Goal: Task Accomplishment & Management: Manage account settings

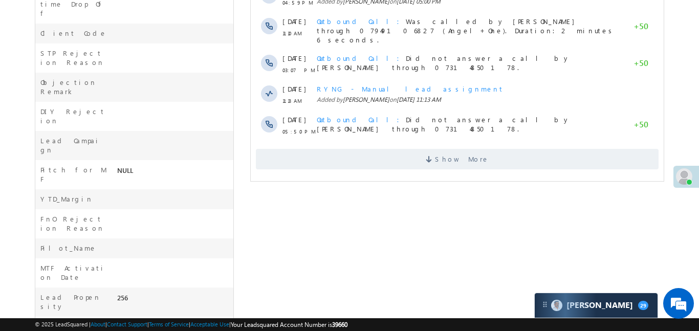
scroll to position [432, 0]
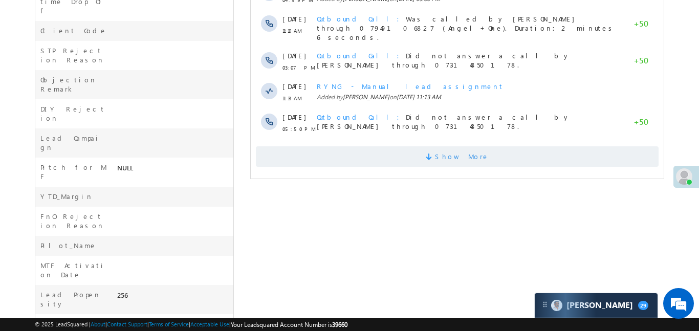
click at [434, 153] on span at bounding box center [429, 158] width 9 height 10
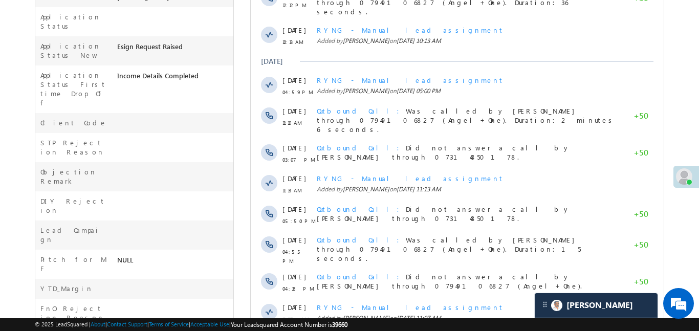
scroll to position [599, 0]
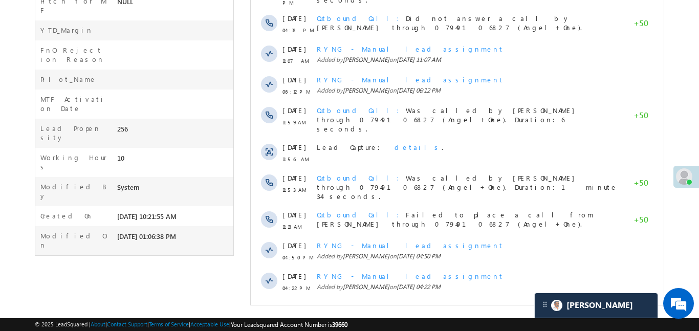
click at [466, 305] on span "Show More" at bounding box center [461, 315] width 54 height 20
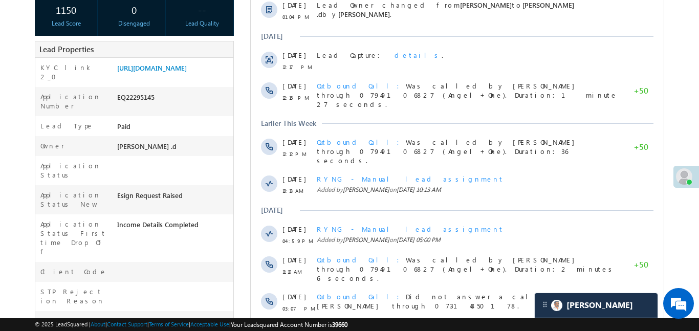
scroll to position [13, 0]
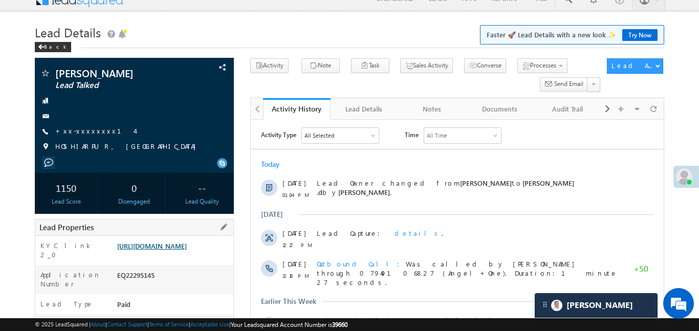
click at [187, 250] on link "https://angelbroking1-pk3em7sa.customui-test.leadsquared.com?leadId=c6ecf6f8-53…" at bounding box center [152, 245] width 70 height 9
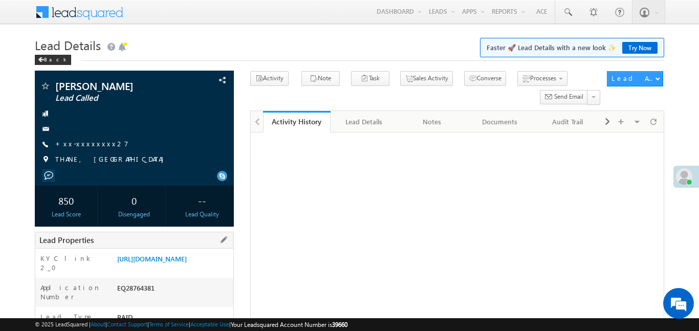
scroll to position [50, 0]
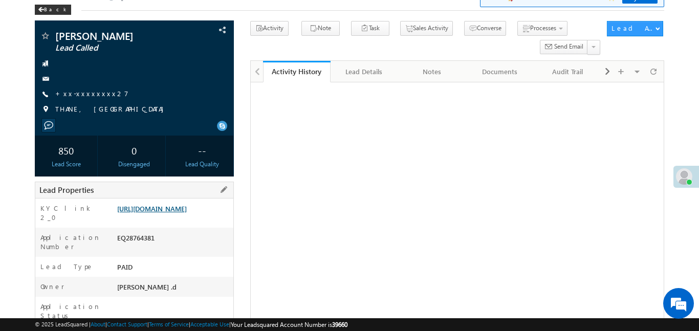
click at [187, 213] on link "[URL][DOMAIN_NAME]" at bounding box center [152, 208] width 70 height 9
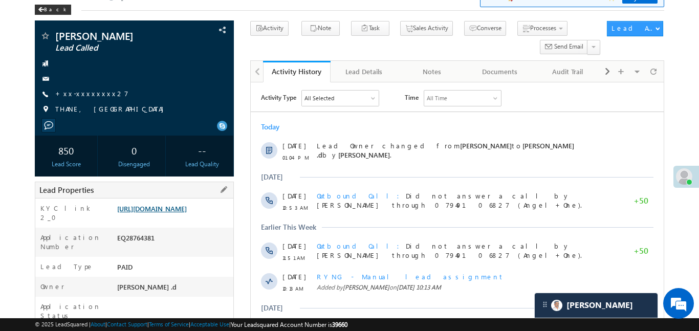
scroll to position [0, 0]
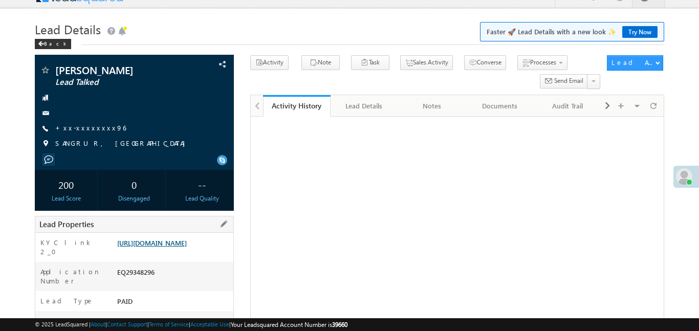
scroll to position [16, 0]
click at [179, 247] on link "https://angelbroking1-pk3em7sa.customui-test.leadsquared.com?leadId=4a99c9ad-0e…" at bounding box center [152, 242] width 70 height 9
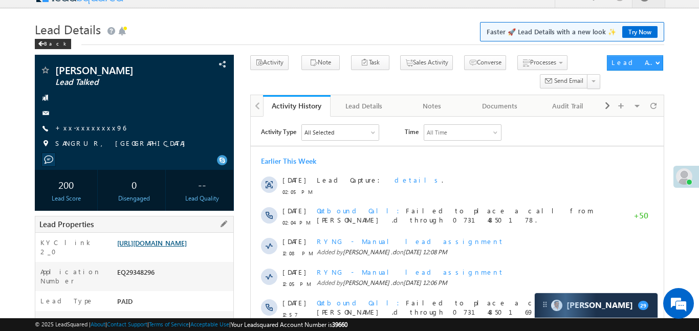
scroll to position [0, 0]
click at [96, 130] on link "+xx-xxxxxxxx96" at bounding box center [90, 127] width 71 height 9
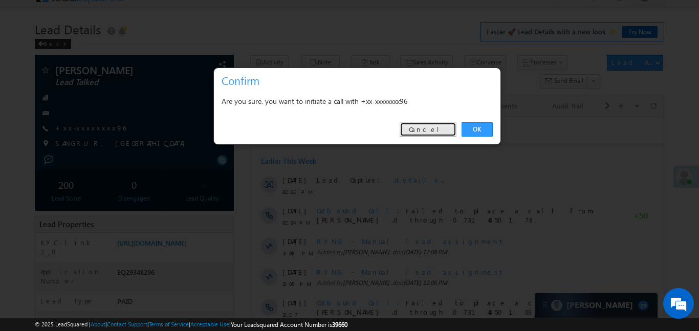
click at [439, 134] on link "Cancel" at bounding box center [428, 129] width 57 height 14
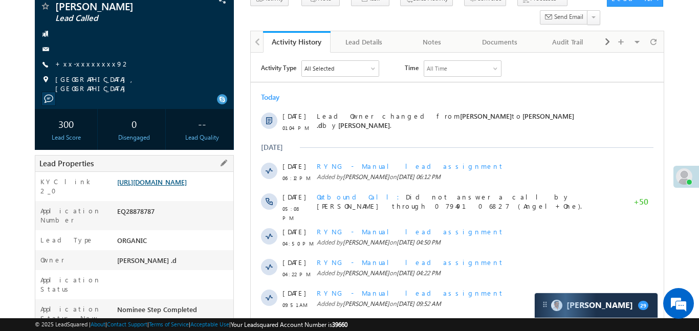
click at [174, 186] on link "https://angelbroking1-pk3em7sa.customui-test.leadsquared.com?leadId=47bcf5be-12…" at bounding box center [152, 182] width 70 height 9
click at [91, 72] on div "Santosh Raj Lead Called +xx-xxxxxxxx92" at bounding box center [134, 47] width 189 height 92
click at [87, 67] on link "+xx-xxxxxxxx92" at bounding box center [92, 63] width 75 height 9
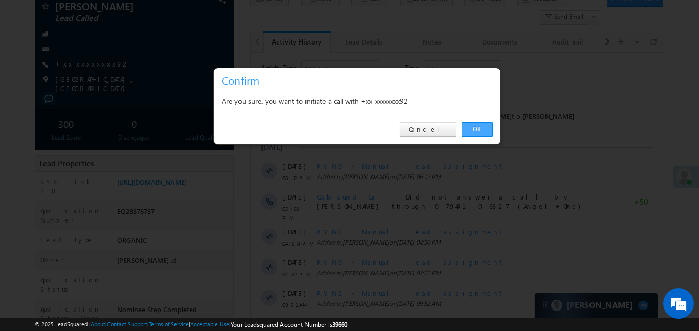
drag, startPoint x: 484, startPoint y: 127, endPoint x: 156, endPoint y: 9, distance: 349.5
click at [484, 127] on link "OK" at bounding box center [476, 129] width 31 height 14
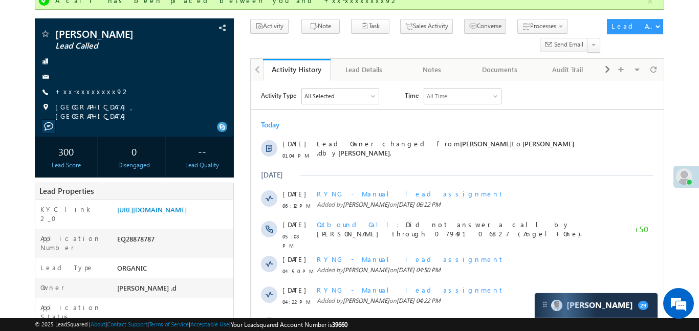
scroll to position [107, 0]
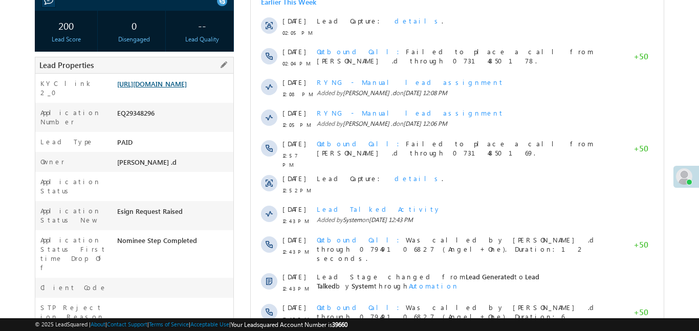
scroll to position [175, 0]
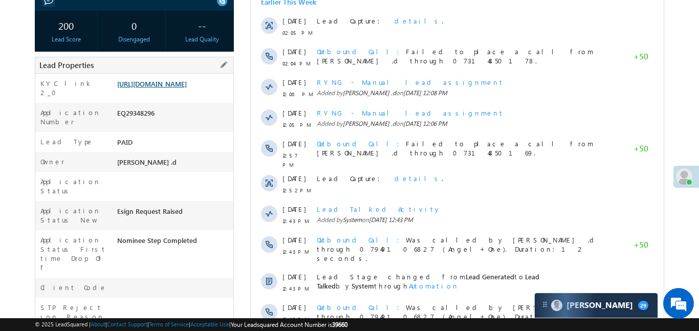
click at [183, 88] on link "https://angelbroking1-pk3em7sa.customui-test.leadsquared.com?leadId=4a99c9ad-0e…" at bounding box center [152, 83] width 70 height 9
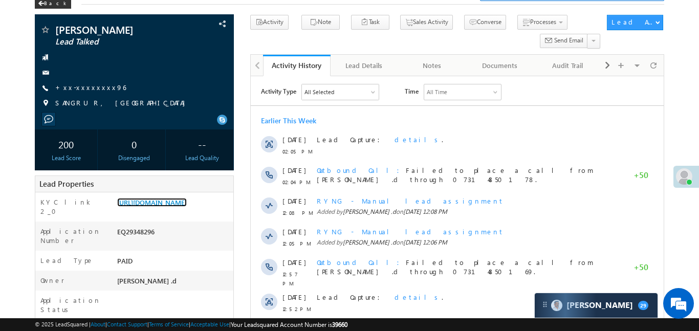
scroll to position [0, 0]
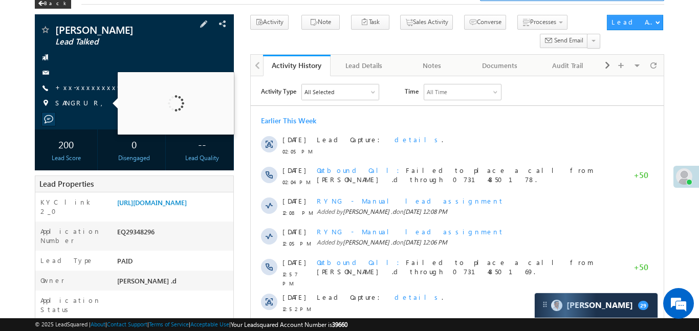
click at [97, 98] on span "SANGRUR, PUNJAB" at bounding box center [122, 103] width 135 height 10
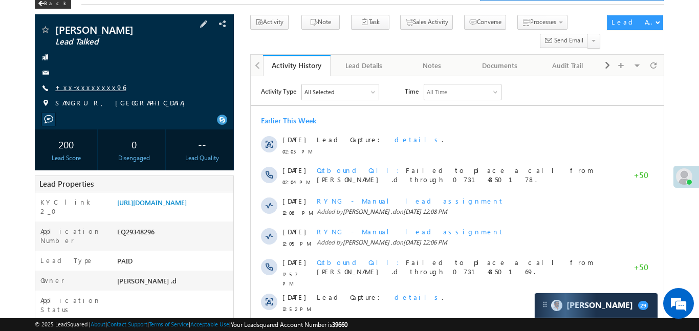
click at [87, 86] on link "+xx-xxxxxxxx96" at bounding box center [90, 87] width 71 height 9
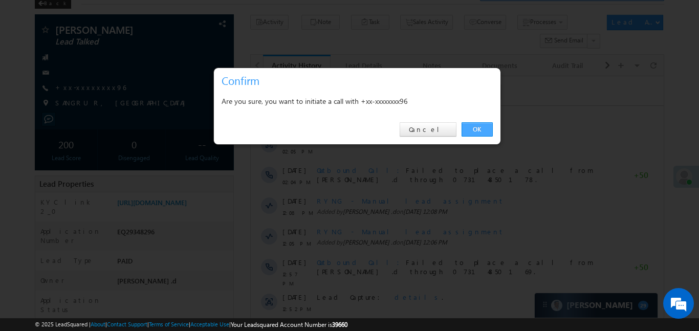
click at [482, 127] on link "OK" at bounding box center [476, 129] width 31 height 14
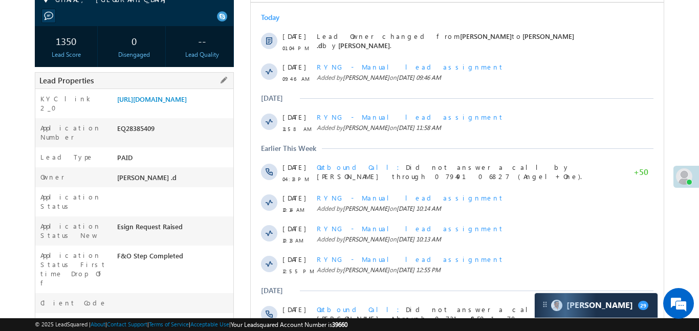
scroll to position [188, 0]
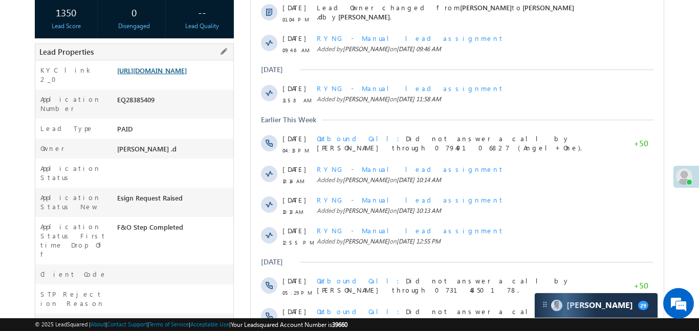
click at [164, 75] on link "[URL][DOMAIN_NAME]" at bounding box center [152, 70] width 70 height 9
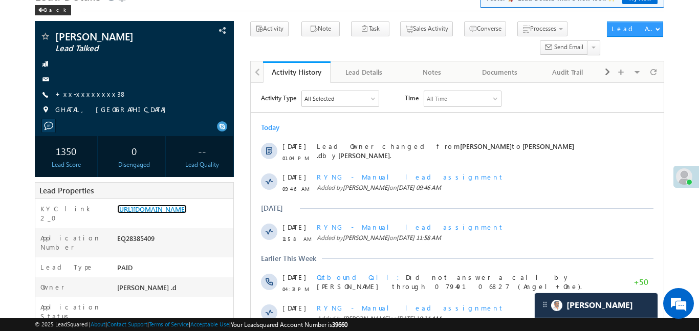
scroll to position [54, 0]
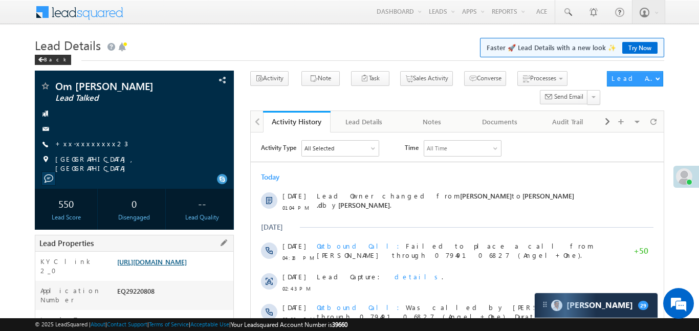
click at [187, 266] on link "https://angelbroking1-pk3em7sa.customui-test.leadsquared.com?leadId=44b66201-6a…" at bounding box center [152, 261] width 70 height 9
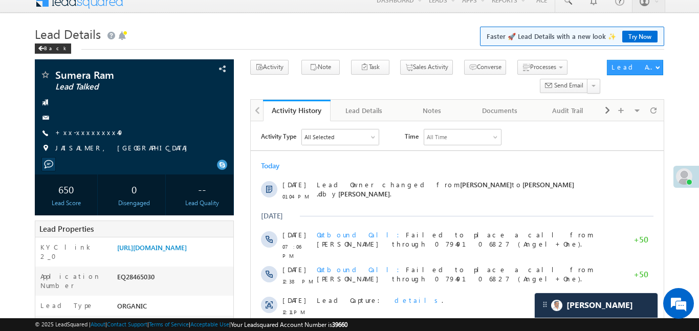
scroll to position [80, 0]
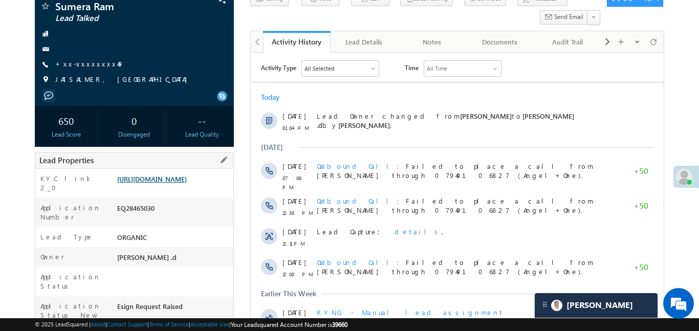
click at [187, 178] on link "https://angelbroking1-pk3em7sa.customui-test.leadsquared.com?leadId=7854dbec-5c…" at bounding box center [152, 178] width 70 height 9
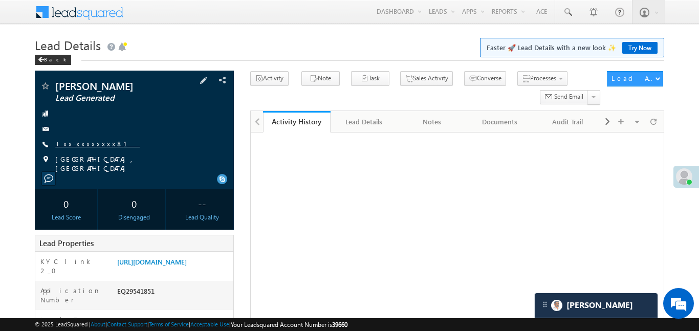
click at [87, 150] on div "[PERSON_NAME] Lead Generated +xx-xxxxxxxx81" at bounding box center [134, 127] width 189 height 92
click at [83, 141] on link "+xx-xxxxxxxx81" at bounding box center [97, 143] width 84 height 9
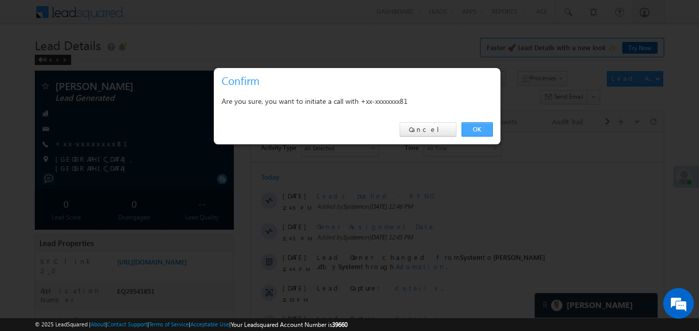
click at [478, 127] on link "OK" at bounding box center [476, 129] width 31 height 14
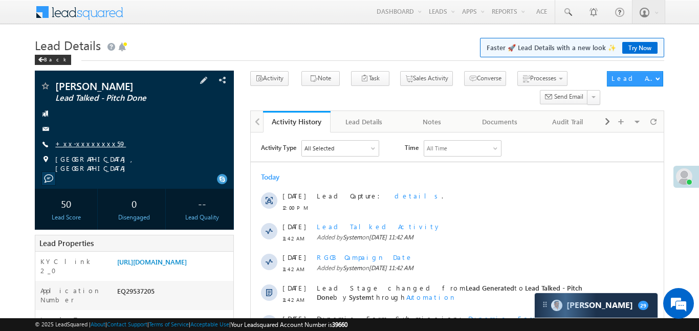
drag, startPoint x: 90, startPoint y: 140, endPoint x: 97, endPoint y: 139, distance: 7.2
click at [97, 139] on link "+xx-xxxxxxxx59" at bounding box center [90, 143] width 71 height 9
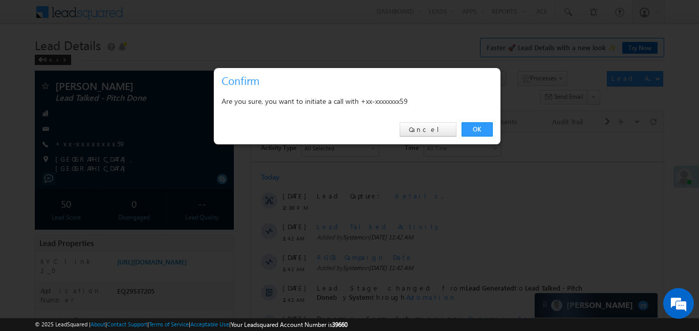
click at [441, 120] on div "OK Cancel" at bounding box center [357, 129] width 286 height 29
click at [442, 128] on link "Cancel" at bounding box center [428, 129] width 57 height 14
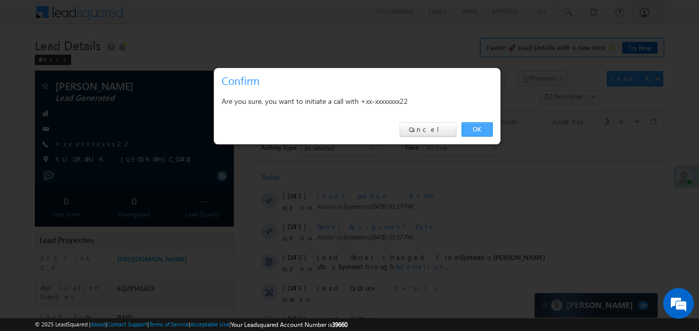
click at [464, 123] on link "OK" at bounding box center [476, 129] width 31 height 14
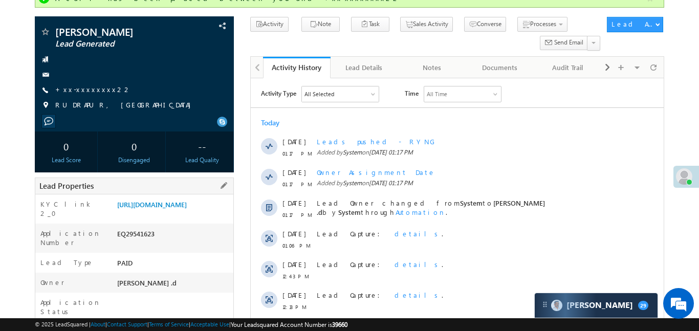
scroll to position [91, 0]
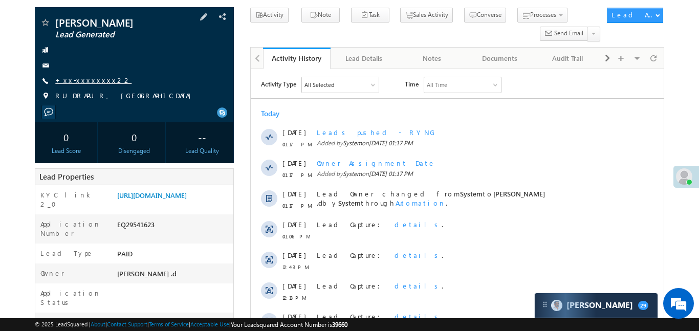
click at [84, 80] on link "+xx-xxxxxxxx22" at bounding box center [93, 80] width 76 height 9
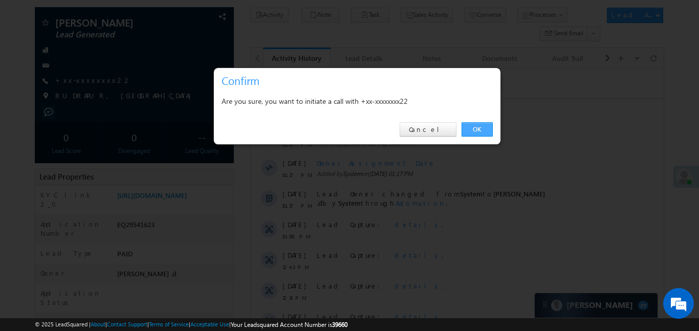
click at [479, 125] on link "OK" at bounding box center [476, 129] width 31 height 14
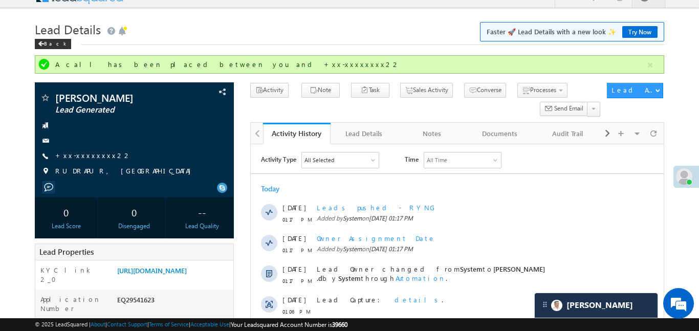
scroll to position [22, 0]
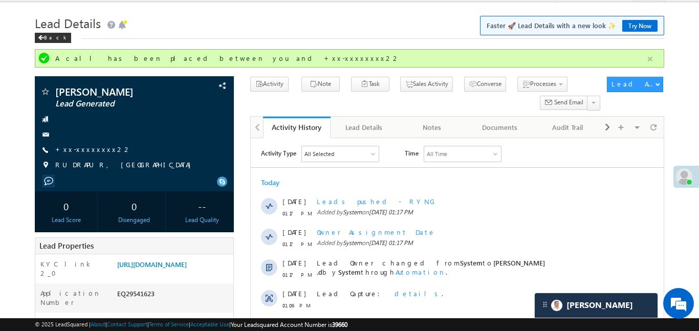
click at [655, 57] on button "button" at bounding box center [650, 59] width 13 height 13
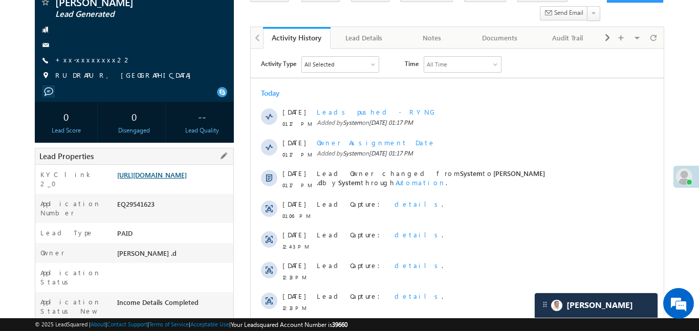
scroll to position [86, 0]
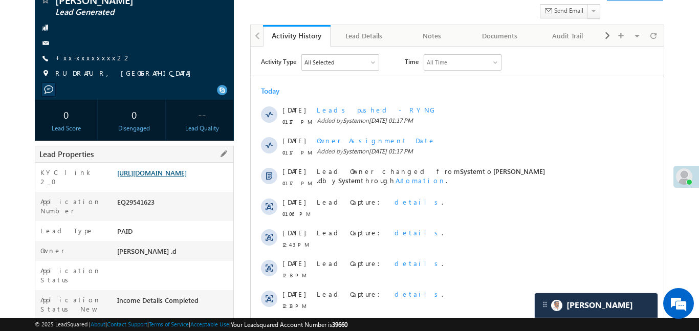
click at [182, 177] on link "https://angelbroking1-pk3em7sa.customui-test.leadsquared.com?leadId=8fb63c33-1a…" at bounding box center [152, 172] width 70 height 9
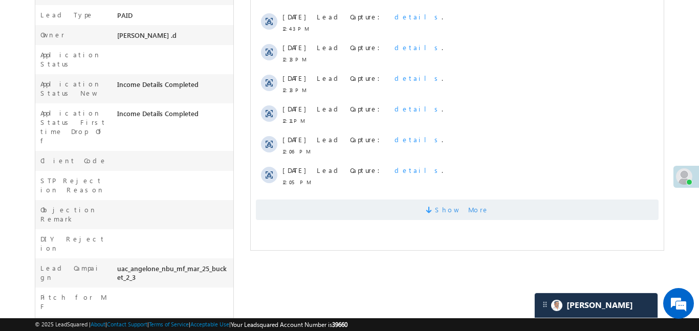
scroll to position [307, 0]
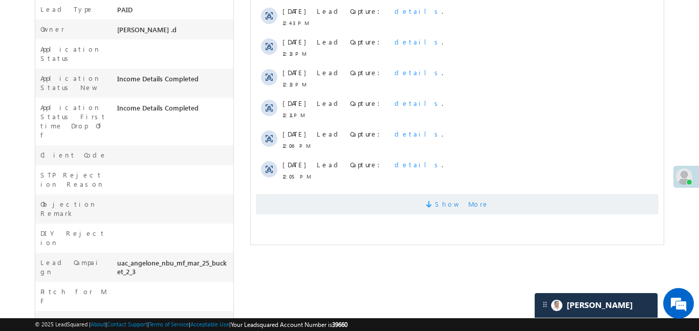
click at [406, 207] on span "Show More" at bounding box center [456, 204] width 403 height 20
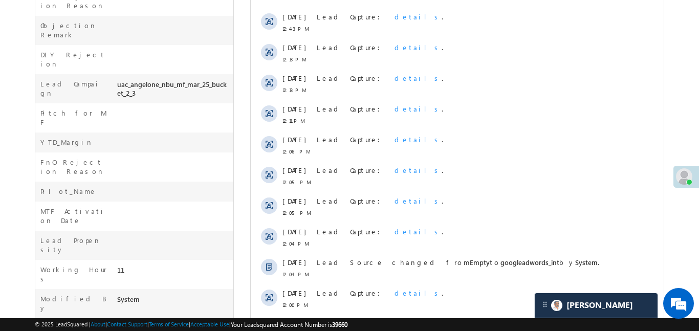
scroll to position [541, 0]
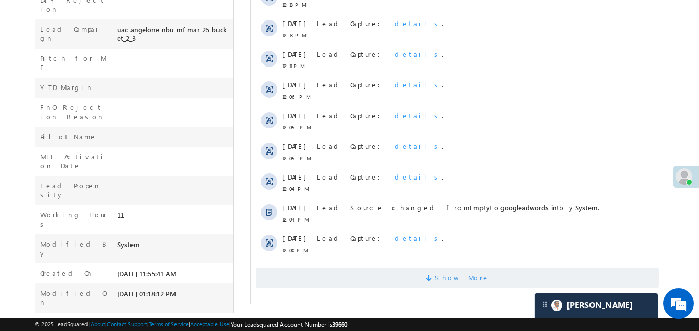
click at [470, 285] on span "Show More" at bounding box center [461, 278] width 54 height 20
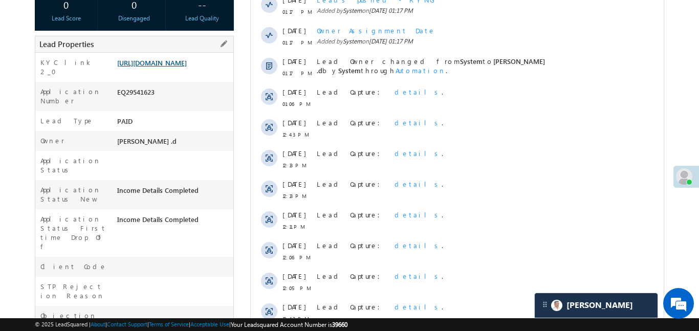
scroll to position [186, 0]
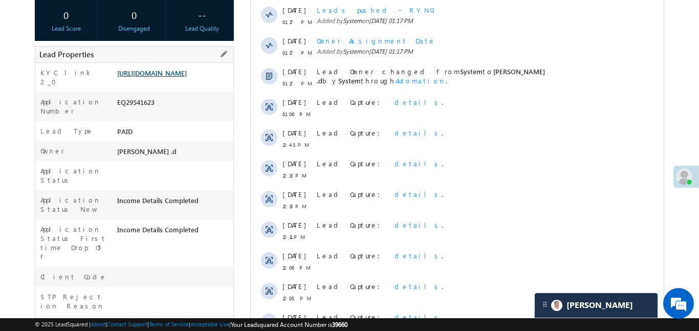
click at [174, 77] on link "https://angelbroking1-pk3em7sa.customui-test.leadsquared.com?leadId=8fb63c33-1a…" at bounding box center [152, 73] width 70 height 9
click at [187, 77] on link "https://angelbroking1-pk3em7sa.customui-test.leadsquared.com?leadId=8fb63c33-1a…" at bounding box center [152, 73] width 70 height 9
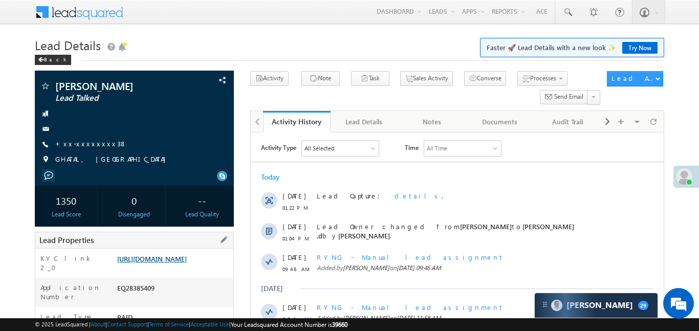
click at [187, 263] on link "https://angelbroking1-pk3em7sa.customui-test.leadsquared.com?leadId=24f43add-1f…" at bounding box center [152, 258] width 70 height 9
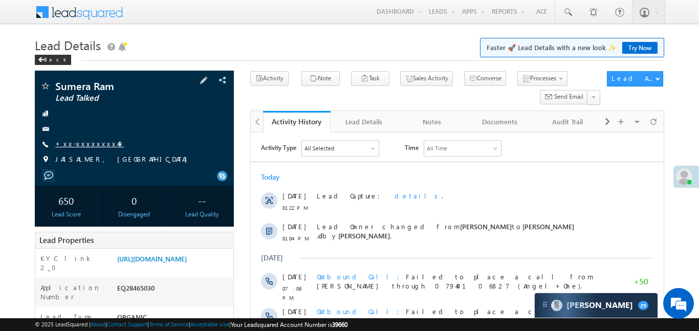
click at [85, 144] on link "+xx-xxxxxxxx49" at bounding box center [89, 143] width 69 height 9
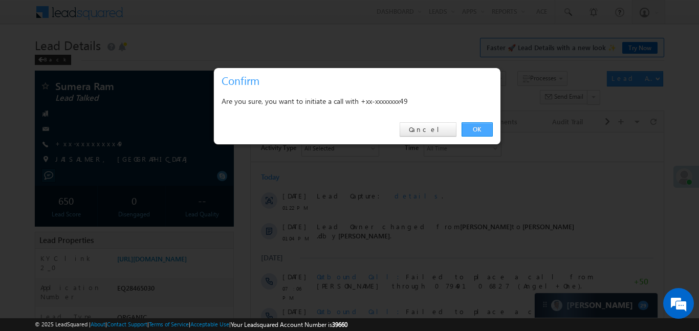
click at [491, 130] on link "OK" at bounding box center [476, 129] width 31 height 14
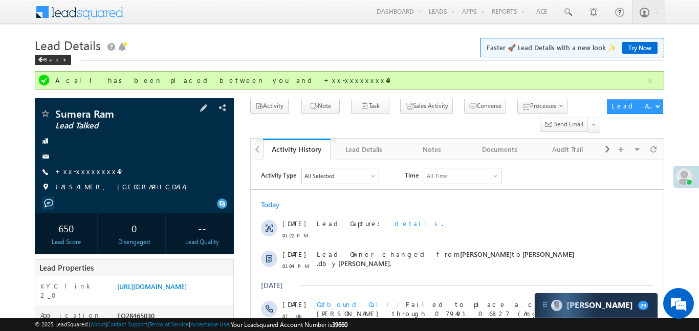
click at [101, 179] on div "Sumera Ram Lead Talked +xx-xxxxxxxx49" at bounding box center [134, 152] width 189 height 89
click at [80, 167] on link "+xx-xxxxxxxx49" at bounding box center [89, 171] width 69 height 9
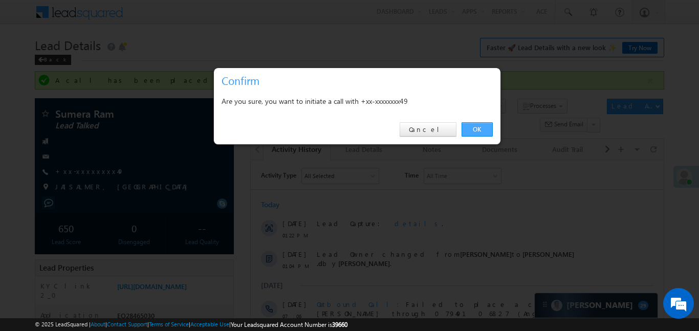
drag, startPoint x: 473, startPoint y: 138, endPoint x: 478, endPoint y: 134, distance: 7.3
click at [473, 139] on div "OK Cancel" at bounding box center [357, 129] width 286 height 29
click at [481, 129] on link "OK" at bounding box center [476, 129] width 31 height 14
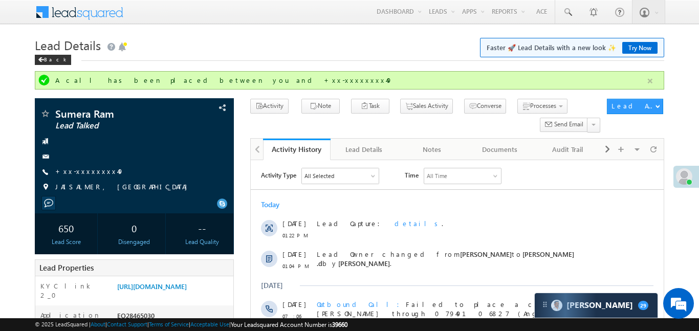
click at [653, 82] on button "button" at bounding box center [650, 81] width 13 height 13
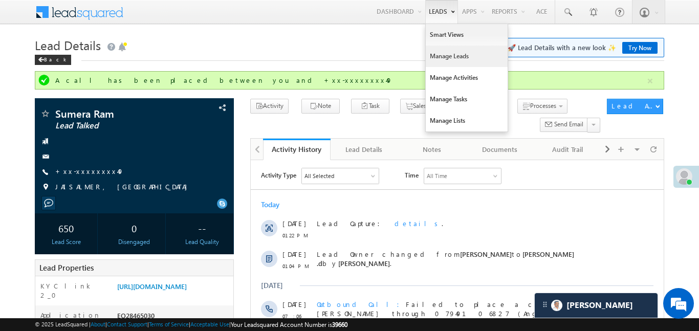
click at [452, 58] on link "Manage Leads" at bounding box center [467, 56] width 82 height 21
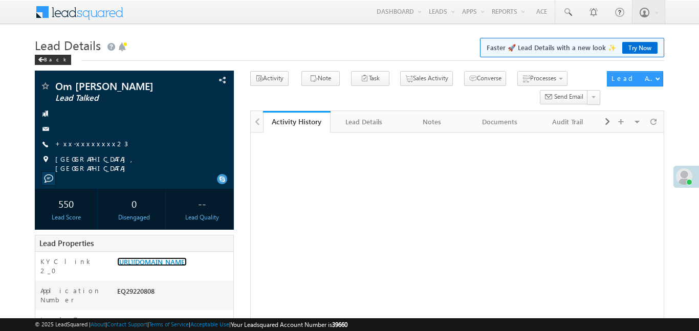
click at [187, 257] on link "[URL][DOMAIN_NAME]" at bounding box center [152, 261] width 70 height 9
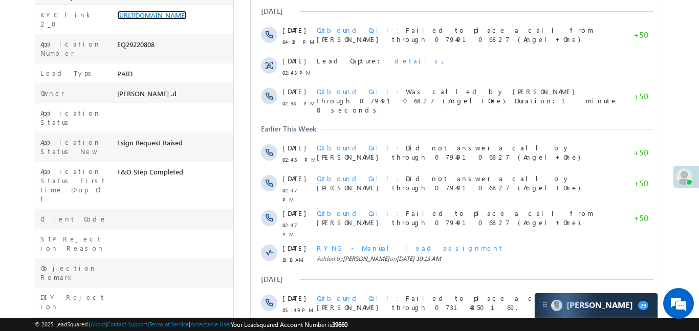
scroll to position [401, 0]
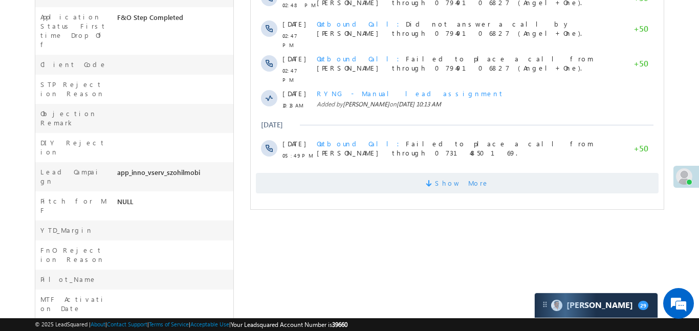
click at [415, 173] on span "Show More" at bounding box center [456, 183] width 403 height 20
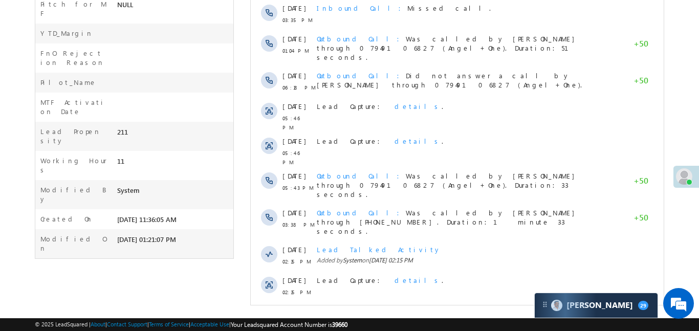
scroll to position [599, 0]
click at [407, 309] on span "Show More" at bounding box center [456, 319] width 403 height 20
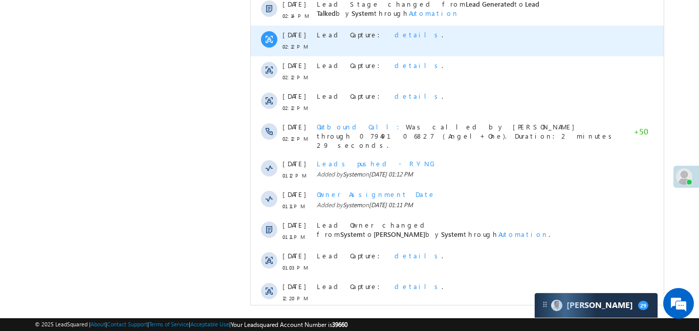
scroll to position [906, 0]
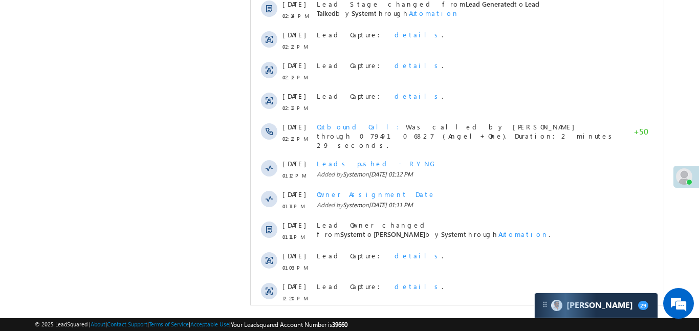
click at [458, 316] on span "Show More" at bounding box center [461, 326] width 54 height 20
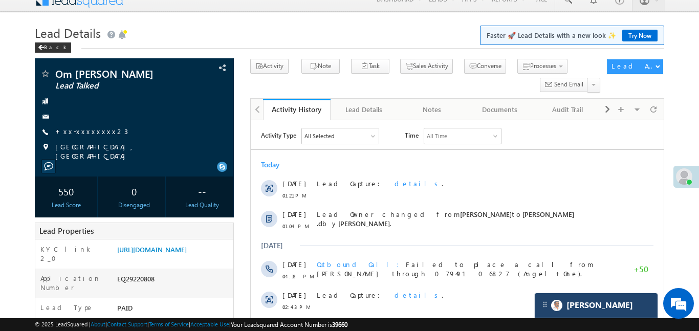
scroll to position [0, 0]
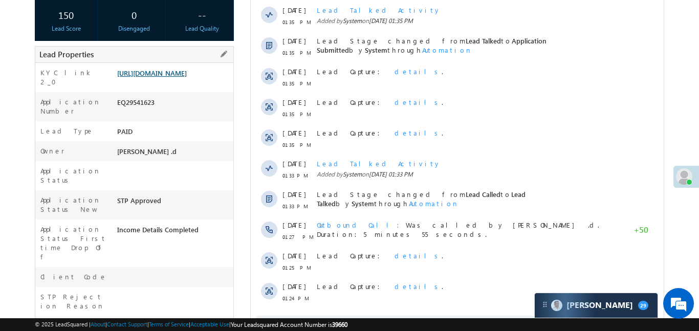
click at [187, 77] on link "[URL][DOMAIN_NAME]" at bounding box center [152, 73] width 70 height 9
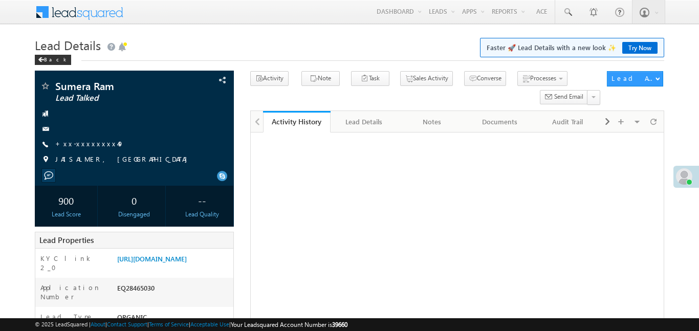
click at [78, 147] on link "+xx-xxxxxxxx49" at bounding box center [89, 143] width 69 height 9
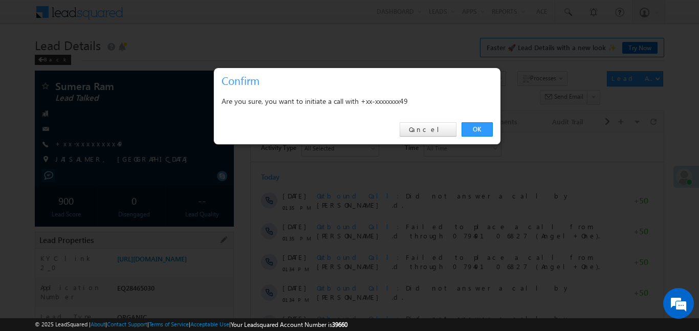
click at [481, 124] on link "OK" at bounding box center [476, 129] width 31 height 14
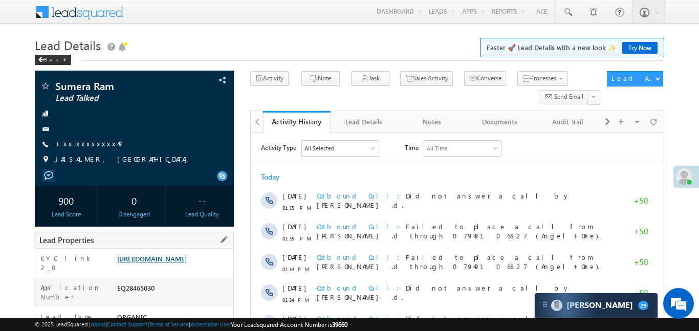
click at [175, 263] on link "[URL][DOMAIN_NAME]" at bounding box center [152, 258] width 70 height 9
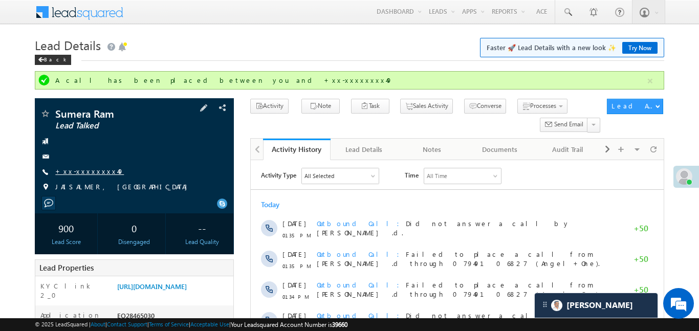
click at [90, 167] on link "+xx-xxxxxxxx49" at bounding box center [89, 171] width 69 height 9
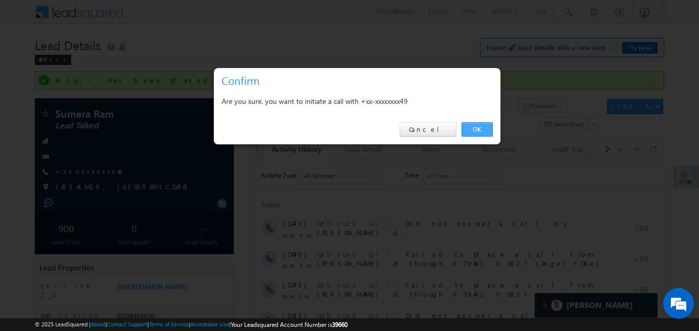
click at [479, 127] on link "OK" at bounding box center [476, 129] width 31 height 14
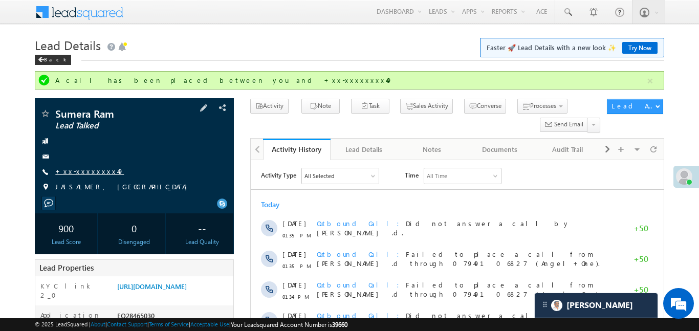
click at [94, 174] on link "+xx-xxxxxxxx49" at bounding box center [89, 171] width 69 height 9
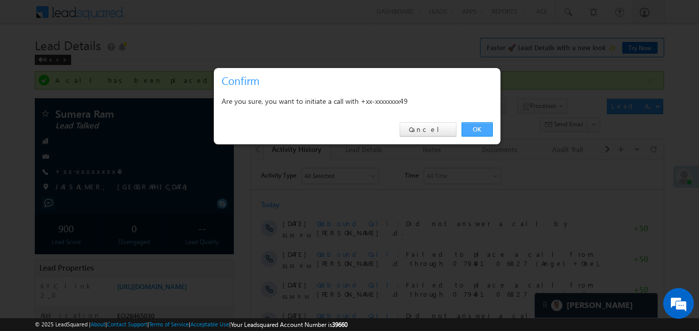
click at [485, 132] on link "OK" at bounding box center [476, 129] width 31 height 14
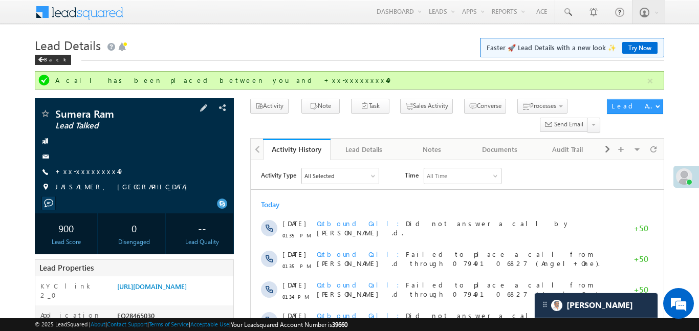
click at [90, 159] on div at bounding box center [134, 156] width 189 height 10
click at [85, 169] on link "+xx-xxxxxxxx49" at bounding box center [89, 171] width 69 height 9
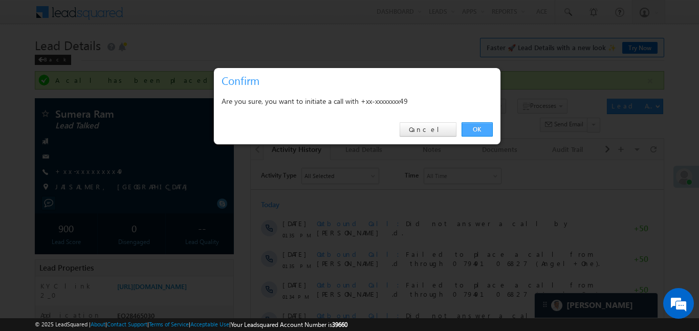
click at [486, 130] on link "OK" at bounding box center [476, 129] width 31 height 14
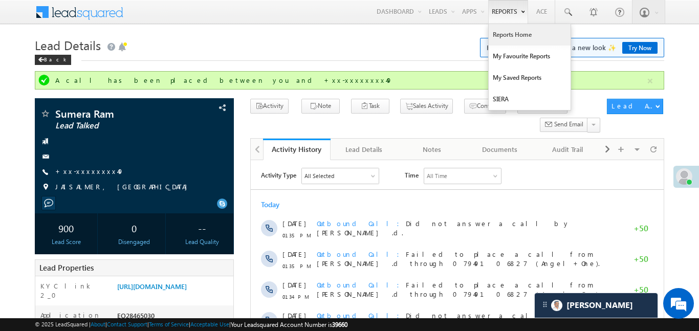
click at [522, 34] on link "Reports Home" at bounding box center [530, 34] width 82 height 21
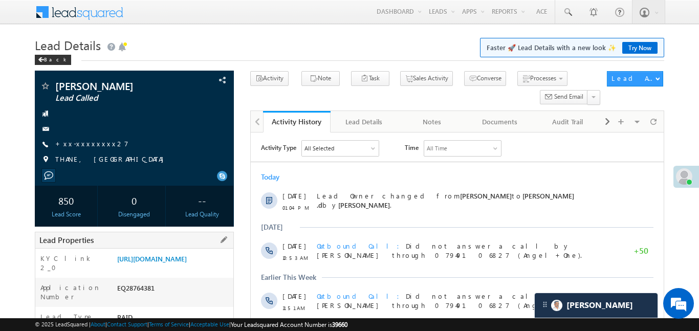
scroll to position [16, 0]
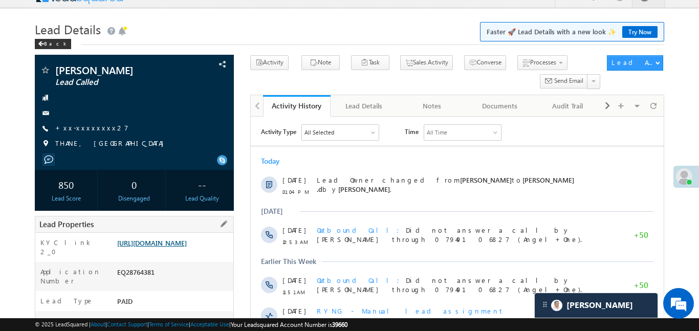
click at [180, 247] on link "[URL][DOMAIN_NAME]" at bounding box center [152, 242] width 70 height 9
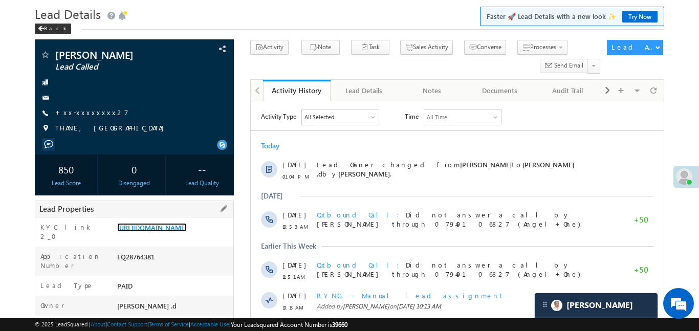
scroll to position [32, 0]
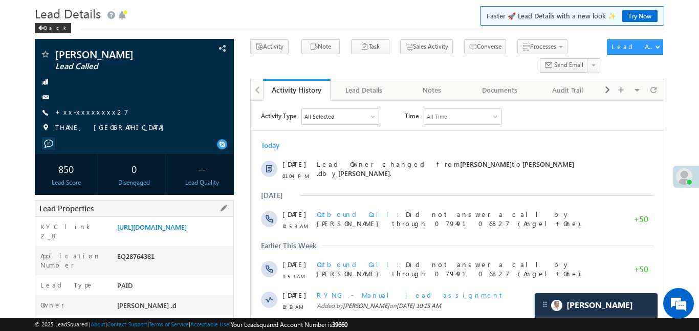
drag, startPoint x: 114, startPoint y: 228, endPoint x: 180, endPoint y: 261, distance: 74.4
click at [180, 246] on div "KYC link 2_0 https://angelbroking1-pk3em7sa.customui-test.leadsquared.com?leadI…" at bounding box center [134, 231] width 198 height 29
click at [76, 225] on div "KYC link 2_0" at bounding box center [74, 234] width 79 height 24
drag, startPoint x: 114, startPoint y: 225, endPoint x: 169, endPoint y: 266, distance: 69.5
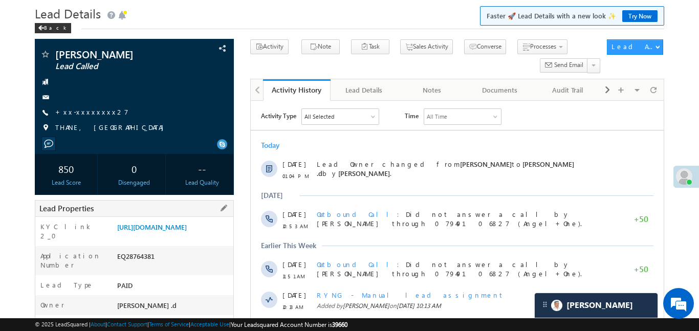
click at [99, 236] on div "KYC link 2_0" at bounding box center [74, 234] width 79 height 24
drag, startPoint x: 114, startPoint y: 228, endPoint x: 144, endPoint y: 246, distance: 35.4
click at [144, 246] on div "KYC link 2_0 https://angelbroking1-pk3em7sa.customui-test.leadsquared.com?leadI…" at bounding box center [134, 231] width 198 height 29
click at [103, 225] on div "KYC link 2_0" at bounding box center [74, 234] width 79 height 24
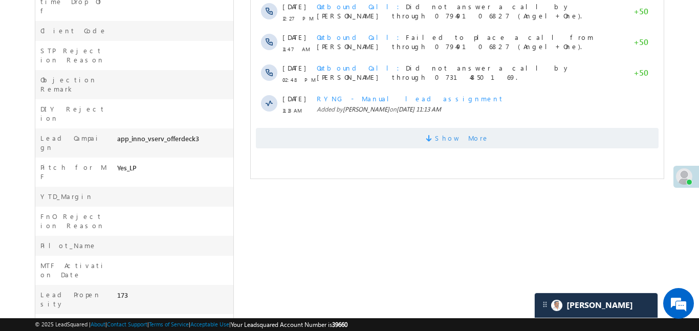
click at [384, 140] on span "Show More" at bounding box center [456, 138] width 403 height 20
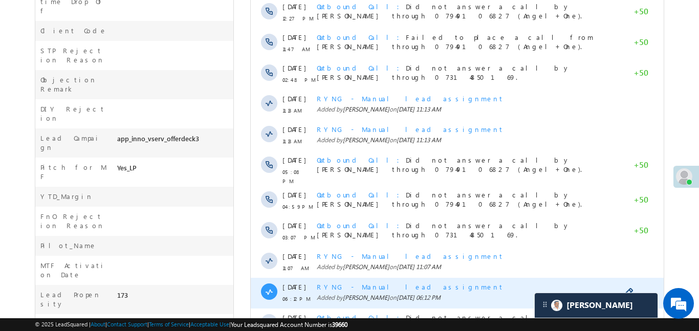
scroll to position [599, 0]
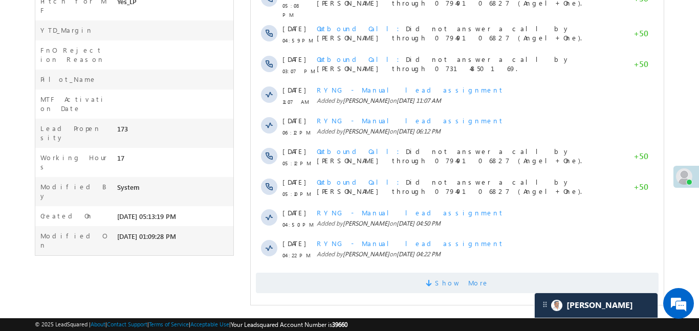
click at [448, 275] on span "Show More" at bounding box center [461, 283] width 54 height 20
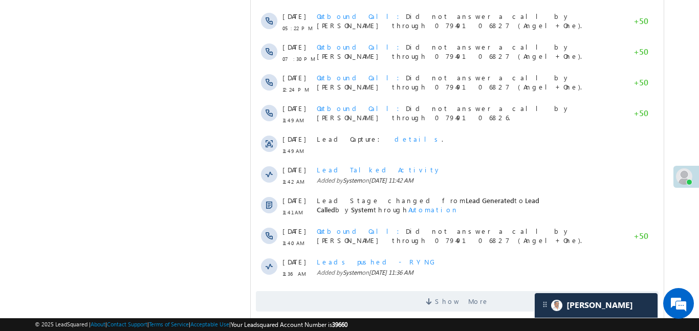
scroll to position [906, 0]
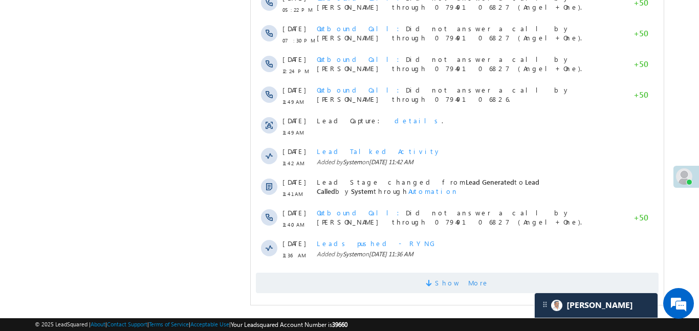
click at [464, 289] on span "Show More" at bounding box center [461, 283] width 54 height 20
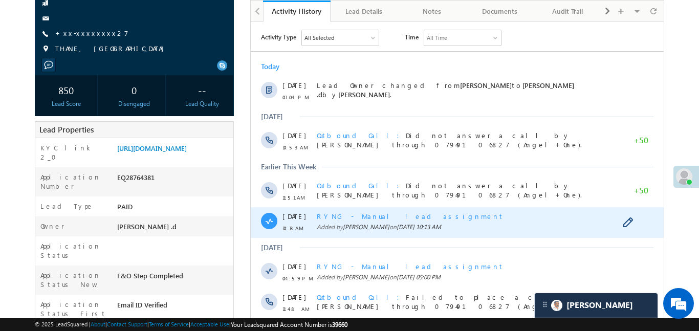
scroll to position [0, 0]
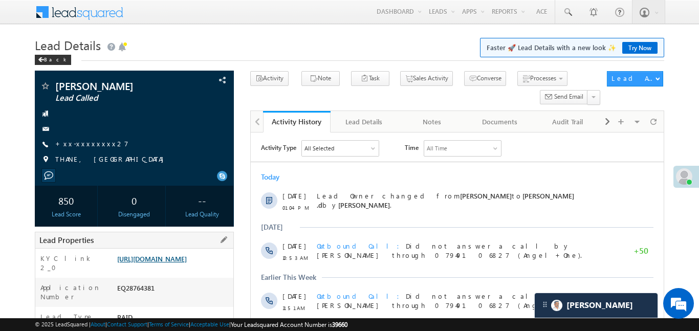
drag, startPoint x: 114, startPoint y: 255, endPoint x: 167, endPoint y: 279, distance: 57.9
click at [167, 268] on div "https://angelbroking1-pk3em7sa.customui-test.leadsquared.com?leadId=bc1116b3-28…" at bounding box center [174, 261] width 119 height 14
drag, startPoint x: 115, startPoint y: 258, endPoint x: 162, endPoint y: 281, distance: 52.2
click at [162, 268] on div "https://angelbroking1-pk3em7sa.customui-test.leadsquared.com?leadId=bc1116b3-28…" at bounding box center [174, 261] width 119 height 14
copy link "https://angelbroking1-pk3em7sa.customui-test.leadsquared.com?leadId=bc1116b3-28…"
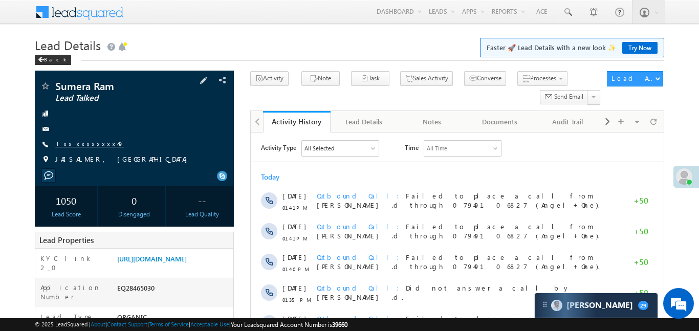
click at [84, 143] on link "+xx-xxxxxxxx49" at bounding box center [89, 143] width 69 height 9
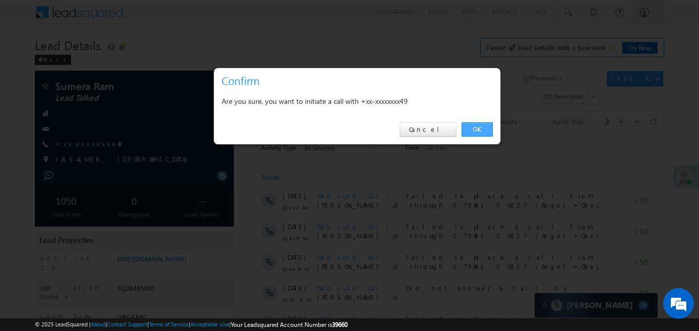
click at [481, 131] on link "OK" at bounding box center [476, 129] width 31 height 14
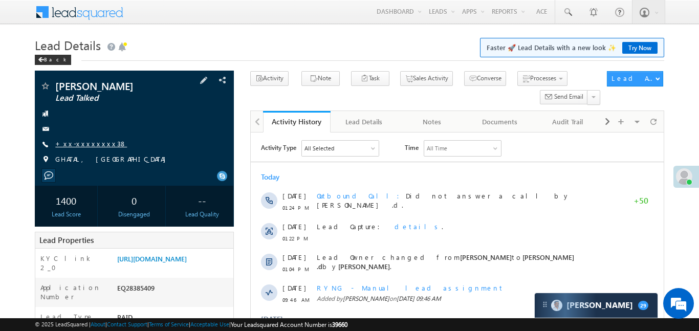
click at [85, 145] on link "+xx-xxxxxxxx38" at bounding box center [91, 143] width 72 height 9
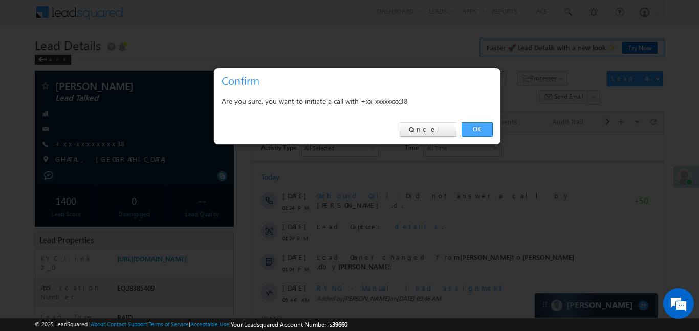
click at [469, 136] on link "OK" at bounding box center [476, 129] width 31 height 14
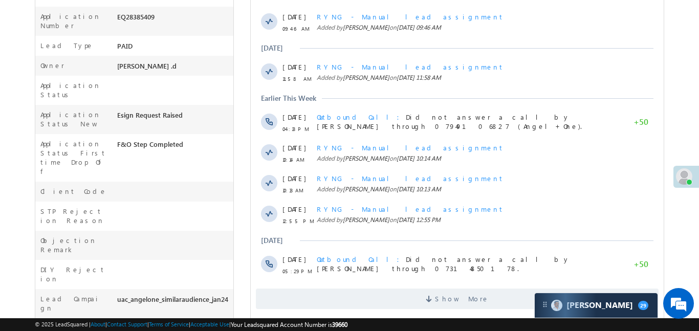
scroll to position [403, 0]
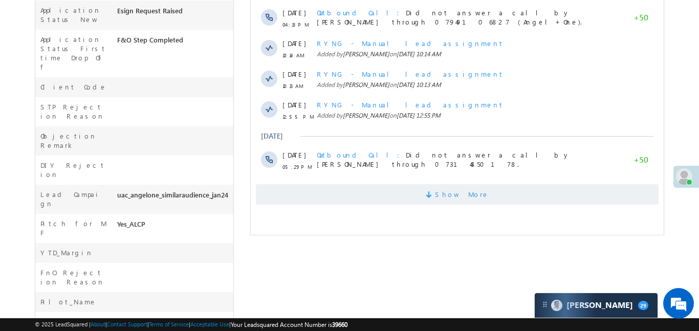
click at [371, 197] on span "Show More" at bounding box center [456, 194] width 403 height 20
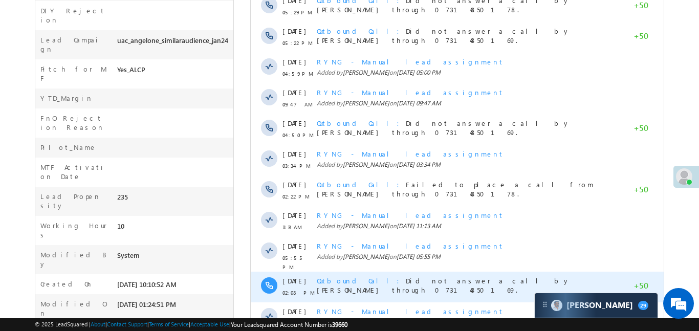
scroll to position [627, 0]
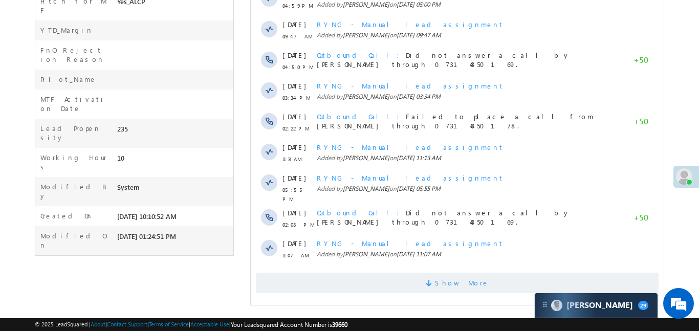
click at [431, 280] on span "Show More" at bounding box center [456, 283] width 403 height 20
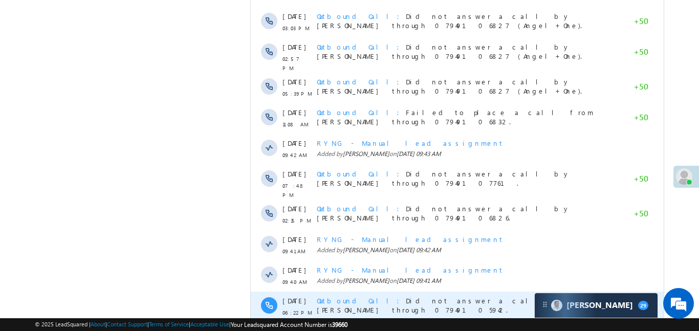
scroll to position [934, 0]
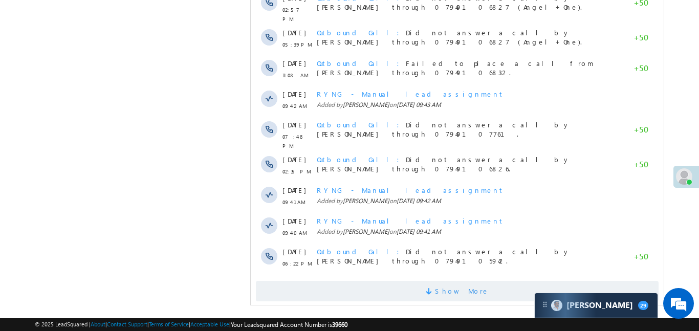
click at [452, 281] on span "Show More" at bounding box center [461, 291] width 54 height 20
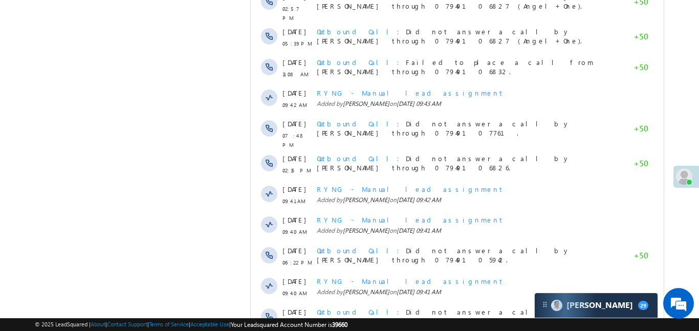
scroll to position [1241, 0]
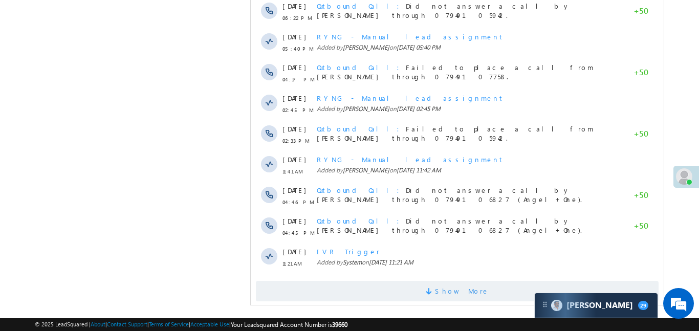
click at [464, 281] on span "Show More" at bounding box center [461, 291] width 54 height 20
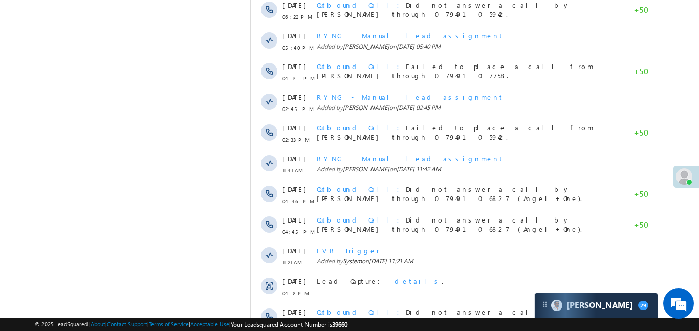
scroll to position [1547, 0]
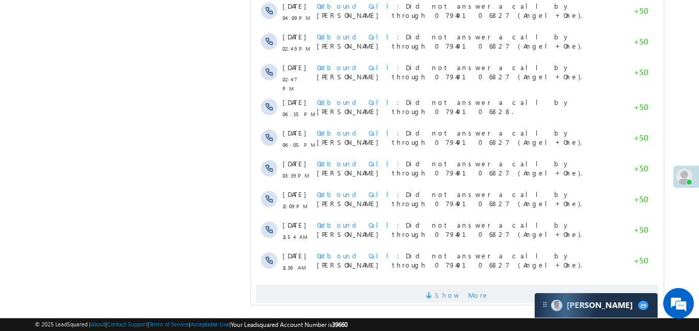
click at [471, 285] on span "Show More" at bounding box center [461, 295] width 54 height 20
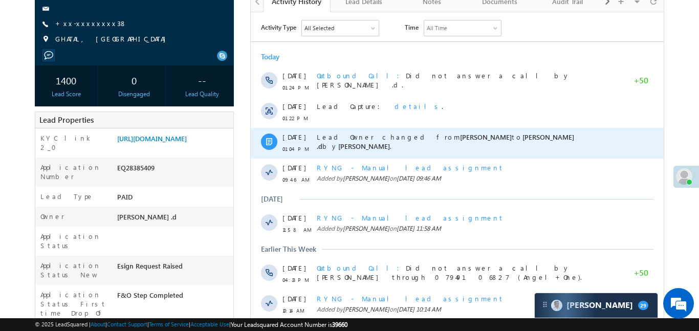
scroll to position [0, 0]
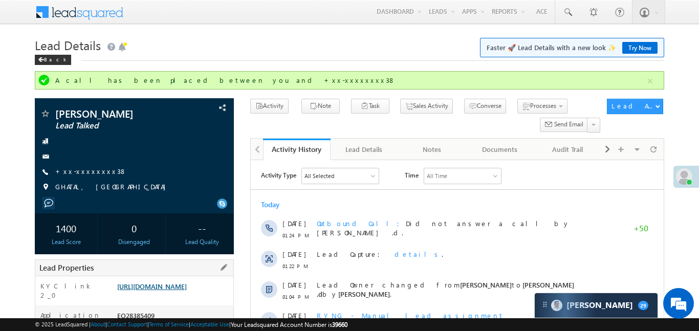
click at [171, 291] on link "https://angelbroking1-pk3em7sa.customui-test.leadsquared.com?leadId=24f43add-1f…" at bounding box center [152, 286] width 70 height 9
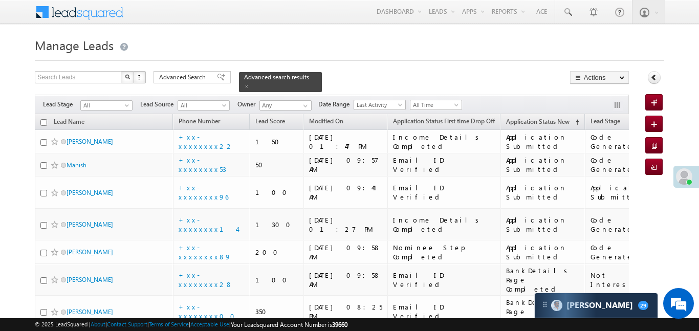
click at [119, 101] on span "All" at bounding box center [105, 105] width 49 height 9
click at [191, 78] on span "Advanced Search" at bounding box center [184, 77] width 50 height 9
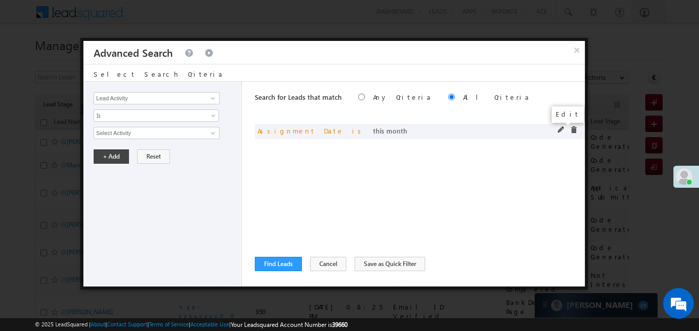
click at [559, 128] on span at bounding box center [561, 129] width 7 height 7
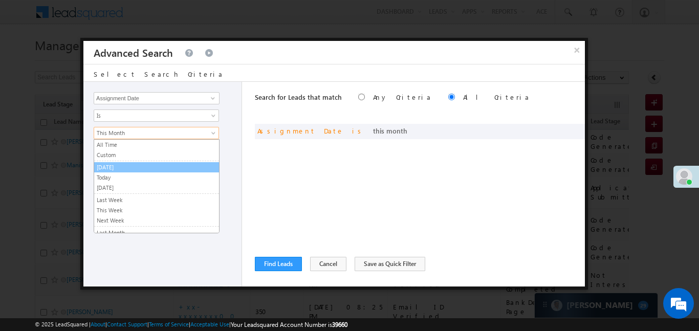
click at [115, 180] on link "Today" at bounding box center [156, 177] width 125 height 9
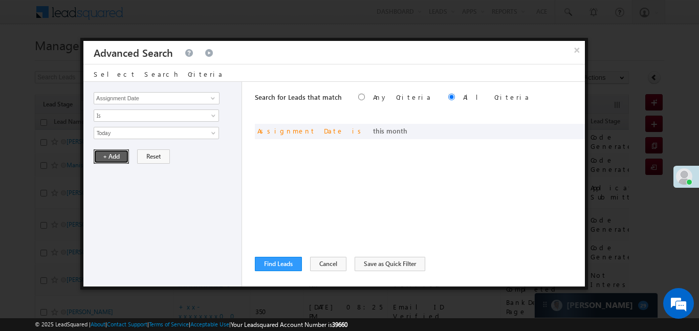
click at [109, 161] on button "+ Add" at bounding box center [111, 156] width 35 height 14
click at [281, 271] on button "Find Leads" at bounding box center [278, 264] width 47 height 14
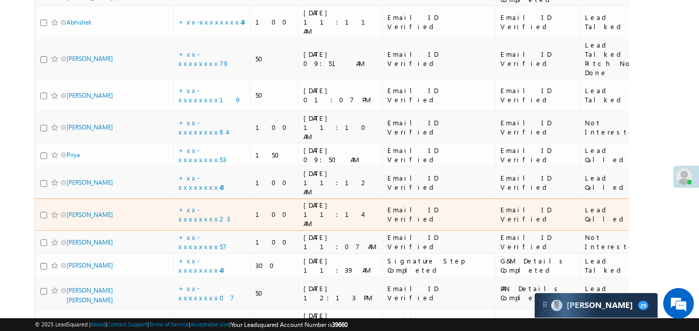
scroll to position [160, 0]
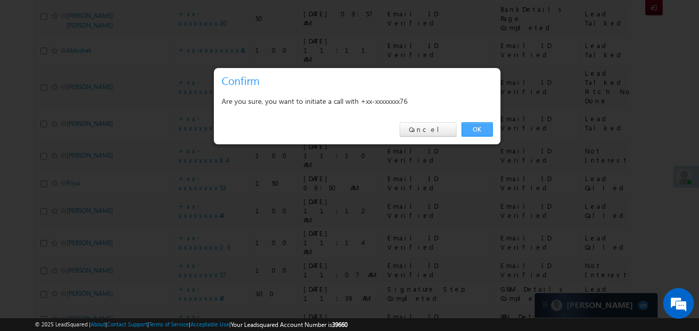
click at [482, 132] on link "OK" at bounding box center [476, 129] width 31 height 14
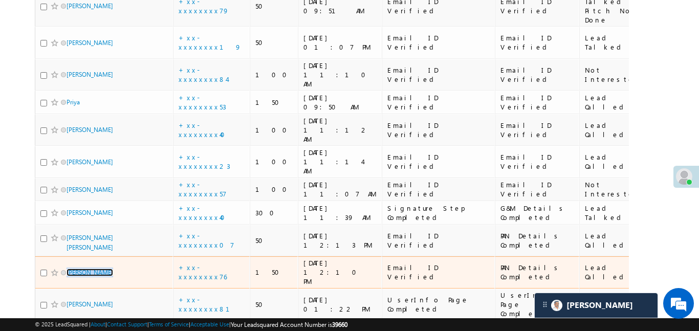
scroll to position [270, 0]
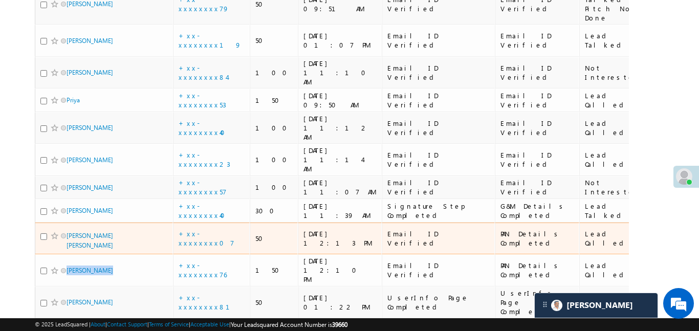
click at [213, 223] on td "+xx-xxxxxxxx07" at bounding box center [211, 239] width 77 height 32
click at [206, 229] on link "+xx-xxxxxxxx07" at bounding box center [207, 238] width 56 height 18
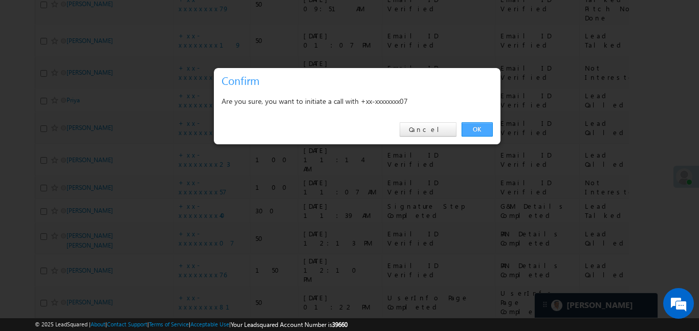
click at [480, 129] on link "OK" at bounding box center [476, 129] width 31 height 14
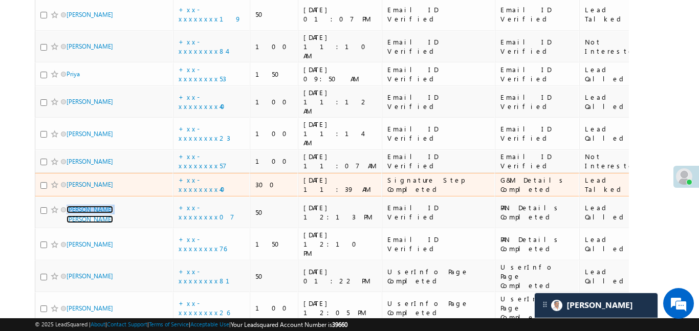
scroll to position [98, 0]
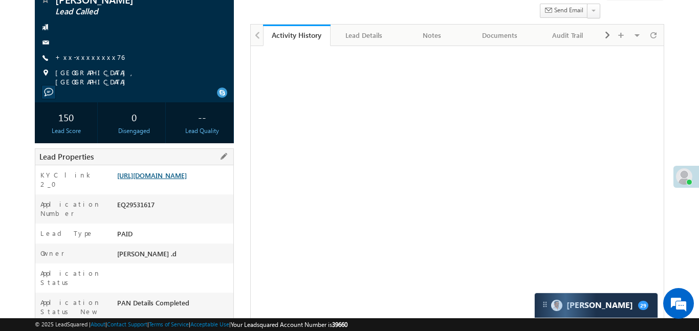
click at [187, 180] on link "https://angelbroking1-pk3em7sa.customui-test.leadsquared.com?leadId=c80c80c0-29…" at bounding box center [152, 175] width 70 height 9
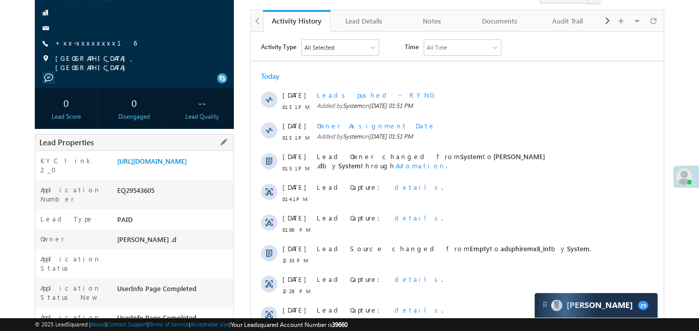
scroll to position [3, 0]
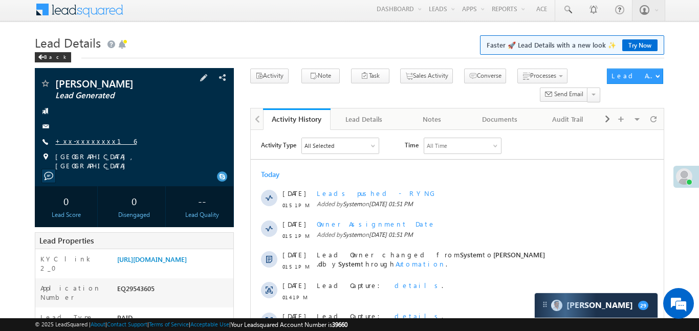
click at [85, 147] on div "Roshan Kumar Lead Generated +xx-xxxxxxxx16" at bounding box center [134, 124] width 189 height 92
click at [83, 142] on link "+xx-xxxxxxxx16" at bounding box center [95, 141] width 81 height 9
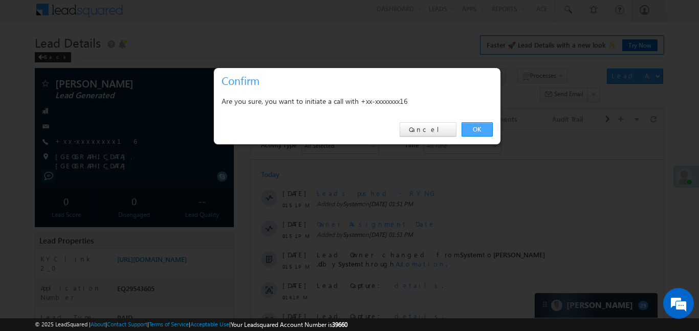
click at [472, 128] on link "OK" at bounding box center [476, 129] width 31 height 14
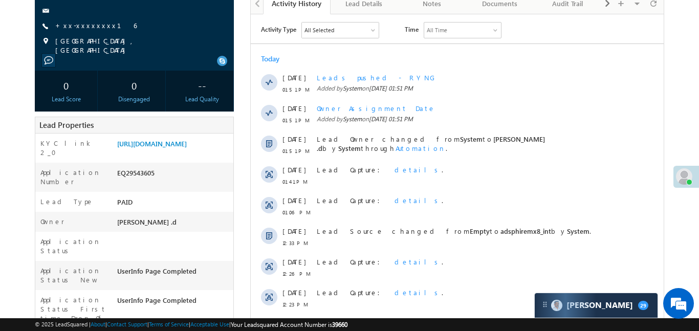
scroll to position [157, 0]
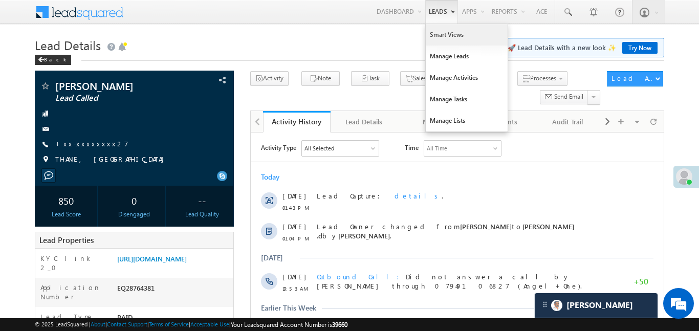
click at [437, 34] on link "Smart Views" at bounding box center [467, 34] width 82 height 21
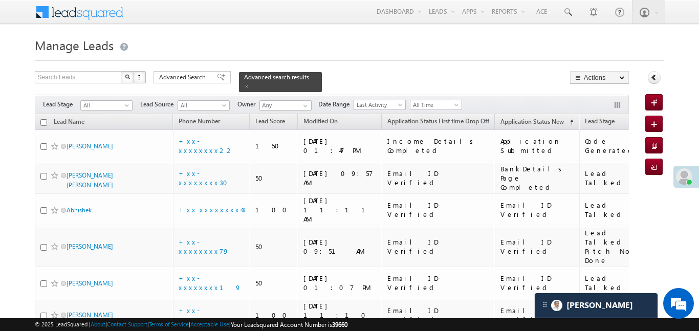
click at [183, 83] on div "Search Leads X ? 23 results found Advanced Search Advanced Search Advanced sear…" at bounding box center [332, 81] width 594 height 21
click at [195, 78] on span "Advanced Search" at bounding box center [184, 77] width 50 height 9
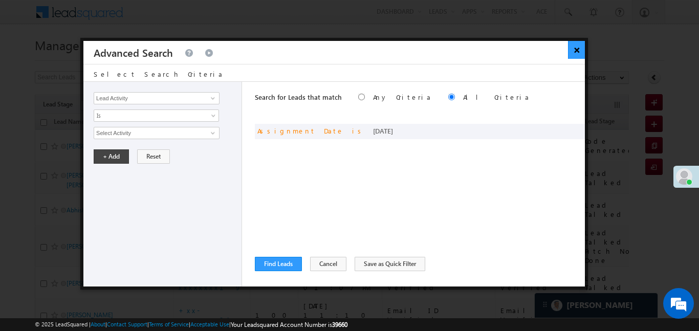
click at [574, 48] on button "×" at bounding box center [576, 50] width 17 height 18
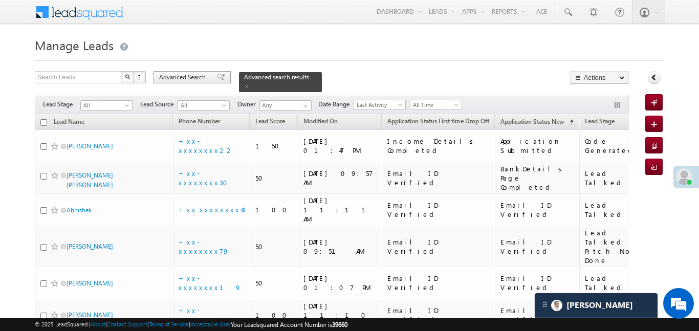
click at [197, 76] on span "Advanced Search" at bounding box center [184, 77] width 50 height 9
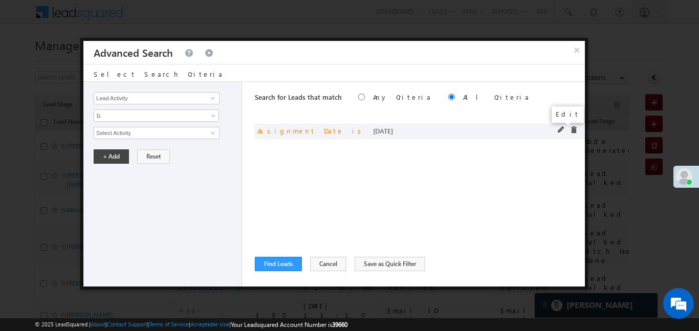
click at [564, 130] on span at bounding box center [561, 129] width 7 height 7
click at [562, 130] on span at bounding box center [561, 129] width 7 height 7
click at [559, 126] on span at bounding box center [561, 129] width 7 height 7
click at [189, 133] on span "Today" at bounding box center [149, 132] width 111 height 9
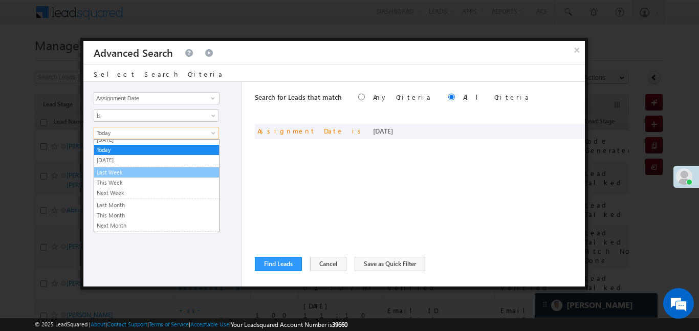
scroll to position [35, 0]
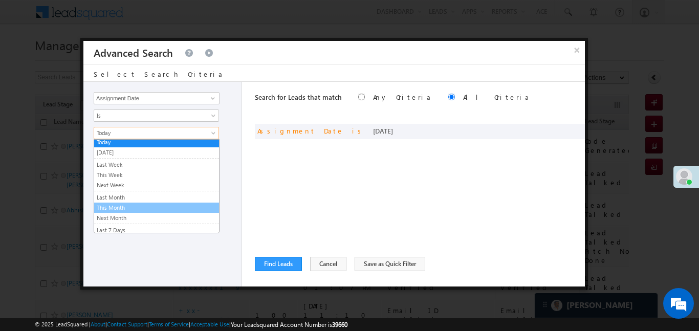
click at [123, 206] on link "This Month" at bounding box center [156, 207] width 125 height 9
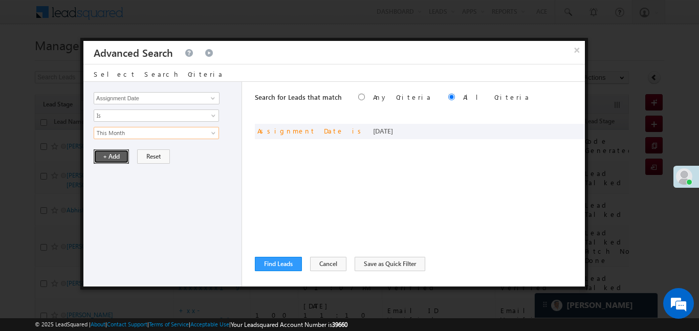
click at [103, 161] on button "+ Add" at bounding box center [111, 156] width 35 height 14
click at [283, 261] on button "Find Leads" at bounding box center [278, 264] width 47 height 14
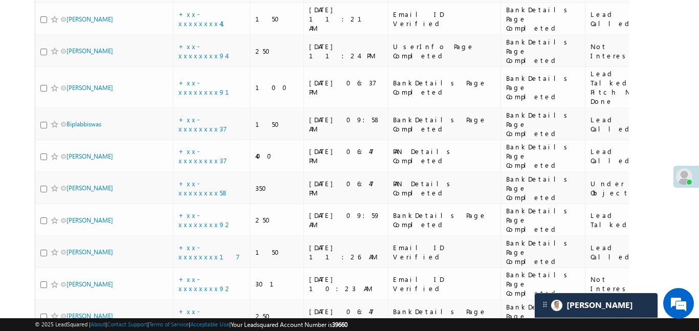
scroll to position [1424, 0]
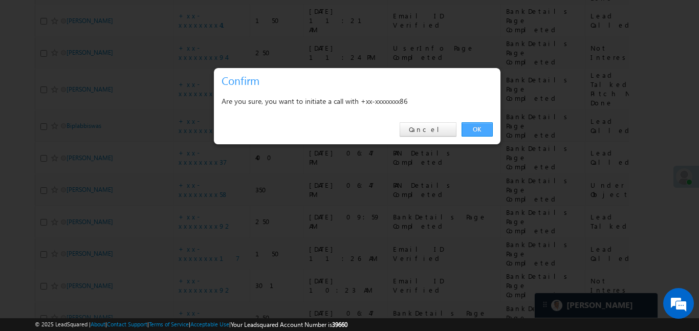
click at [480, 126] on link "OK" at bounding box center [476, 129] width 31 height 14
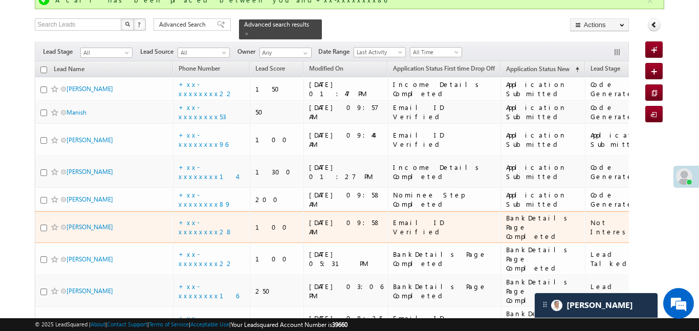
scroll to position [0, 0]
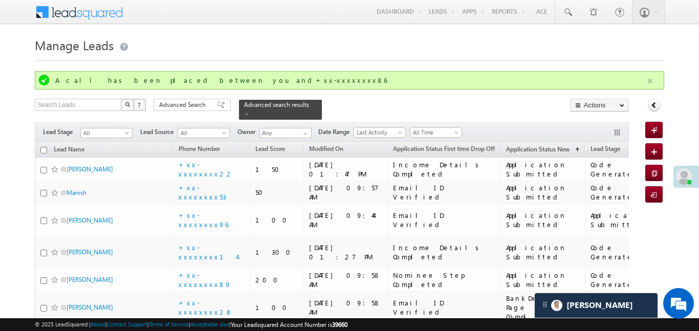
click at [653, 82] on button "button" at bounding box center [650, 81] width 13 height 13
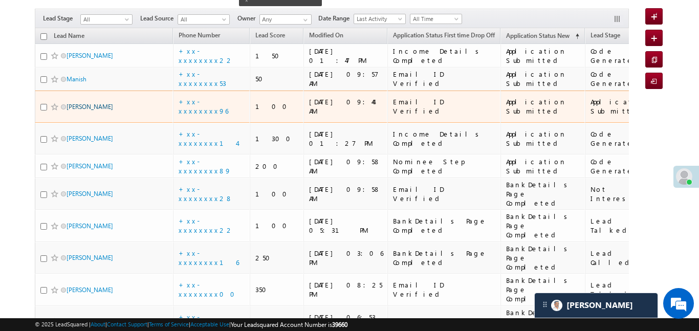
scroll to position [375, 0]
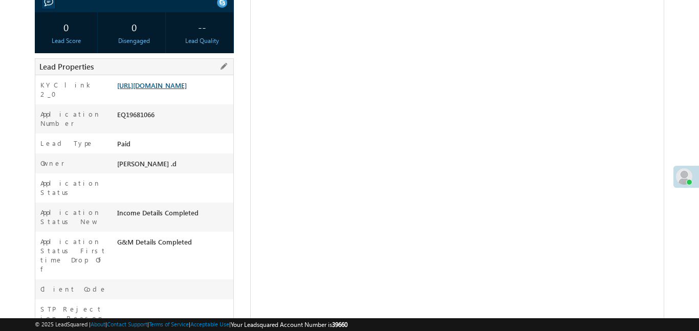
scroll to position [176, 0]
click at [187, 90] on link "[URL][DOMAIN_NAME]" at bounding box center [152, 85] width 70 height 9
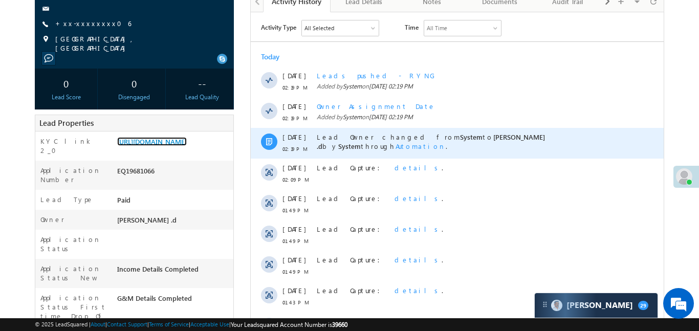
scroll to position [432, 0]
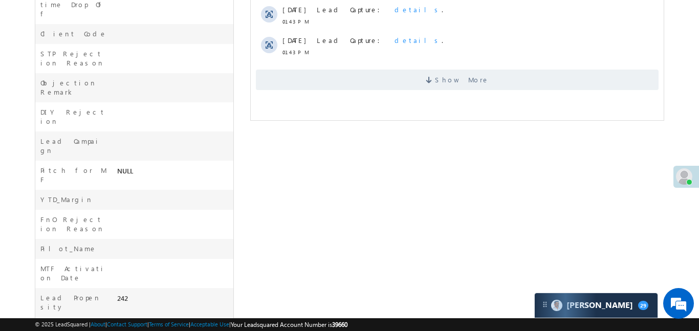
click at [388, 88] on span "Show More" at bounding box center [456, 80] width 403 height 20
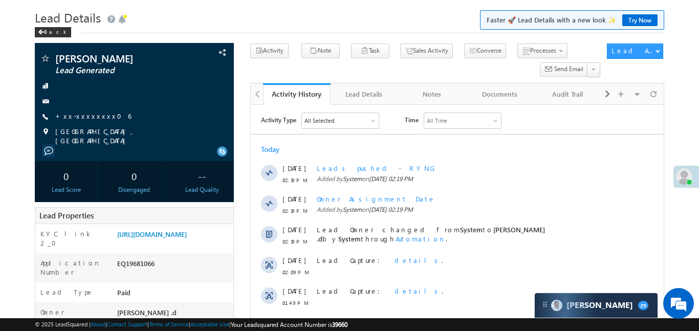
scroll to position [34, 0]
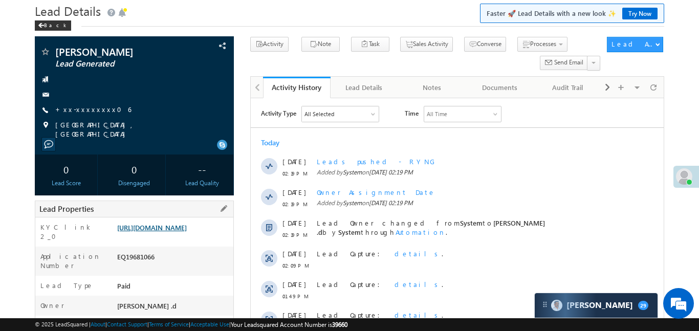
click at [187, 232] on link "[URL][DOMAIN_NAME]" at bounding box center [152, 227] width 70 height 9
click at [187, 229] on link "[URL][DOMAIN_NAME]" at bounding box center [152, 227] width 70 height 9
click at [175, 232] on link "[URL][DOMAIN_NAME]" at bounding box center [152, 227] width 70 height 9
click at [110, 223] on div "KYC link 2_0" at bounding box center [74, 235] width 79 height 24
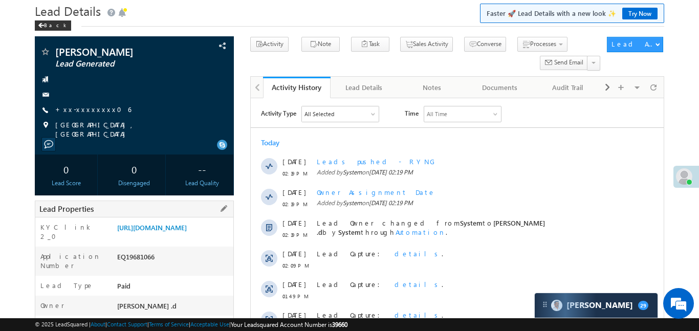
drag, startPoint x: 115, startPoint y: 225, endPoint x: 164, endPoint y: 252, distance: 55.6
click at [164, 237] on div "[URL][DOMAIN_NAME]" at bounding box center [174, 230] width 119 height 14
copy link "[URL][DOMAIN_NAME]"
click at [182, 231] on link "[URL][DOMAIN_NAME]" at bounding box center [152, 227] width 70 height 9
click at [187, 232] on link "[URL][DOMAIN_NAME]" at bounding box center [152, 227] width 70 height 9
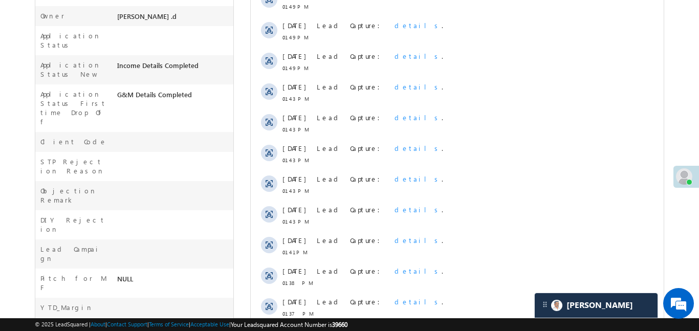
scroll to position [46, 0]
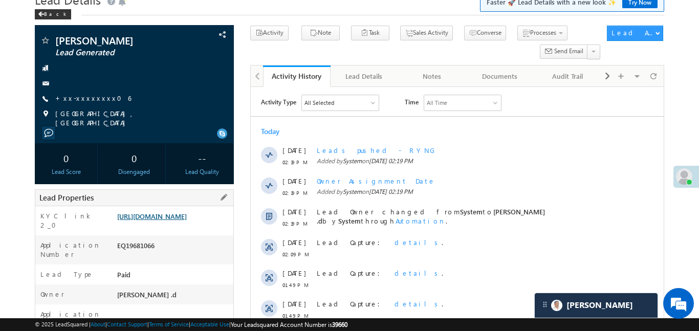
click at [182, 220] on link "[URL][DOMAIN_NAME]" at bounding box center [152, 216] width 70 height 9
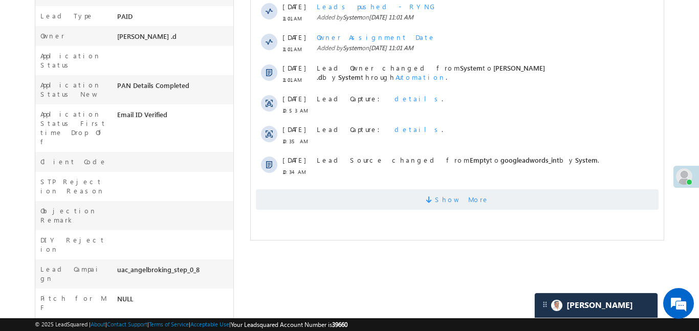
click at [431, 201] on span "Show More" at bounding box center [456, 199] width 403 height 20
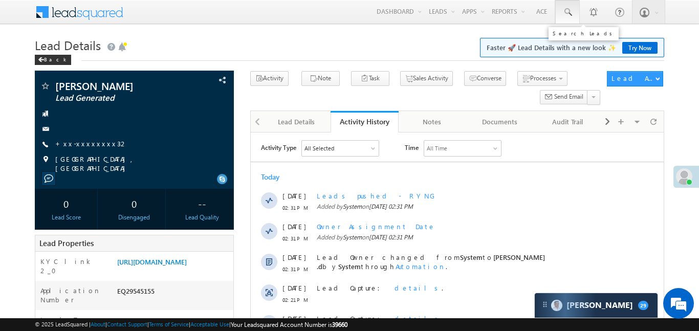
click at [563, 9] on span at bounding box center [567, 12] width 10 height 10
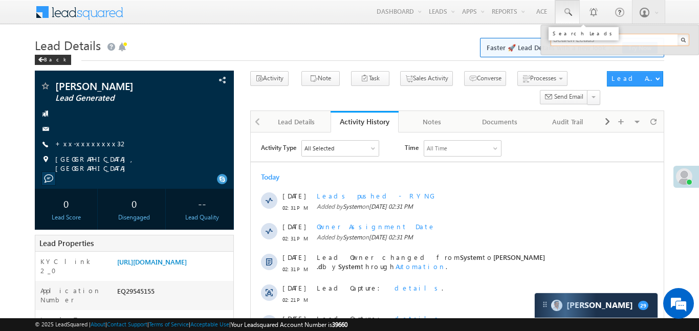
paste input "EQ29543605"
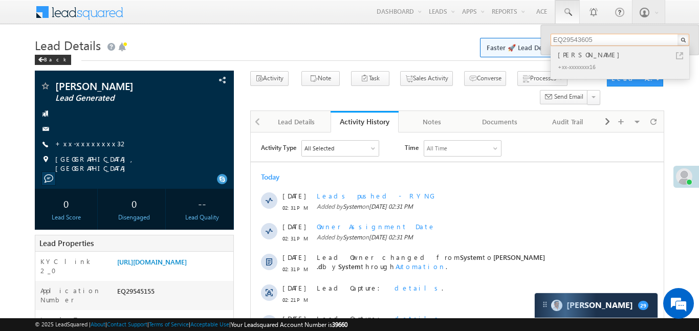
type input "EQ29543605"
click at [581, 57] on div "[PERSON_NAME]" at bounding box center [624, 54] width 137 height 11
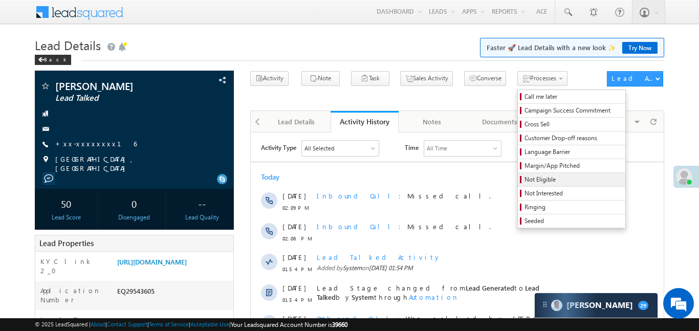
click at [524, 178] on span "Not Eligible" at bounding box center [572, 179] width 97 height 9
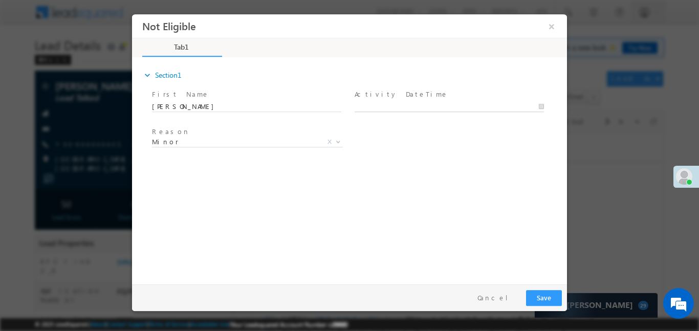
type input "[DATE] 2:35 PM"
click at [425, 105] on input "[DATE] 2:35 PM" at bounding box center [449, 106] width 189 height 10
click at [547, 299] on button "Save" at bounding box center [544, 298] width 36 height 16
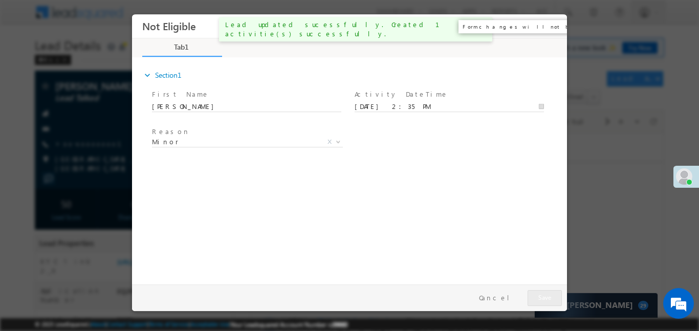
click at [552, 23] on button "×" at bounding box center [551, 25] width 17 height 19
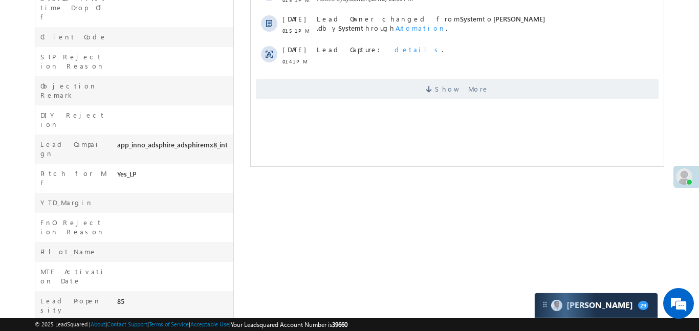
scroll to position [432, 0]
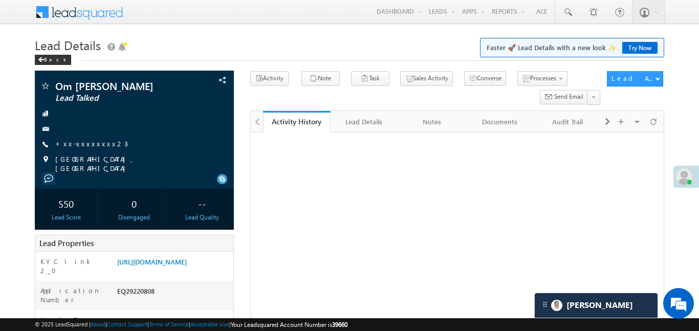
click at [0, 0] on link "Reports Home" at bounding box center [0, 0] width 0 height 0
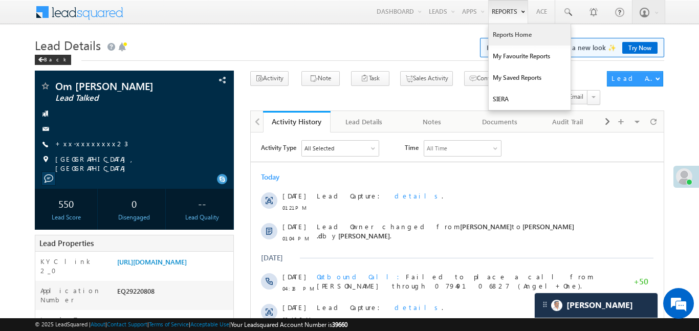
click at [510, 33] on link "Reports Home" at bounding box center [530, 34] width 82 height 21
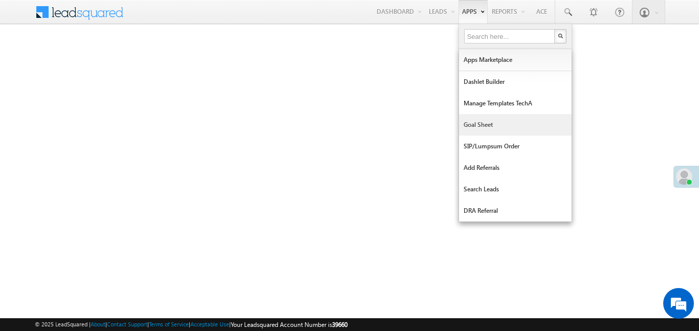
click at [502, 119] on link "Goal Sheet" at bounding box center [515, 124] width 113 height 21
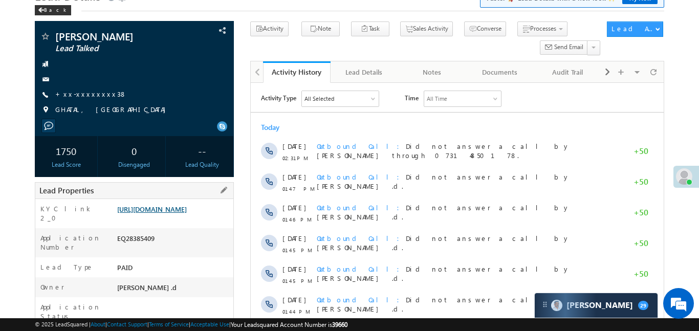
scroll to position [53, 0]
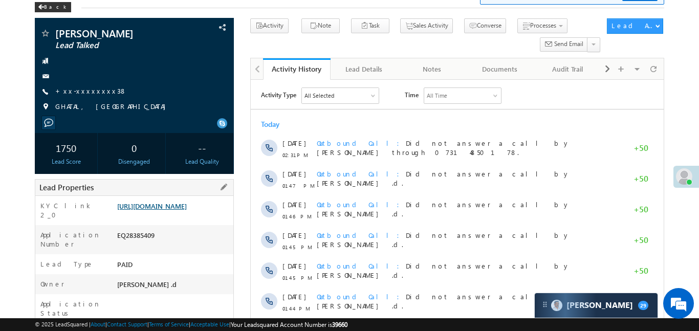
click at [187, 210] on link "[URL][DOMAIN_NAME]" at bounding box center [152, 206] width 70 height 9
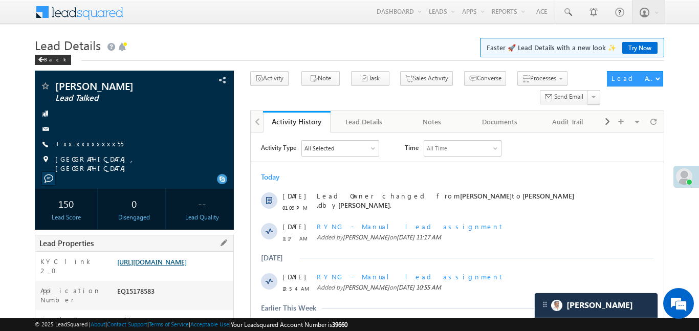
click at [165, 264] on link "https://angelbroking1-pk3em7sa.customui-test.leadsquared.com?leadId=ef6997a2-56…" at bounding box center [152, 261] width 70 height 9
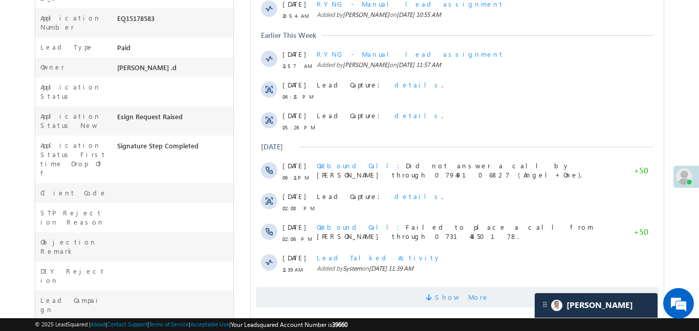
click at [476, 296] on span "Show More" at bounding box center [461, 297] width 54 height 20
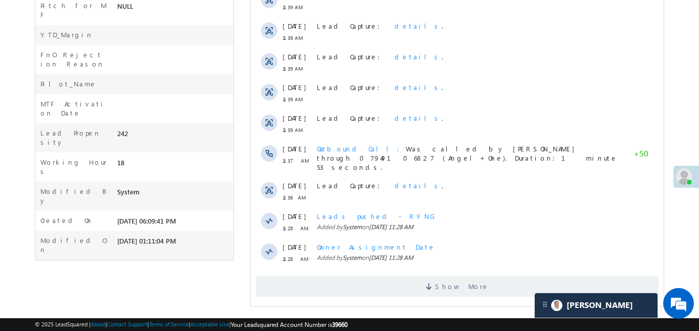
scroll to position [599, 0]
click at [438, 275] on span "Show More" at bounding box center [456, 285] width 403 height 20
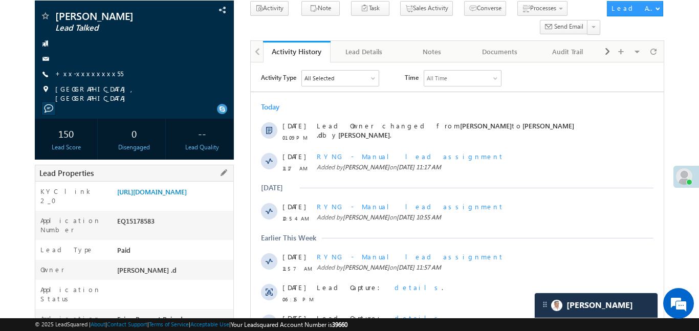
scroll to position [0, 0]
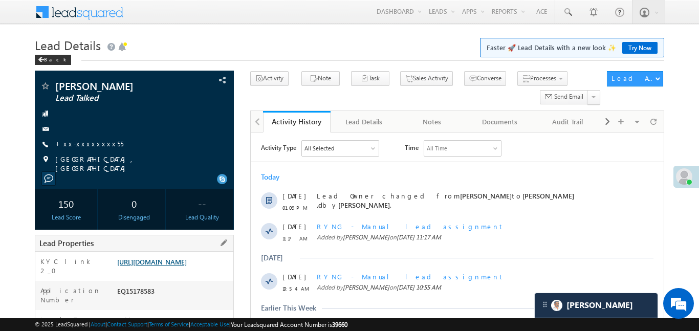
click at [168, 257] on link "https://angelbroking1-pk3em7sa.customui-test.leadsquared.com?leadId=ef6997a2-56…" at bounding box center [152, 261] width 70 height 9
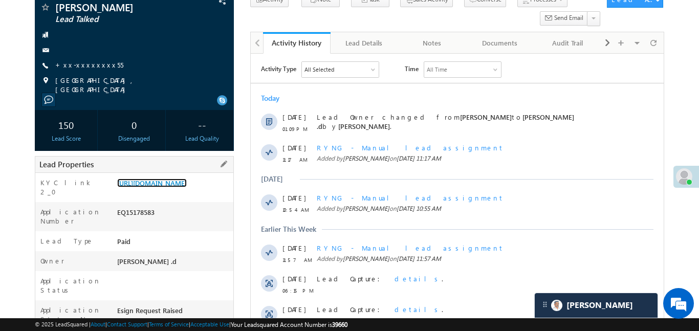
scroll to position [6, 0]
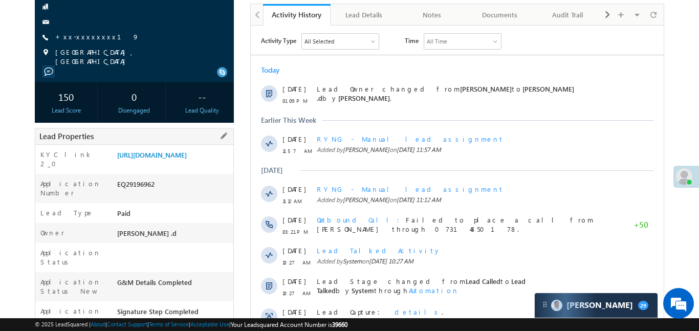
scroll to position [114, 0]
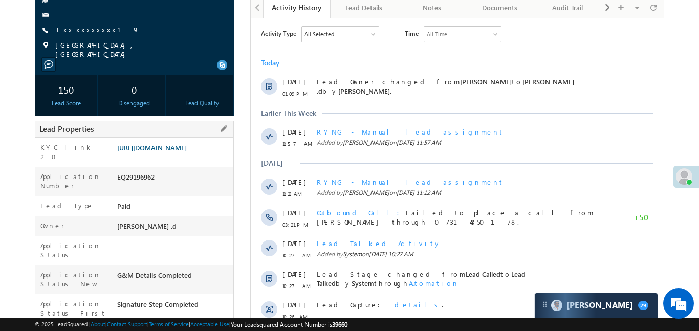
click at [187, 152] on link "[URL][DOMAIN_NAME]" at bounding box center [152, 147] width 70 height 9
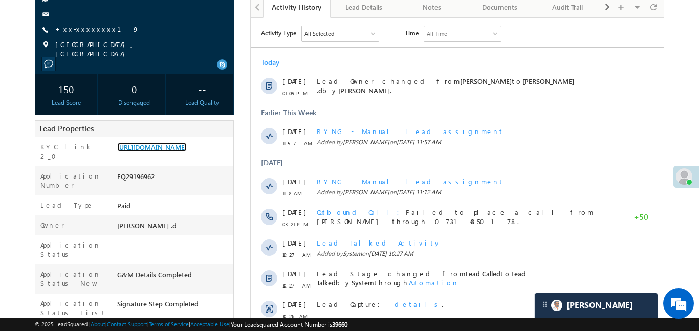
scroll to position [428, 0]
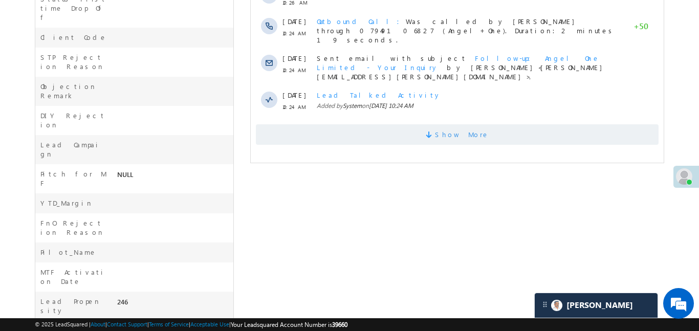
click at [391, 124] on span "Show More" at bounding box center [456, 134] width 403 height 20
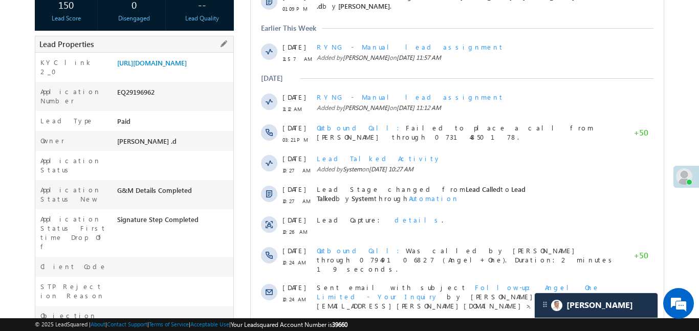
scroll to position [0, 0]
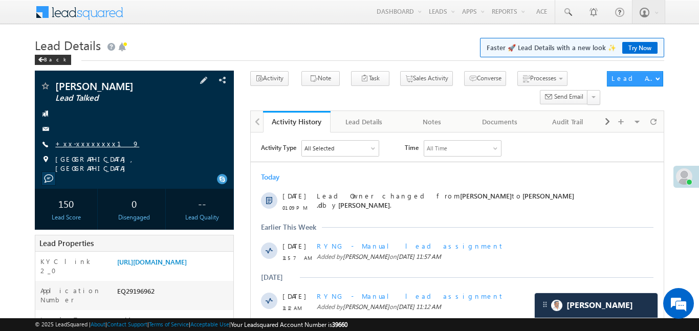
click at [95, 145] on link "+xx-xxxxxxxx19" at bounding box center [97, 143] width 84 height 9
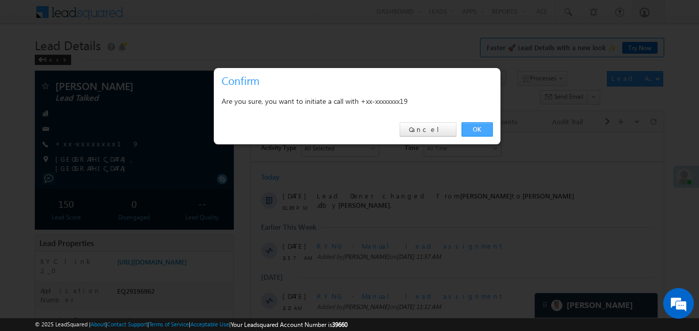
click at [487, 129] on link "OK" at bounding box center [476, 129] width 31 height 14
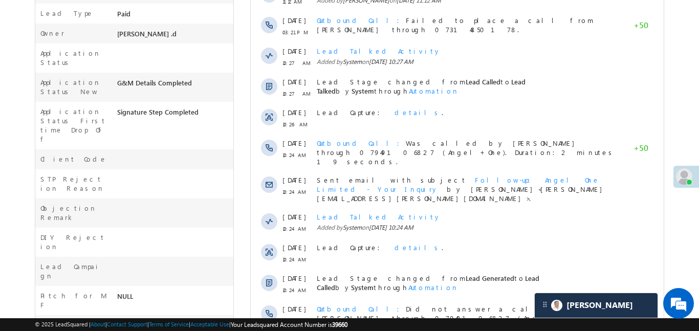
scroll to position [590, 0]
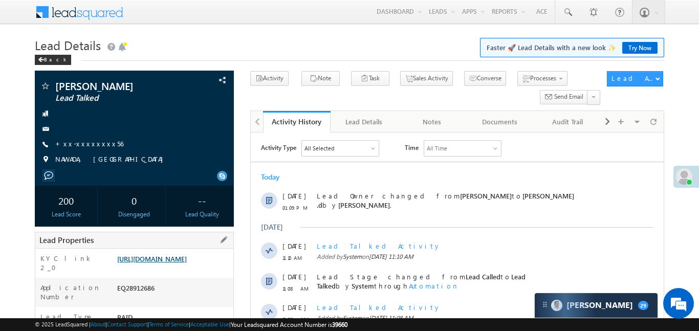
click at [187, 263] on link "https://angelbroking1-pk3em7sa.customui-test.leadsquared.com?leadId=5f334a59-d4…" at bounding box center [152, 258] width 70 height 9
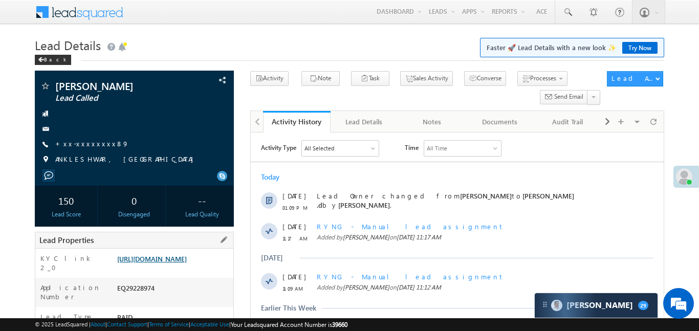
click at [187, 263] on link "[URL][DOMAIN_NAME]" at bounding box center [152, 258] width 70 height 9
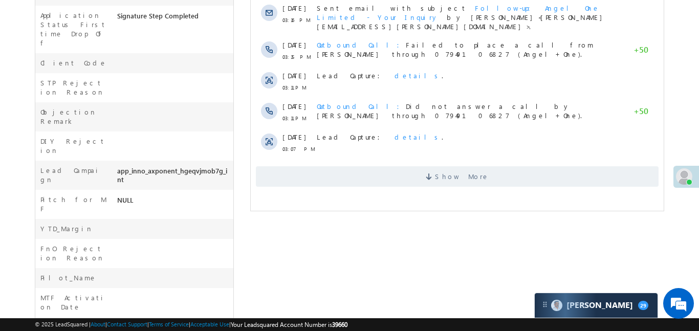
scroll to position [440, 0]
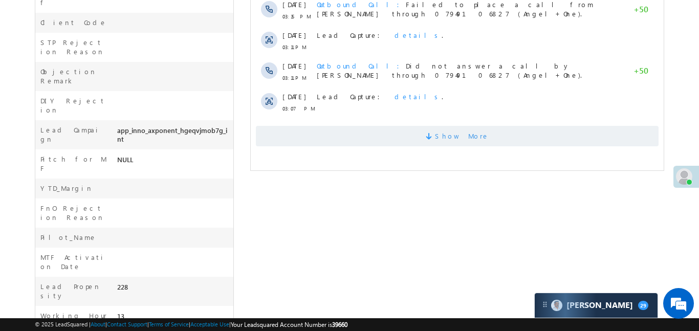
click at [423, 132] on span "Show More" at bounding box center [456, 136] width 403 height 20
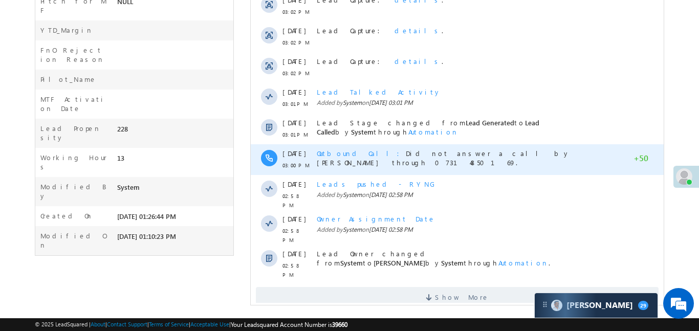
scroll to position [599, 0]
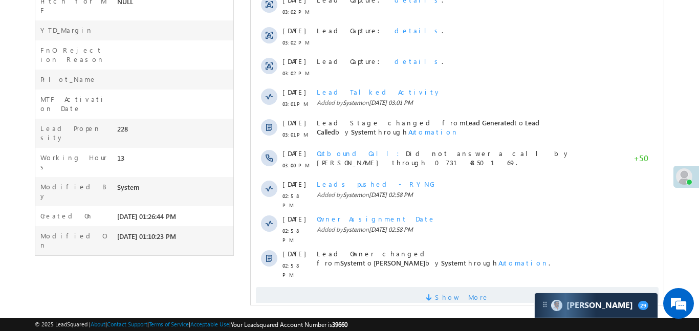
click at [475, 287] on span "Show More" at bounding box center [461, 297] width 54 height 20
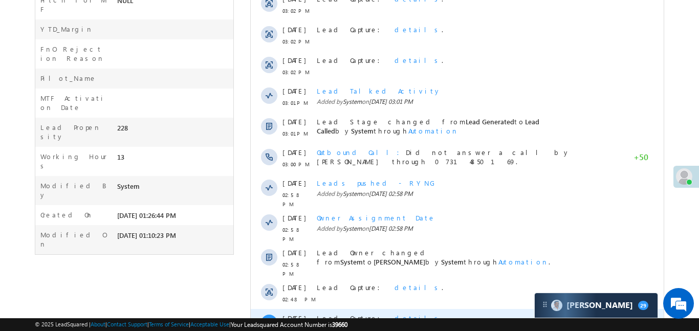
scroll to position [858, 0]
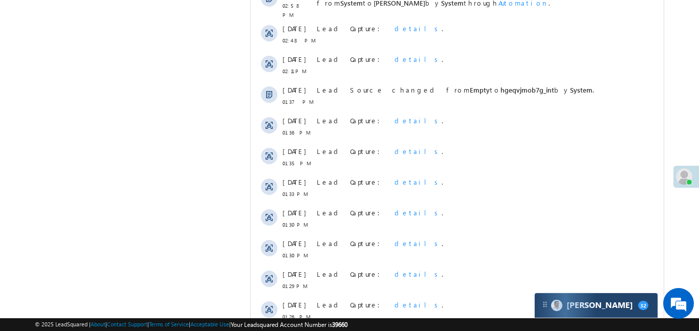
click at [609, 314] on div "[PERSON_NAME] 32" at bounding box center [596, 305] width 123 height 25
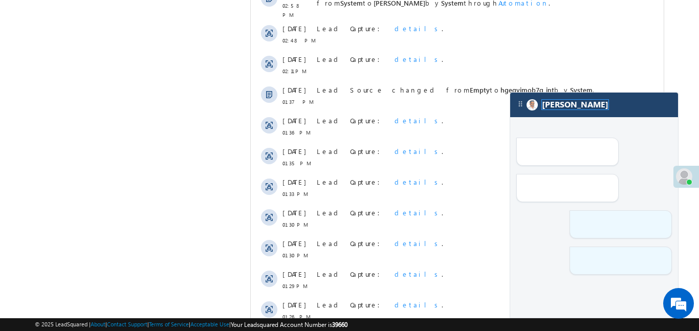
click at [545, 109] on span "[PERSON_NAME]" at bounding box center [575, 105] width 67 height 10
click at [570, 106] on div "[PERSON_NAME]" at bounding box center [594, 105] width 168 height 25
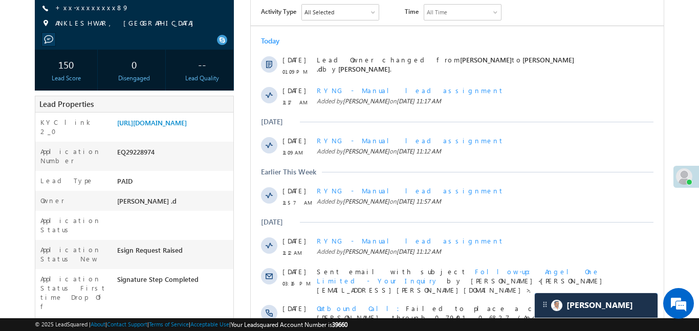
scroll to position [0, 0]
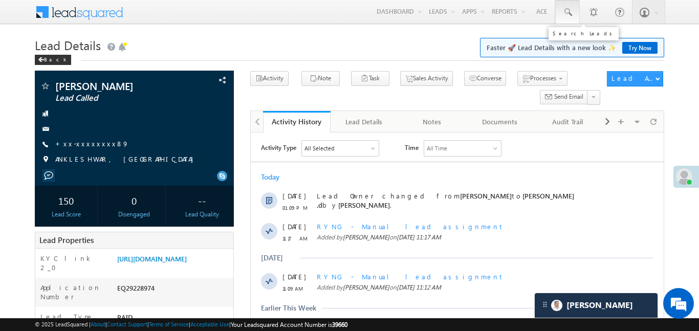
click at [569, 8] on span at bounding box center [567, 12] width 10 height 10
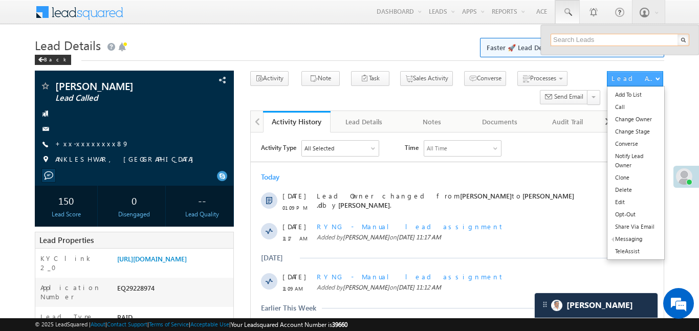
paste input "EQ28647566"
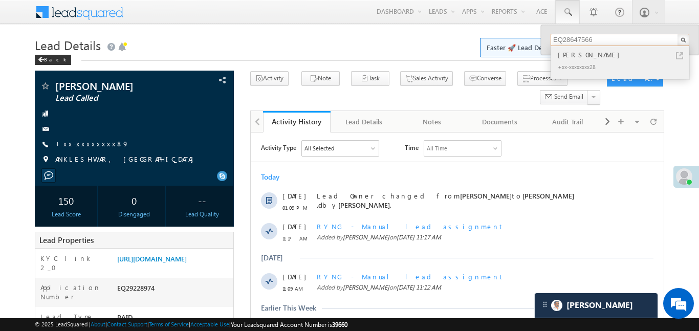
type input "EQ28647566"
click at [582, 56] on div "Anu ghogare" at bounding box center [624, 54] width 137 height 11
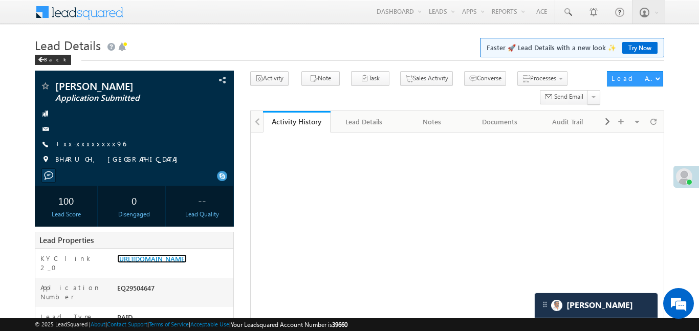
click at [187, 254] on link "[URL][DOMAIN_NAME]" at bounding box center [152, 258] width 70 height 9
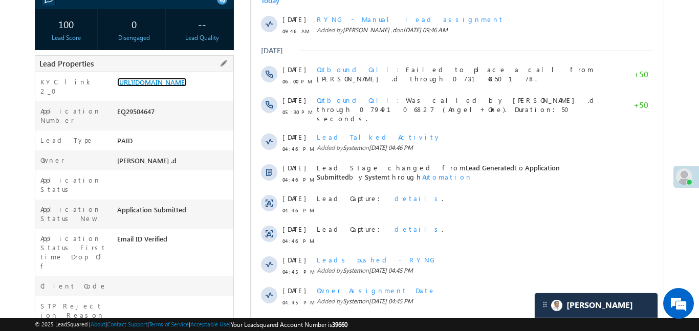
scroll to position [156, 0]
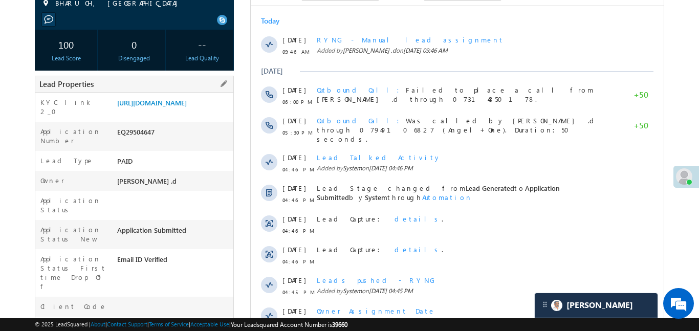
click at [144, 141] on div "EQ29504647" at bounding box center [174, 134] width 119 height 14
copy div "EQ29504647"
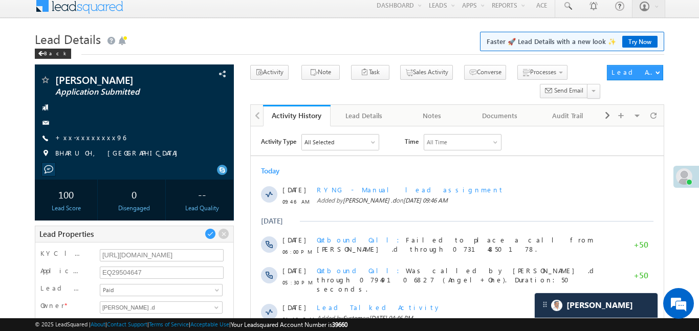
scroll to position [0, 0]
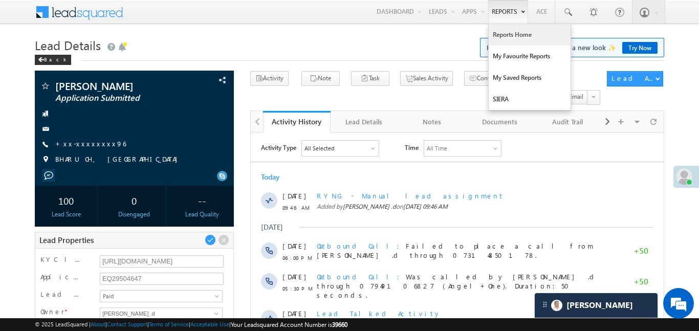
click at [515, 32] on link "Reports Home" at bounding box center [530, 34] width 82 height 21
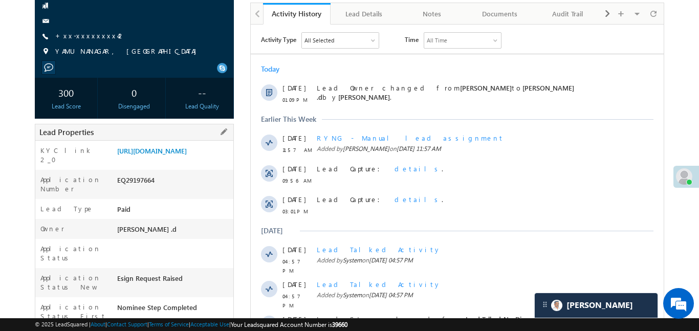
scroll to position [116, 0]
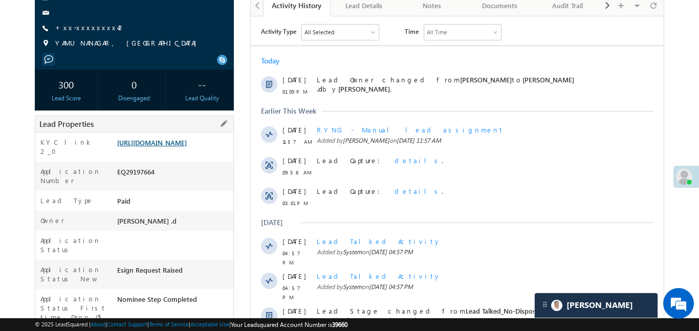
click at [187, 147] on link "[URL][DOMAIN_NAME]" at bounding box center [152, 142] width 70 height 9
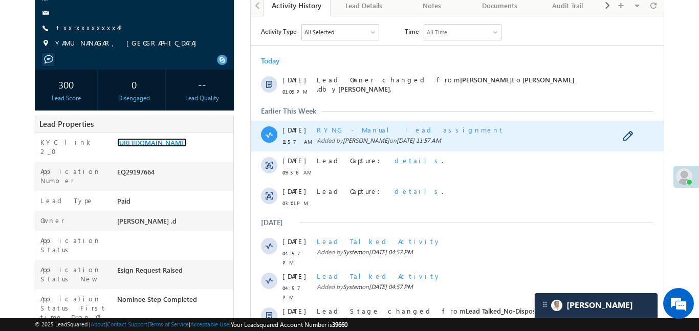
scroll to position [432, 0]
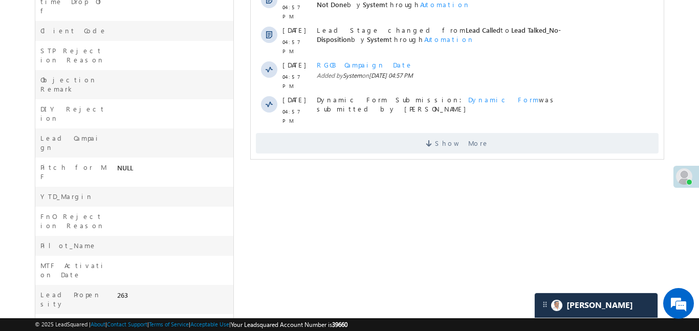
click at [367, 125] on div "Show More" at bounding box center [456, 139] width 413 height 28
click at [369, 133] on span "Show More" at bounding box center [456, 143] width 403 height 20
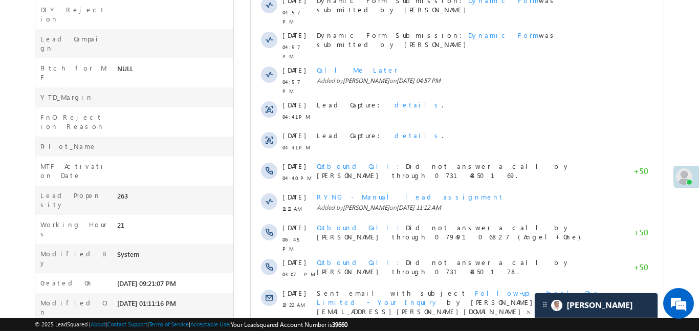
scroll to position [580, 0]
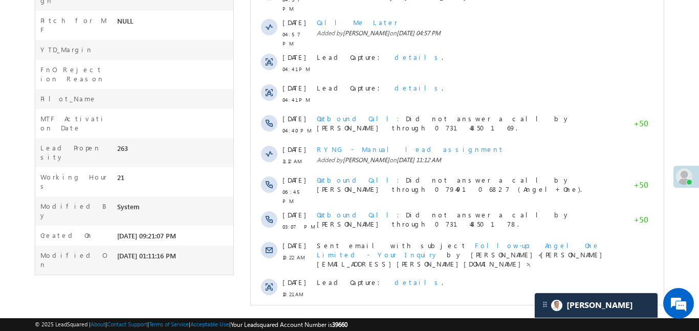
click at [369, 304] on div "Show More" at bounding box center [456, 318] width 413 height 28
click at [365, 312] on span "Show More" at bounding box center [456, 322] width 403 height 20
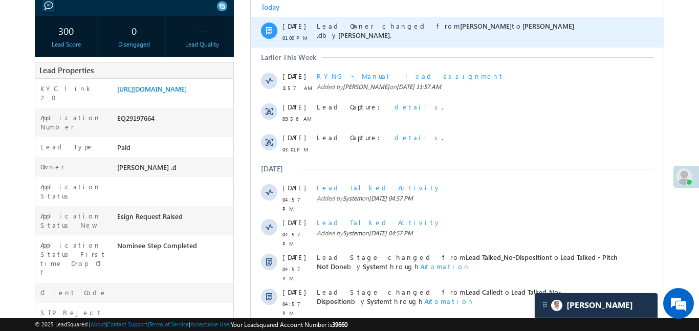
scroll to position [0, 0]
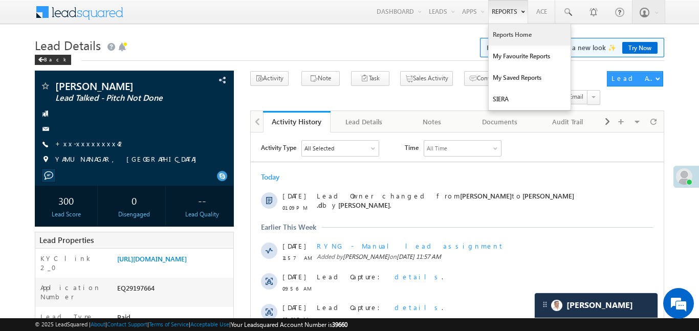
click at [520, 36] on link "Reports Home" at bounding box center [530, 34] width 82 height 21
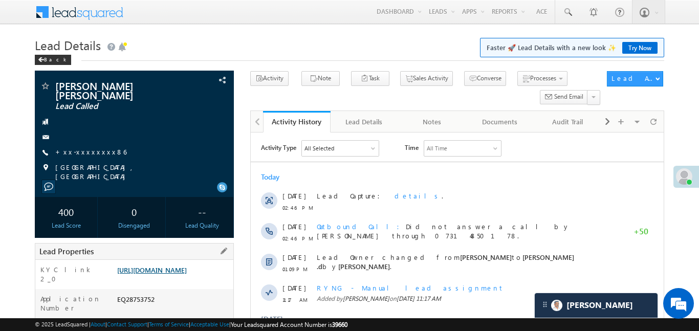
scroll to position [98, 0]
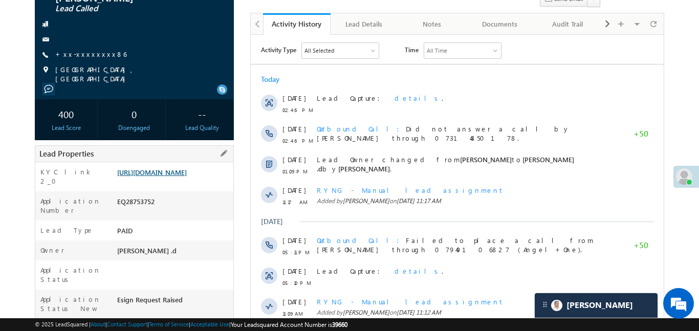
click at [187, 173] on link "https://angelbroking1-pk3em7sa.customui-test.leadsquared.com?leadId=8b880fd5-55…" at bounding box center [152, 172] width 70 height 9
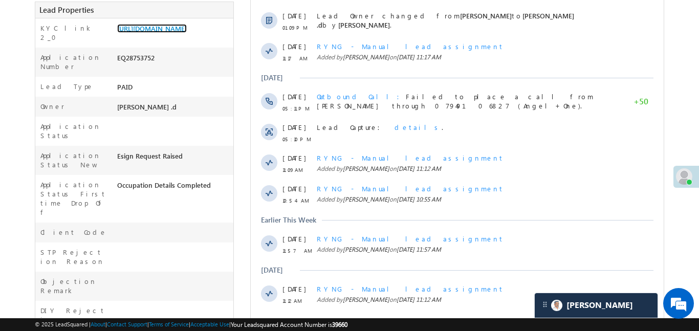
scroll to position [0, 0]
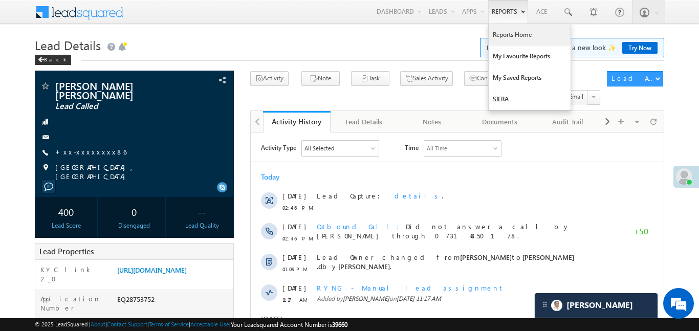
click at [513, 34] on link "Reports Home" at bounding box center [530, 34] width 82 height 21
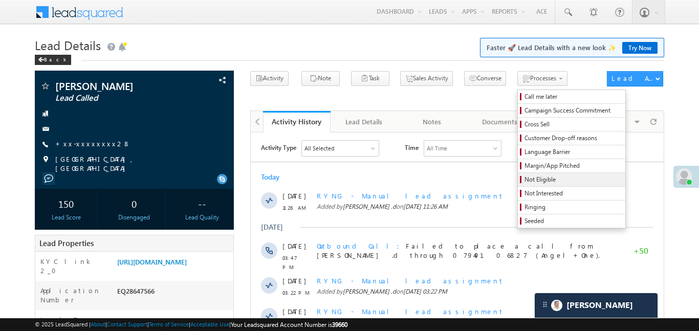
scroll to position [4790, 0]
click at [524, 179] on span "Not Eligible" at bounding box center [572, 179] width 97 height 9
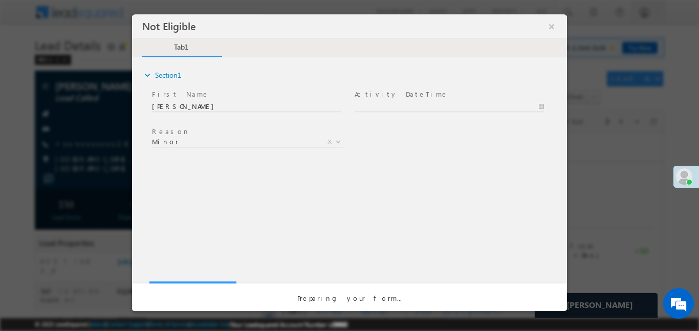
scroll to position [0, 0]
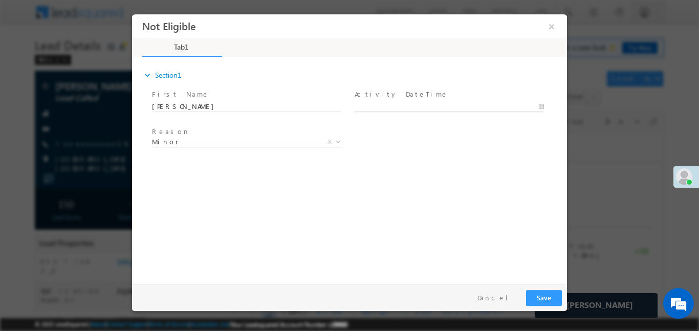
type input "[DATE] 3:03 PM"
click at [404, 107] on body "Not Eligible ×" at bounding box center [349, 146] width 435 height 265
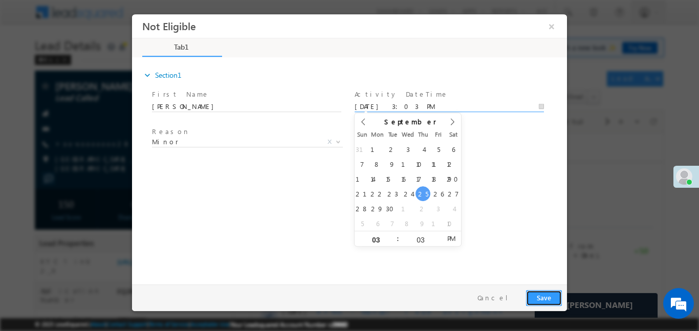
click at [542, 299] on button "Save" at bounding box center [544, 298] width 36 height 16
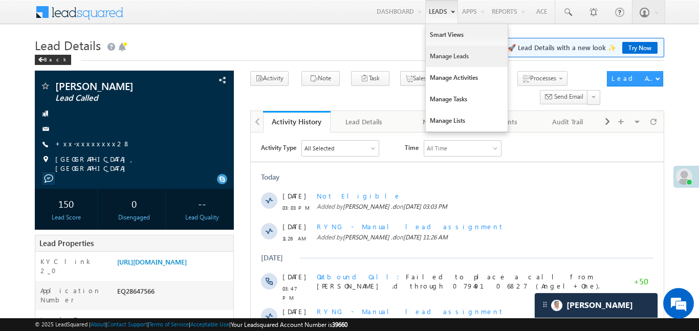
click at [446, 62] on link "Manage Leads" at bounding box center [467, 56] width 82 height 21
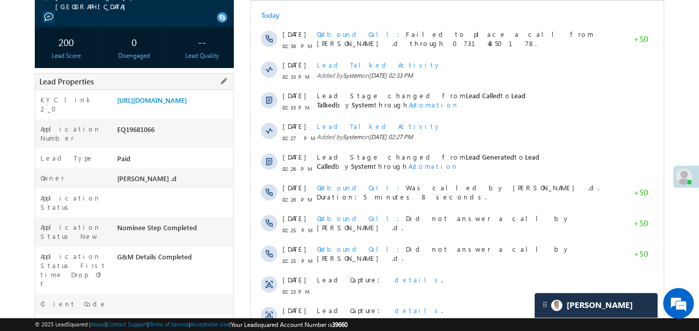
scroll to position [4790, 0]
click at [187, 104] on link "[URL][DOMAIN_NAME]" at bounding box center [152, 100] width 70 height 9
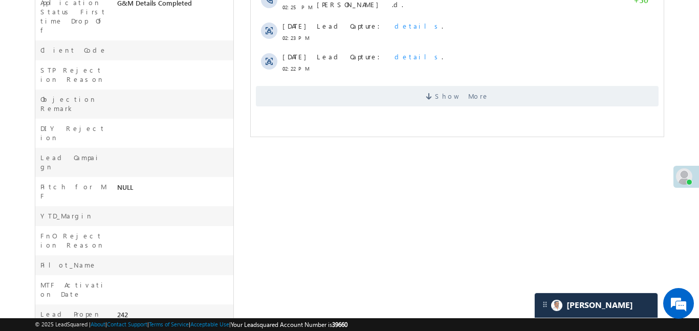
scroll to position [351, 0]
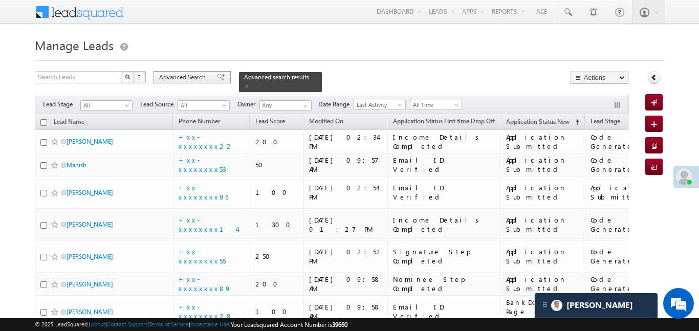
click at [167, 82] on div "Advanced Search" at bounding box center [191, 77] width 77 height 12
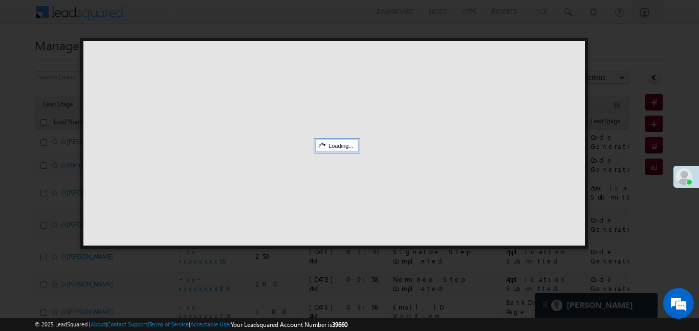
scroll to position [4790, 0]
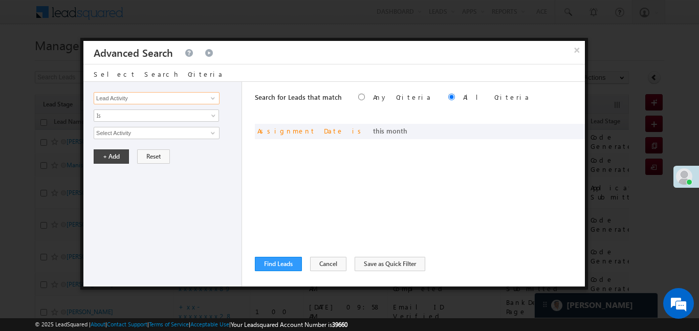
click at [179, 98] on input "Lead Activity" at bounding box center [157, 98] width 126 height 12
click at [175, 95] on input "Lead Activity" at bounding box center [157, 98] width 126 height 12
click at [0, 0] on span at bounding box center [0, 0] width 0 height 0
click at [162, 130] on span "This Month" at bounding box center [149, 132] width 111 height 9
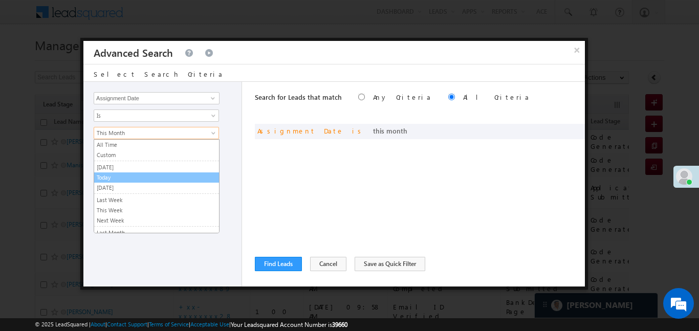
scroll to position [10, 0]
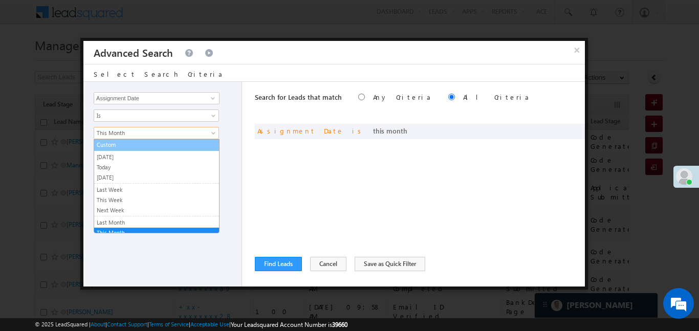
click at [129, 145] on link "Custom" at bounding box center [156, 144] width 125 height 9
click at [0, 0] on input "01/09/25" at bounding box center [0, 0] width 0 height 0
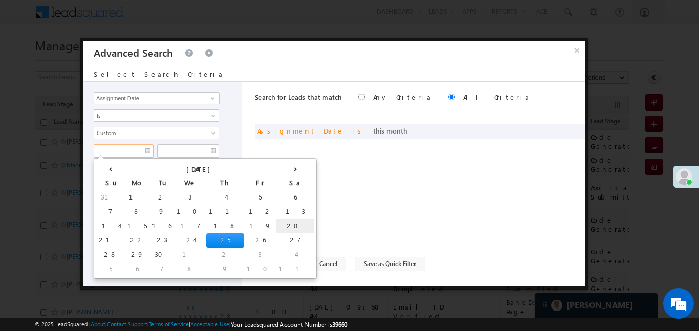
click at [276, 220] on td "20" at bounding box center [295, 226] width 38 height 14
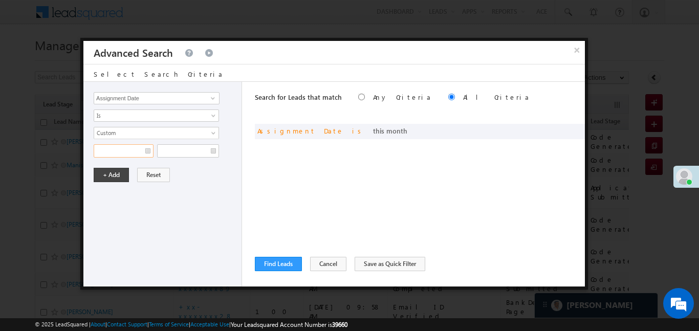
type input "20/09/25"
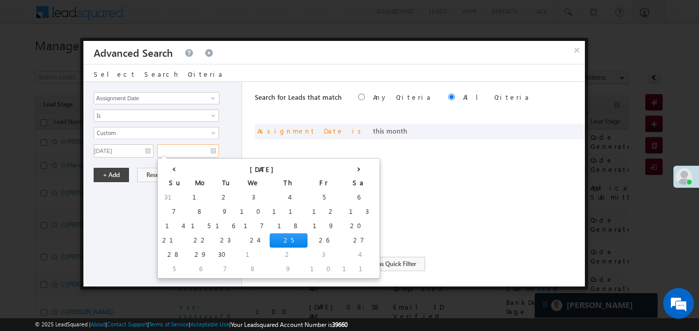
click at [196, 150] on input "text" at bounding box center [188, 150] width 62 height 13
click at [270, 238] on td "25" at bounding box center [289, 240] width 38 height 14
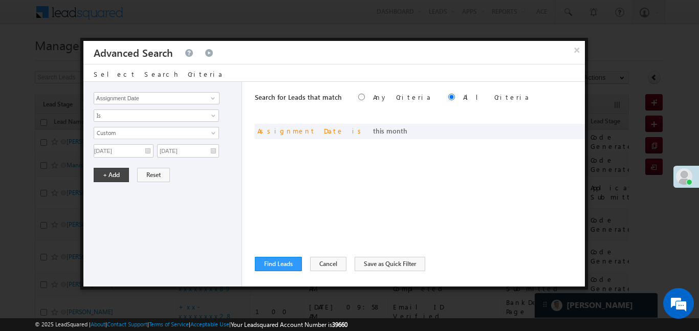
click at [230, 240] on div "Lead Activity Task Sales Group Prospect Id WA Last Message Timestamp 4th Day Di…" at bounding box center [162, 184] width 159 height 205
click at [123, 180] on button "+ Add" at bounding box center [111, 175] width 35 height 14
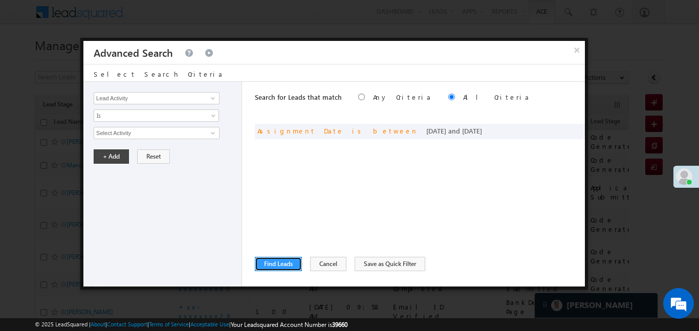
click at [286, 266] on button "Find Leads" at bounding box center [278, 264] width 47 height 14
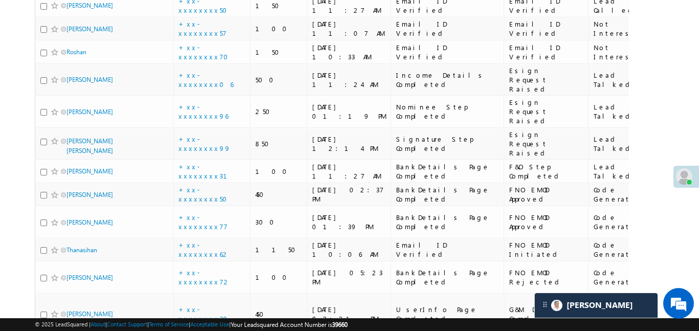
scroll to position [4278, 0]
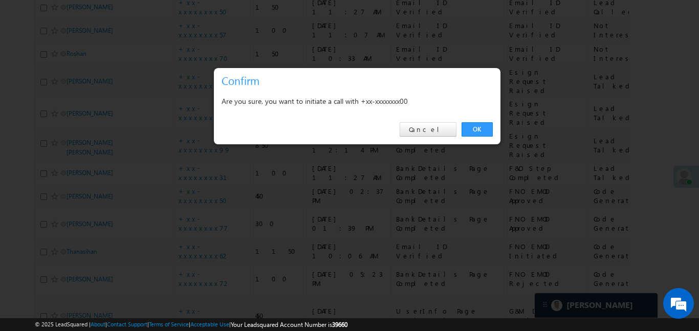
click at [476, 128] on link "OK" at bounding box center [476, 129] width 31 height 14
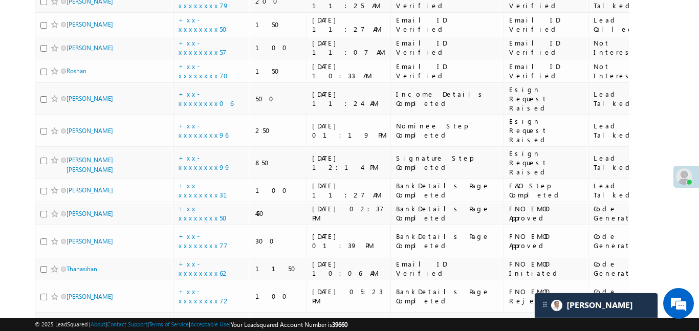
scroll to position [4289, 0]
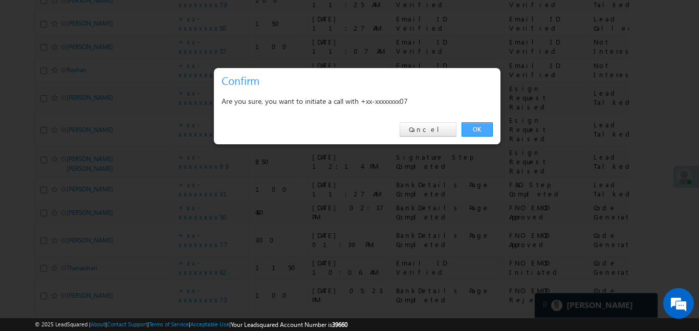
click at [472, 132] on link "OK" at bounding box center [476, 129] width 31 height 14
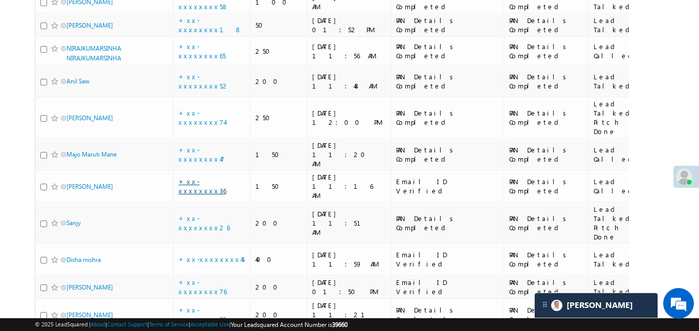
scroll to position [4987, 0]
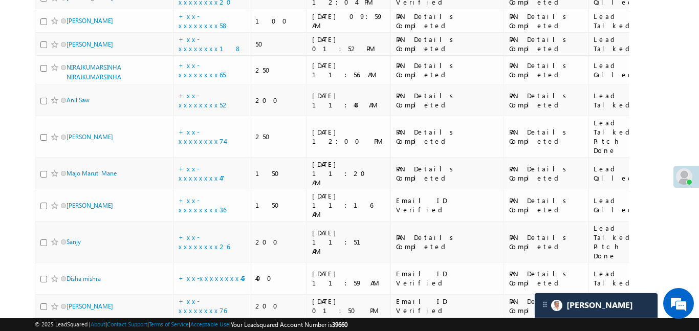
drag, startPoint x: 202, startPoint y: 73, endPoint x: 207, endPoint y: 76, distance: 6.4
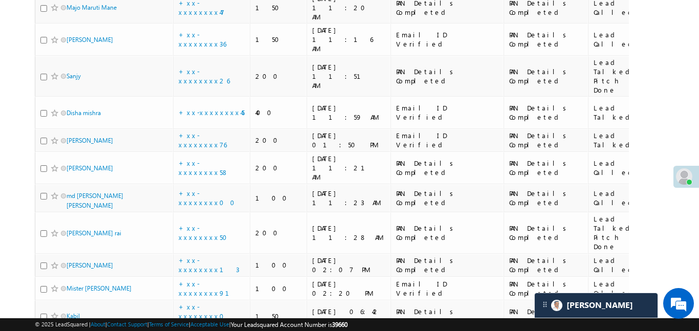
scroll to position [4911, 0]
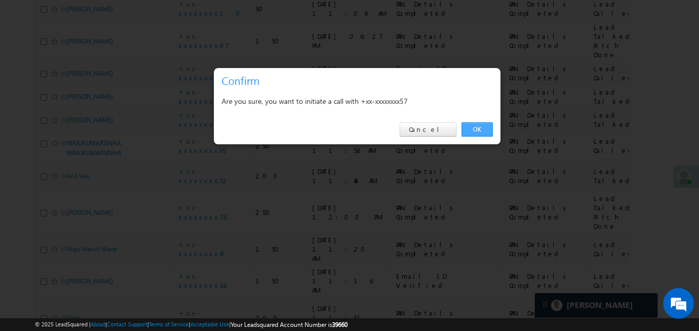
click at [477, 130] on link "OK" at bounding box center [476, 129] width 31 height 14
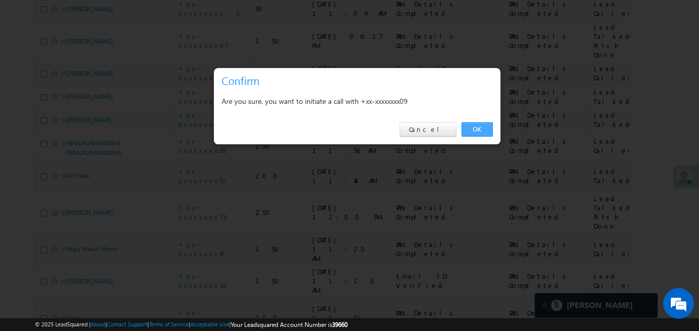
click at [480, 128] on link "OK" at bounding box center [476, 129] width 31 height 14
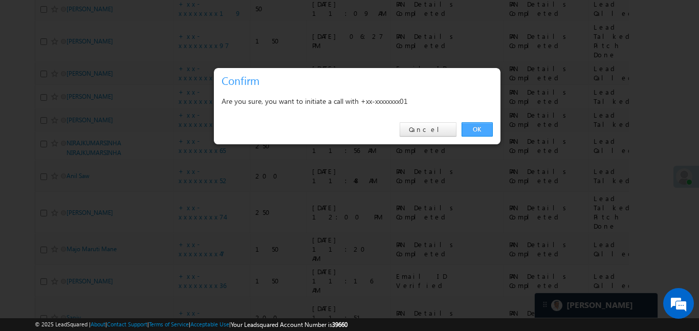
click at [486, 128] on link "OK" at bounding box center [476, 129] width 31 height 14
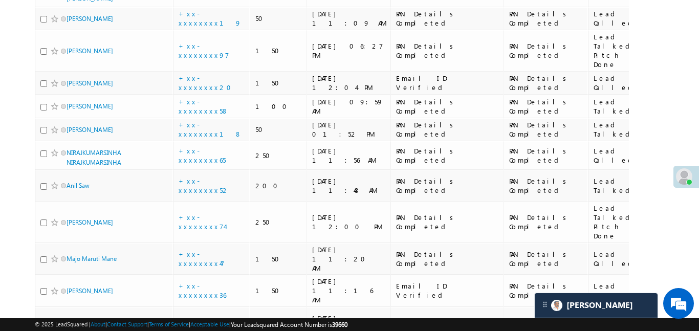
scroll to position [4896, 0]
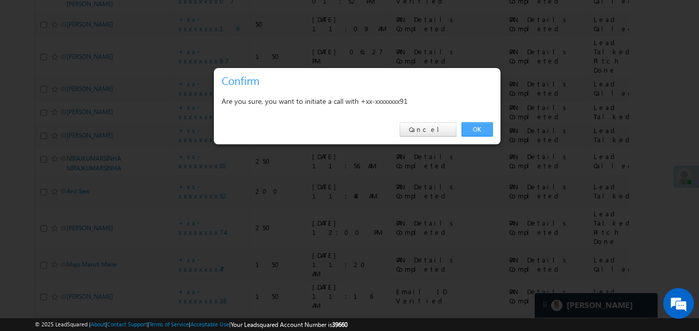
click at [485, 131] on link "OK" at bounding box center [476, 129] width 31 height 14
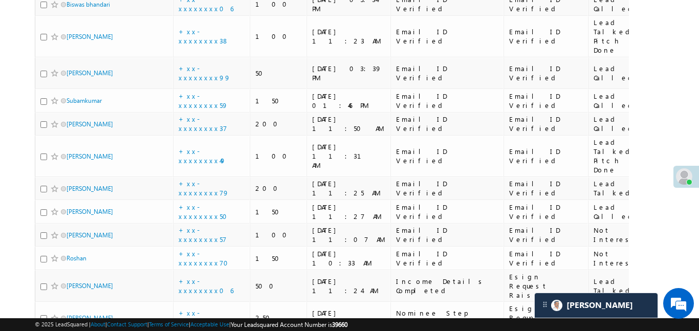
scroll to position [4099, 0]
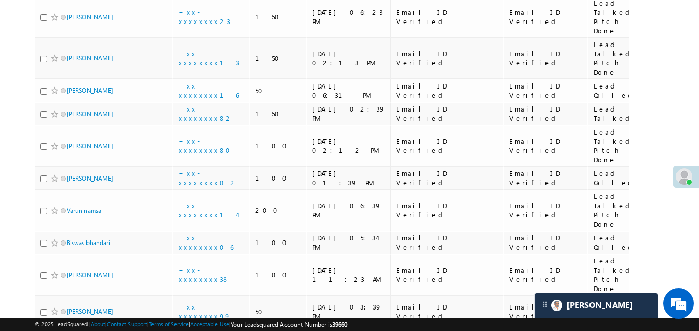
scroll to position [3903, 0]
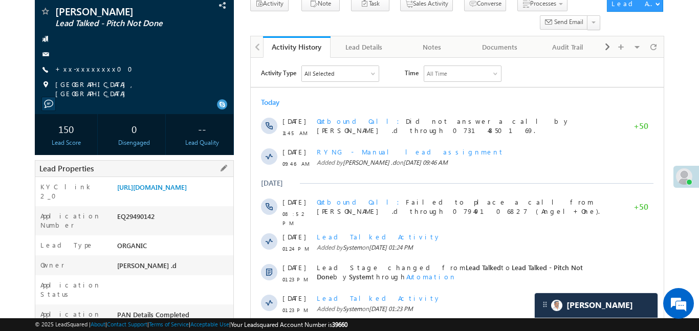
scroll to position [118, 0]
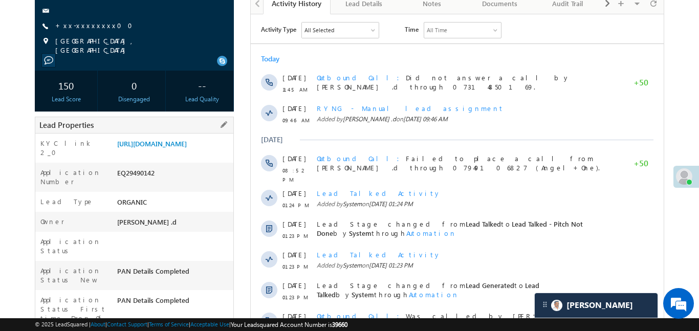
click at [165, 153] on div "https://angelbroking1-pk3em7sa.customui-test.leadsquared.com?leadId=2fd797bb-b3…" at bounding box center [174, 146] width 119 height 14
click at [173, 148] on link "https://angelbroking1-pk3em7sa.customui-test.leadsquared.com?leadId=2fd797bb-b3…" at bounding box center [152, 143] width 70 height 9
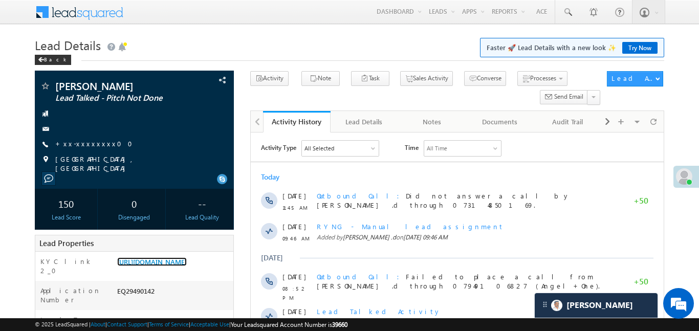
scroll to position [4925, 0]
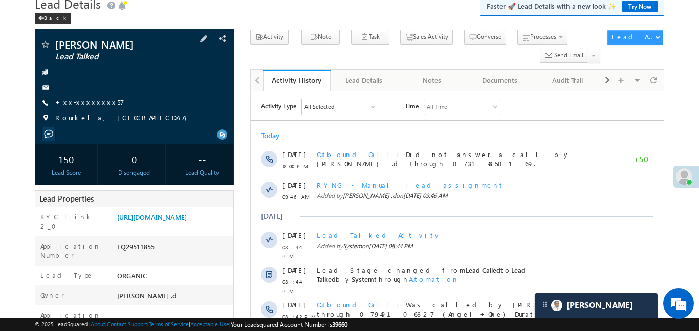
scroll to position [131, 0]
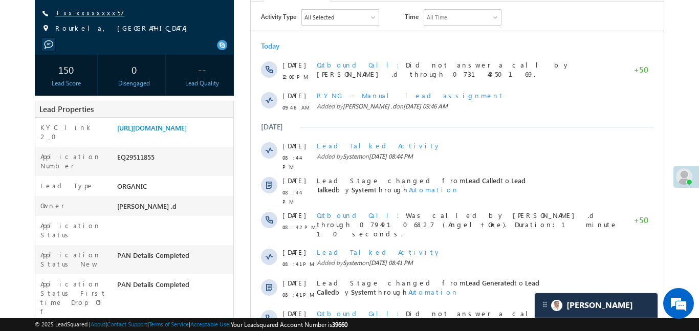
click at [85, 11] on link "+xx-xxxxxxxx57" at bounding box center [89, 12] width 69 height 9
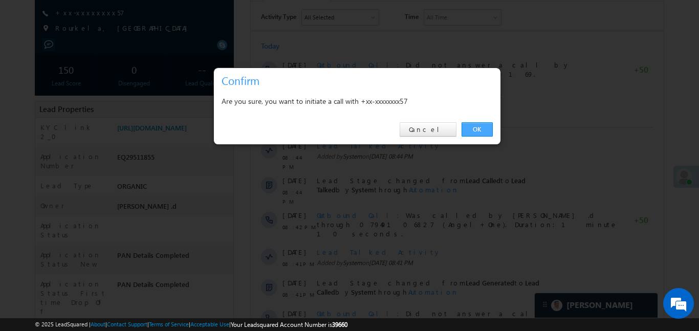
drag, startPoint x: 481, startPoint y: 126, endPoint x: 198, endPoint y: 121, distance: 283.4
click at [481, 126] on link "OK" at bounding box center [476, 129] width 31 height 14
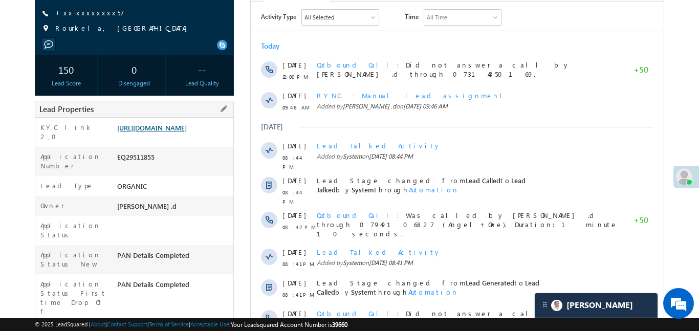
click at [135, 132] on link "https://angelbroking1-pk3em7sa.customui-test.leadsquared.com?leadId=f28abbe7-63…" at bounding box center [152, 127] width 70 height 9
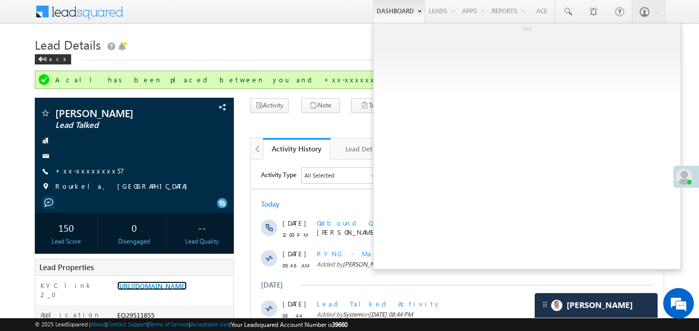
scroll to position [0, 0]
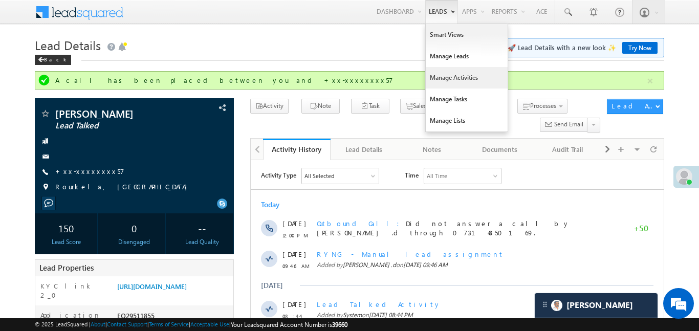
click at [450, 78] on link "Manage Activities" at bounding box center [467, 77] width 82 height 21
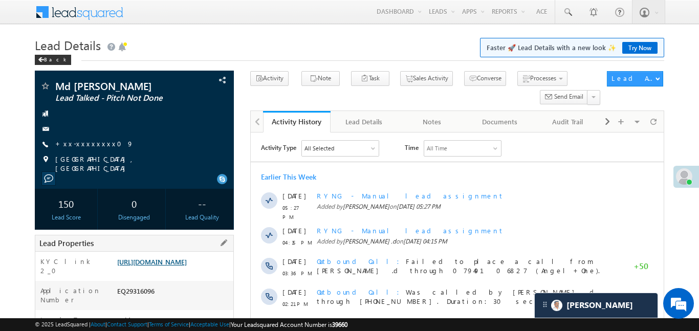
click at [159, 266] on link "[URL][DOMAIN_NAME]" at bounding box center [152, 261] width 70 height 9
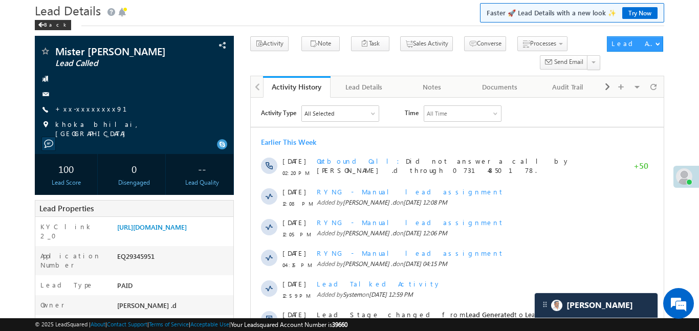
scroll to position [38, 0]
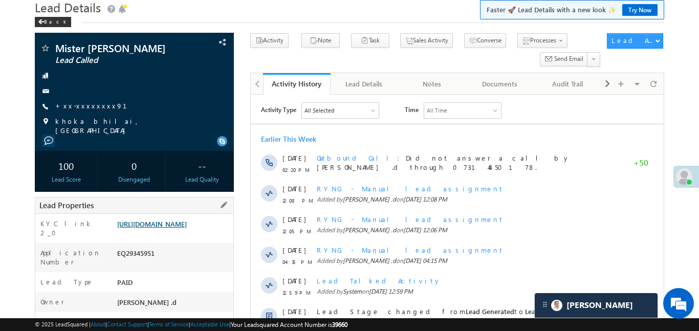
click at [187, 228] on link "[URL][DOMAIN_NAME]" at bounding box center [152, 223] width 70 height 9
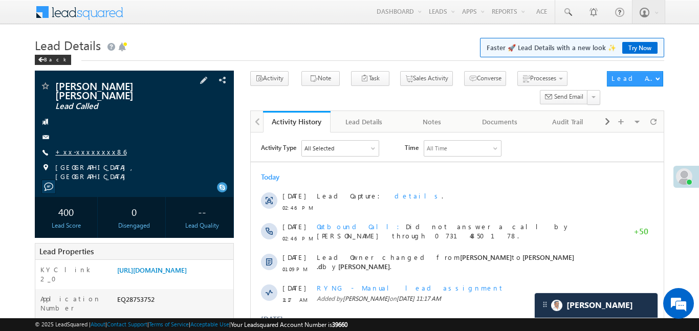
click at [93, 147] on link "+xx-xxxxxxxx86" at bounding box center [90, 151] width 71 height 9
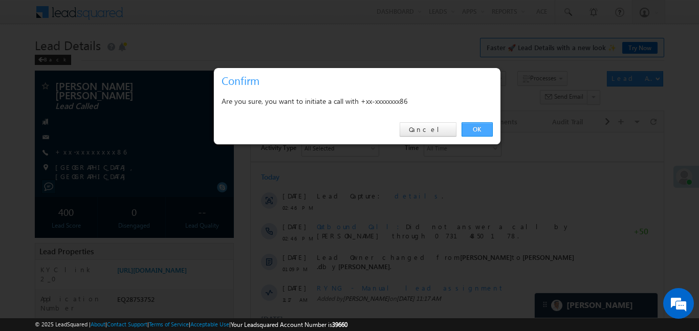
click at [475, 128] on link "OK" at bounding box center [476, 129] width 31 height 14
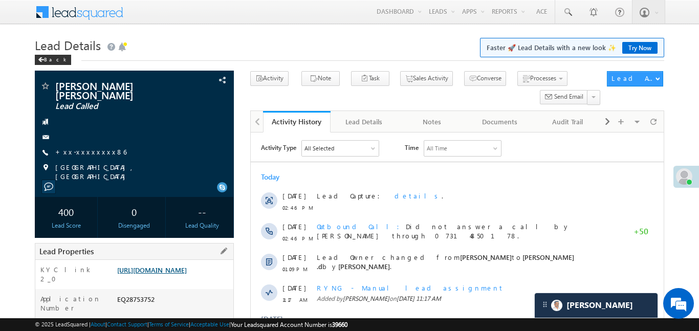
click at [181, 269] on link "[URL][DOMAIN_NAME]" at bounding box center [152, 269] width 70 height 9
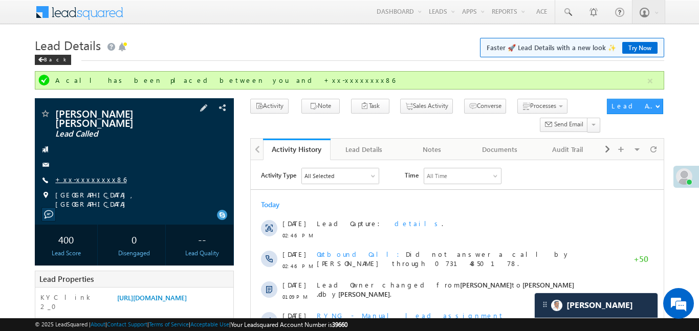
click at [90, 175] on link "+xx-xxxxxxxx86" at bounding box center [90, 179] width 71 height 9
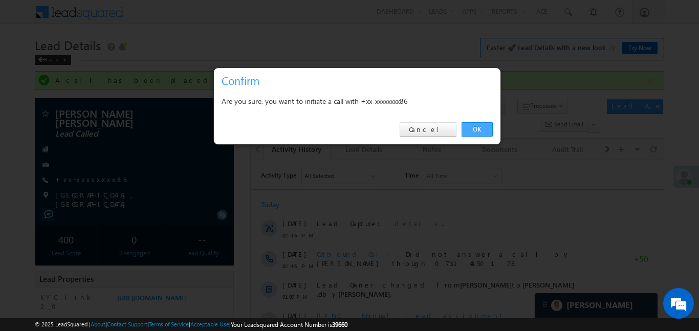
click at [467, 127] on link "OK" at bounding box center [476, 129] width 31 height 14
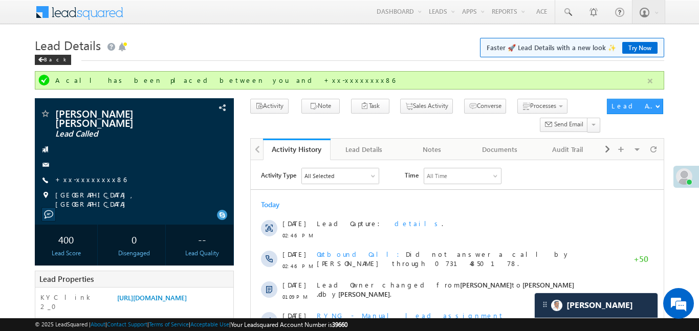
click at [650, 82] on button "button" at bounding box center [650, 81] width 13 height 13
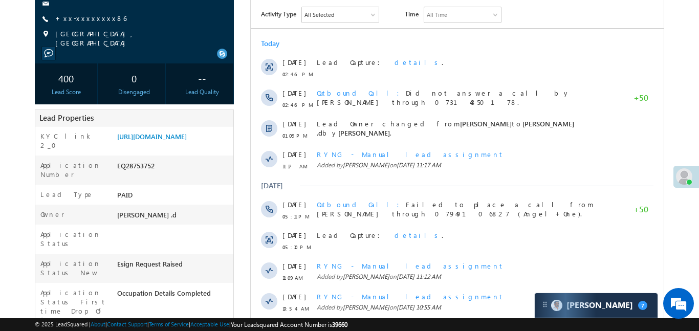
scroll to position [5045, 0]
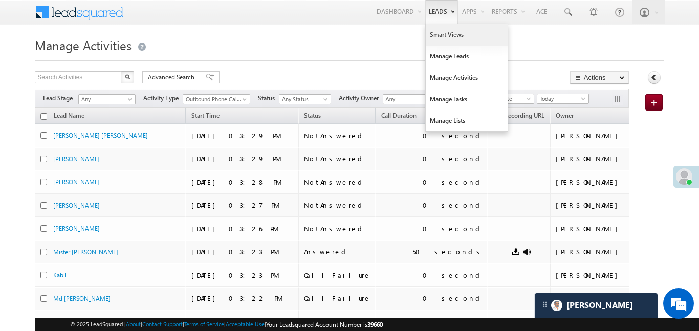
click at [441, 30] on link "Smart Views" at bounding box center [467, 34] width 82 height 21
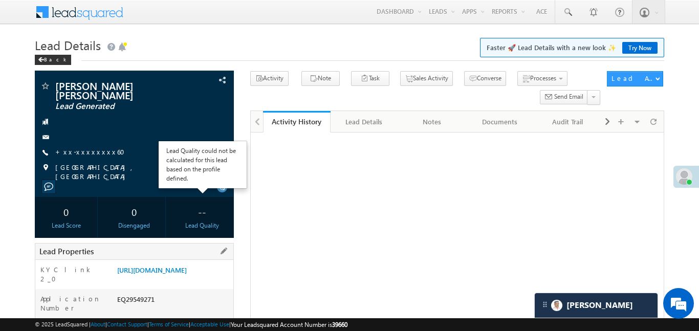
scroll to position [111, 0]
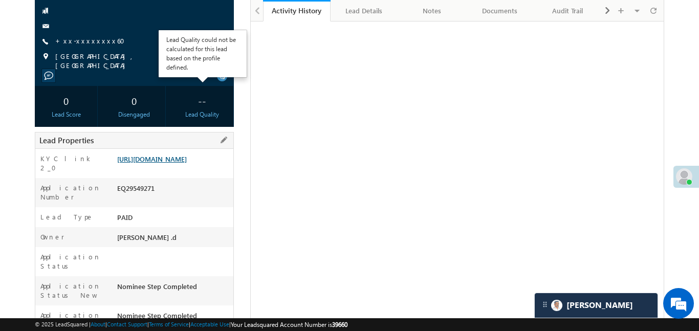
click at [187, 163] on link "[URL][DOMAIN_NAME]" at bounding box center [152, 158] width 70 height 9
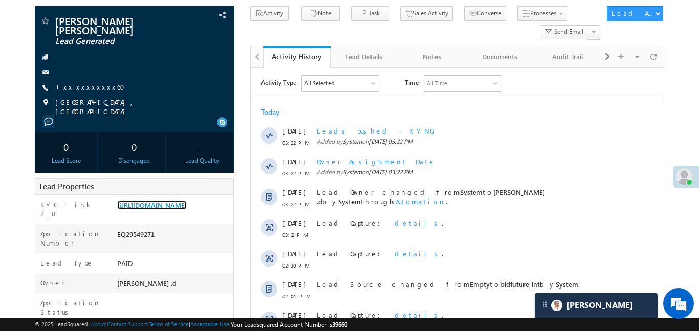
scroll to position [0, 0]
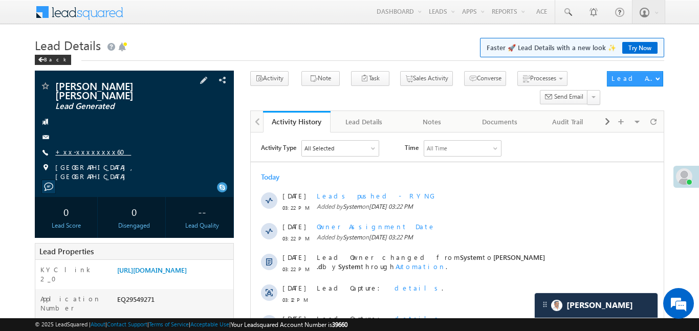
click at [82, 152] on link "+xx-xxxxxxxx60" at bounding box center [93, 151] width 76 height 9
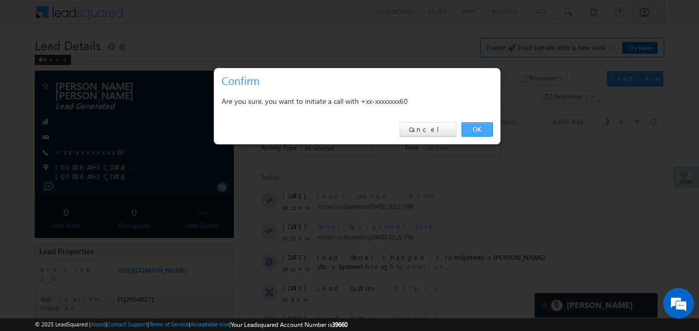
click at [470, 130] on link "OK" at bounding box center [476, 129] width 31 height 14
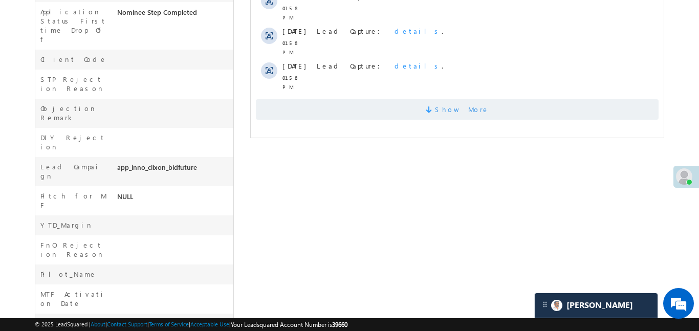
scroll to position [443, 0]
click at [348, 99] on span "Show More" at bounding box center [456, 108] width 403 height 20
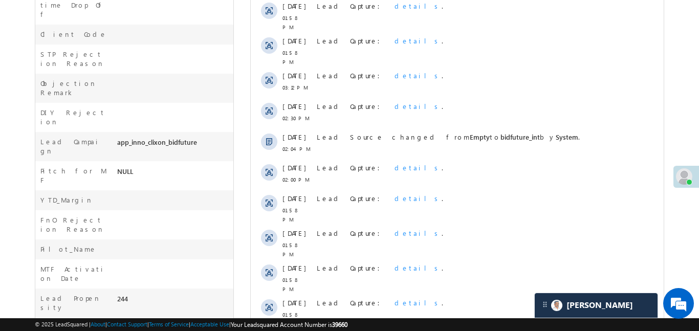
scroll to position [140, 0]
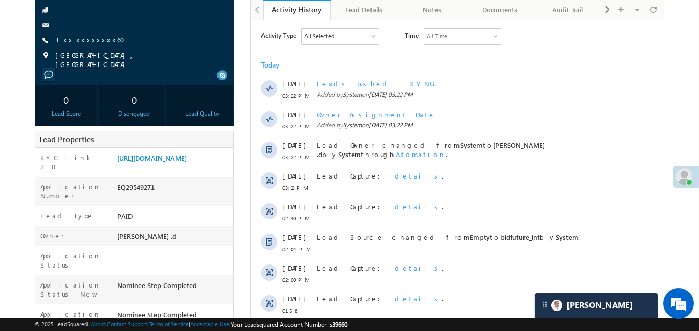
click at [83, 38] on link "+xx-xxxxxxxx60" at bounding box center [93, 39] width 76 height 9
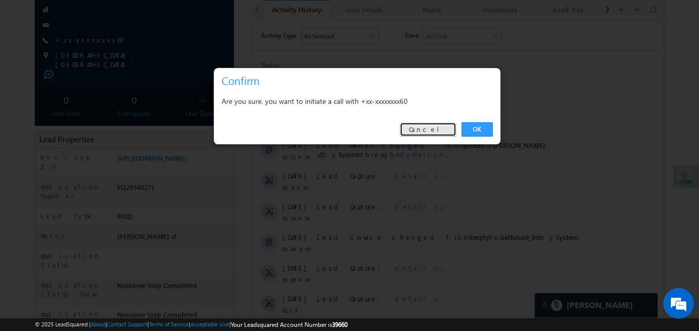
click at [439, 130] on link "Cancel" at bounding box center [428, 129] width 57 height 14
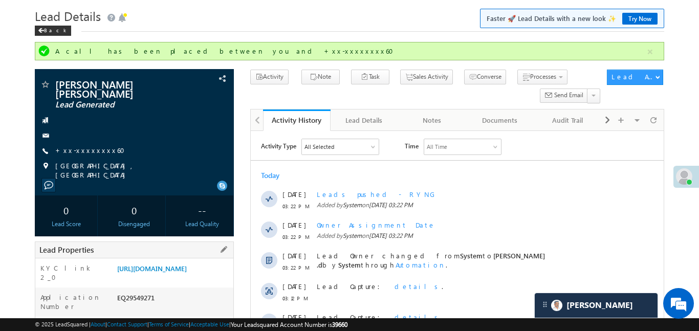
scroll to position [0, 0]
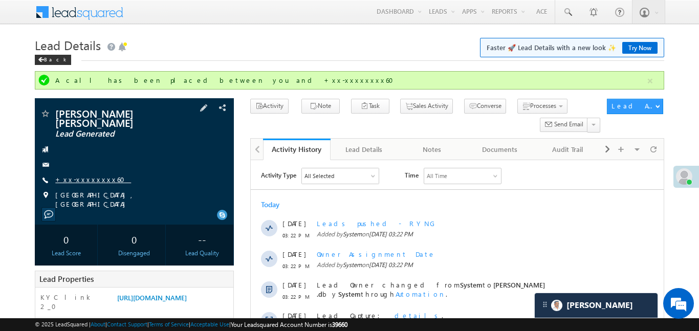
click at [80, 180] on link "+xx-xxxxxxxx60" at bounding box center [93, 179] width 76 height 9
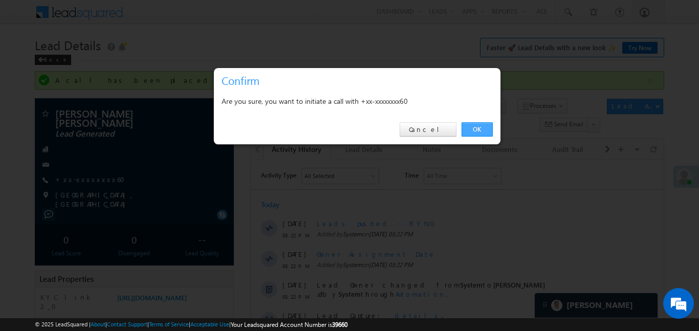
click at [482, 129] on link "OK" at bounding box center [476, 129] width 31 height 14
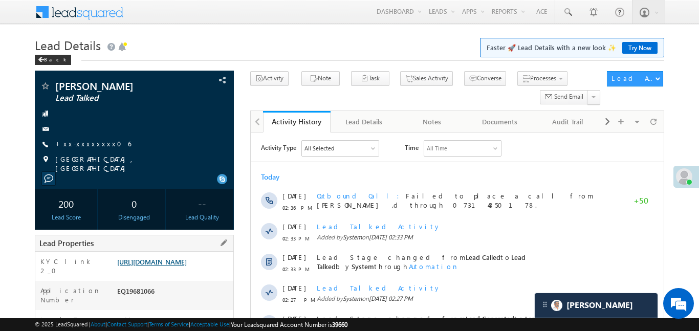
click at [183, 263] on link "[URL][DOMAIN_NAME]" at bounding box center [152, 261] width 70 height 9
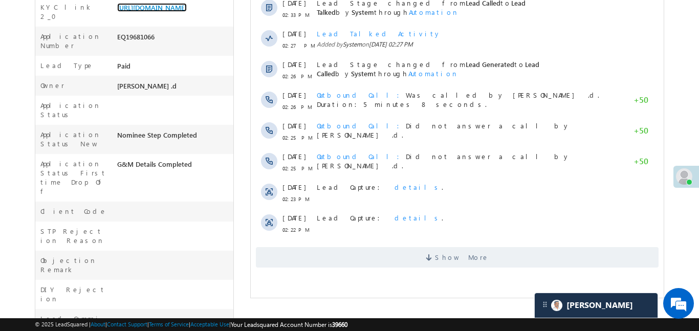
scroll to position [290, 0]
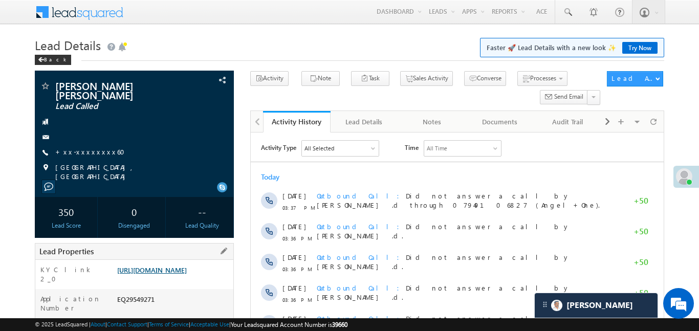
click at [187, 274] on link "[URL][DOMAIN_NAME]" at bounding box center [152, 269] width 70 height 9
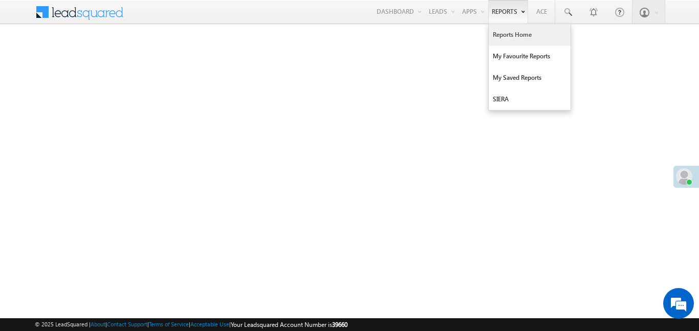
click at [525, 39] on link "Reports Home" at bounding box center [530, 34] width 82 height 21
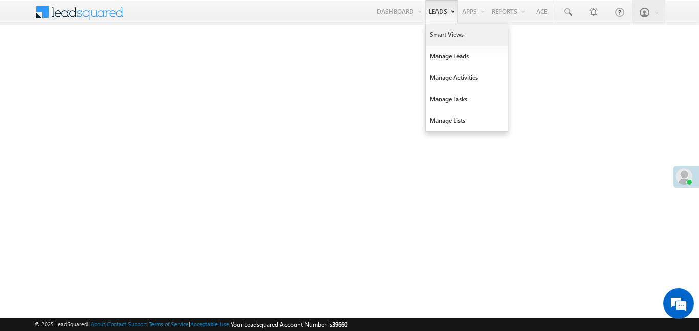
click at [438, 39] on link "Smart Views" at bounding box center [467, 34] width 82 height 21
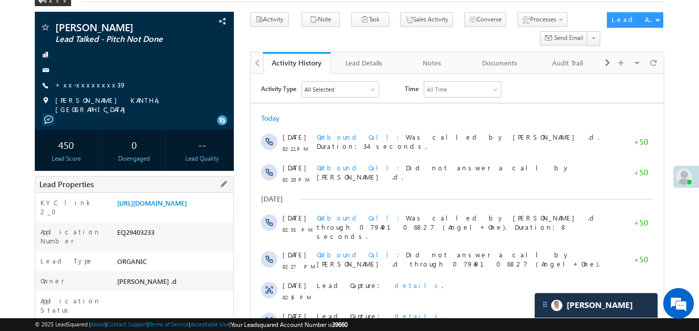
scroll to position [74, 0]
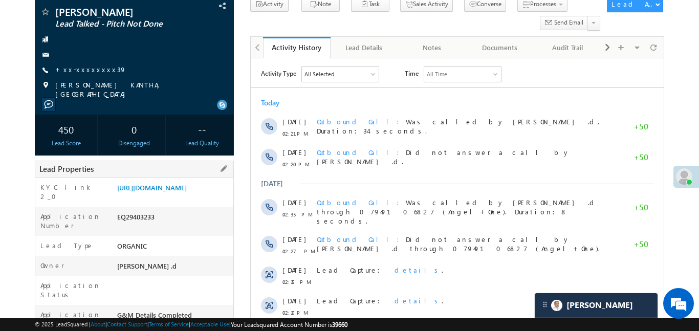
drag, startPoint x: 114, startPoint y: 181, endPoint x: 170, endPoint y: 216, distance: 66.2
click at [170, 197] on div "[URL][DOMAIN_NAME]" at bounding box center [174, 190] width 119 height 14
drag, startPoint x: 114, startPoint y: 187, endPoint x: 151, endPoint y: 211, distance: 44.0
click at [157, 197] on div "[URL][DOMAIN_NAME]" at bounding box center [174, 190] width 119 height 14
drag, startPoint x: 115, startPoint y: 185, endPoint x: 156, endPoint y: 213, distance: 50.0
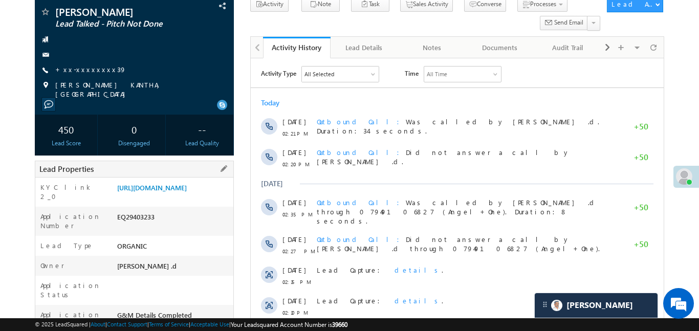
click at [156, 197] on div "[URL][DOMAIN_NAME]" at bounding box center [174, 190] width 119 height 14
copy link "[URL][DOMAIN_NAME]"
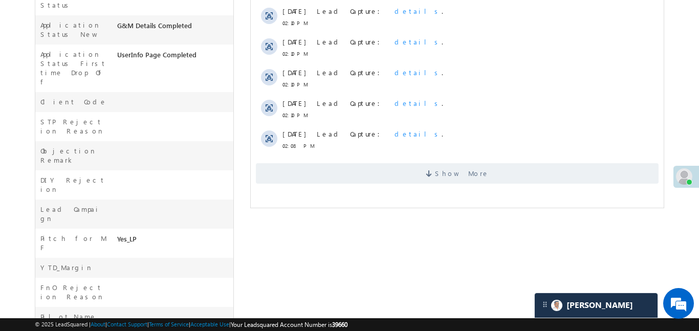
scroll to position [0, 0]
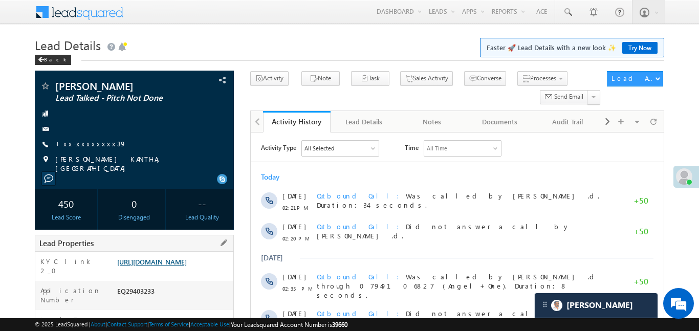
click at [169, 266] on link "[URL][DOMAIN_NAME]" at bounding box center [152, 261] width 70 height 9
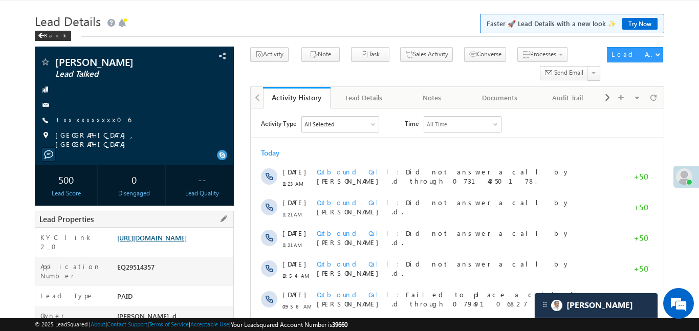
click at [187, 233] on link "[URL][DOMAIN_NAME]" at bounding box center [152, 237] width 70 height 9
drag, startPoint x: 114, startPoint y: 236, endPoint x: 141, endPoint y: 257, distance: 33.6
click at [141, 247] on div "[URL][DOMAIN_NAME]" at bounding box center [174, 240] width 119 height 14
click at [147, 247] on div "[URL][DOMAIN_NAME]" at bounding box center [174, 240] width 119 height 14
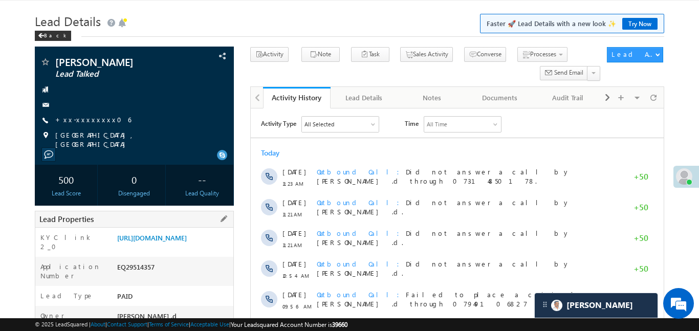
drag, startPoint x: 116, startPoint y: 233, endPoint x: 158, endPoint y: 263, distance: 51.7
click at [158, 247] on div "[URL][DOMAIN_NAME]" at bounding box center [174, 240] width 119 height 14
copy link "[URL][DOMAIN_NAME]"
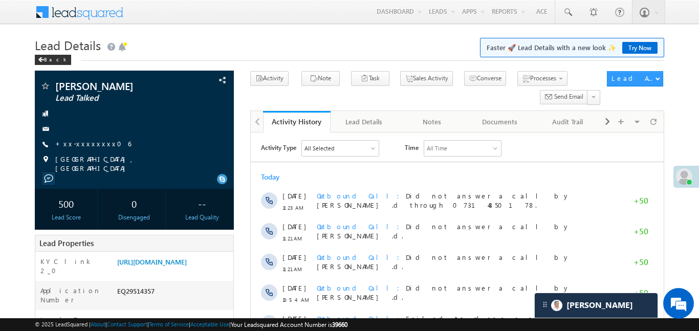
scroll to position [4925, 0]
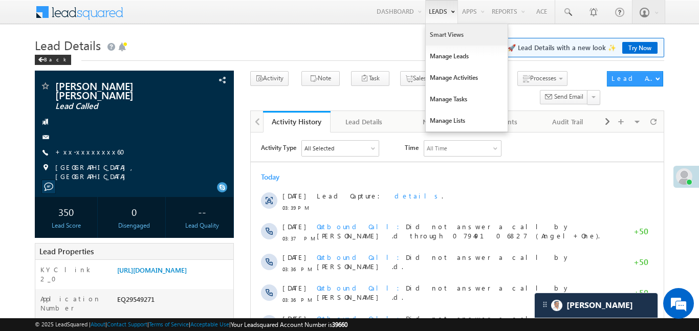
click at [445, 39] on link "Smart Views" at bounding box center [467, 34] width 82 height 21
drag, startPoint x: 445, startPoint y: 38, endPoint x: 447, endPoint y: 33, distance: 5.3
click at [446, 35] on link "Smart Views" at bounding box center [467, 34] width 82 height 21
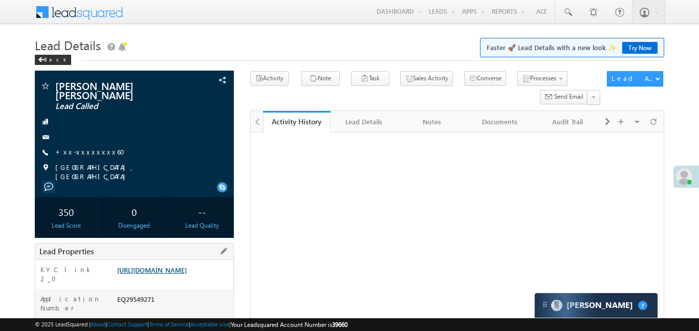
scroll to position [138, 0]
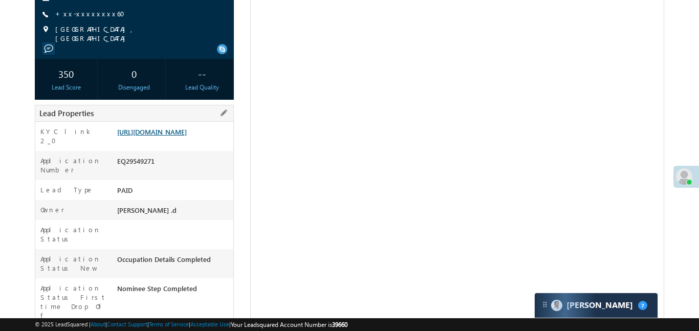
click at [187, 136] on link "[URL][DOMAIN_NAME]" at bounding box center [152, 131] width 70 height 9
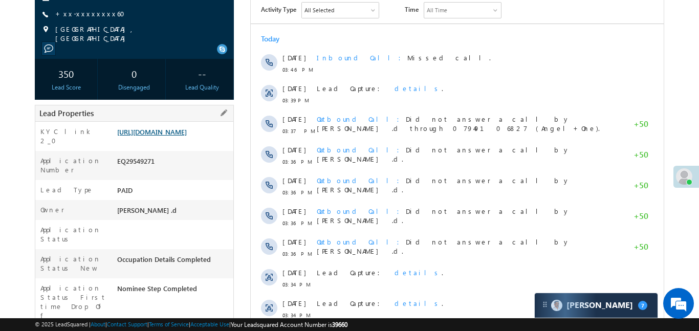
scroll to position [0, 0]
click at [93, 17] on link "+xx-xxxxxxxx60" at bounding box center [93, 13] width 76 height 9
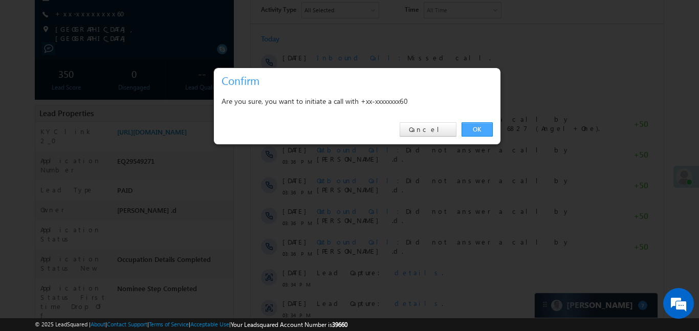
click at [480, 130] on link "OK" at bounding box center [476, 129] width 31 height 14
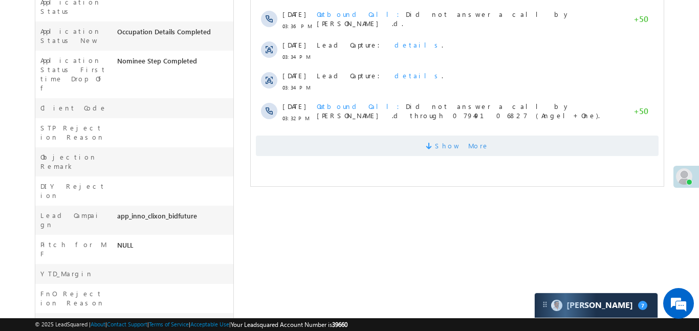
scroll to position [396, 0]
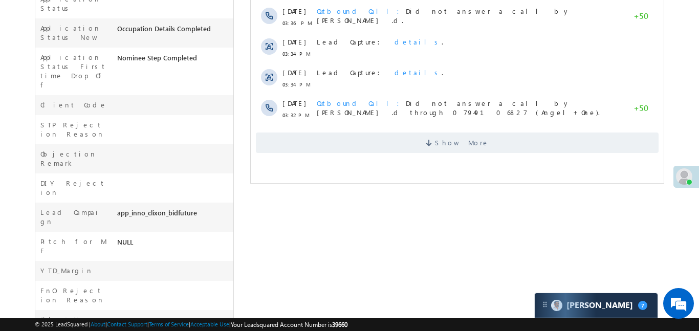
click at [450, 144] on span "Show More" at bounding box center [461, 142] width 54 height 20
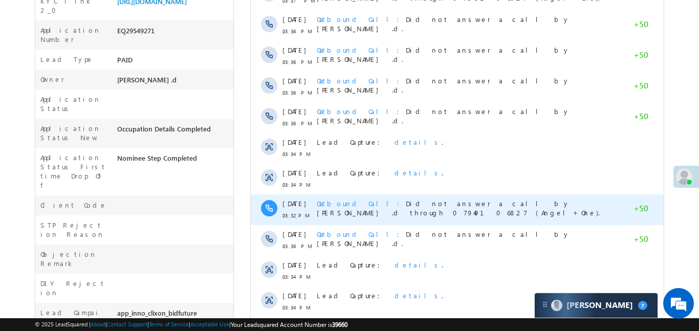
scroll to position [547, 0]
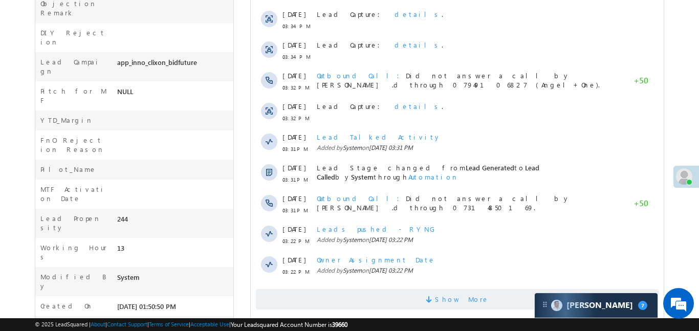
click at [433, 290] on span "Show More" at bounding box center [456, 299] width 403 height 20
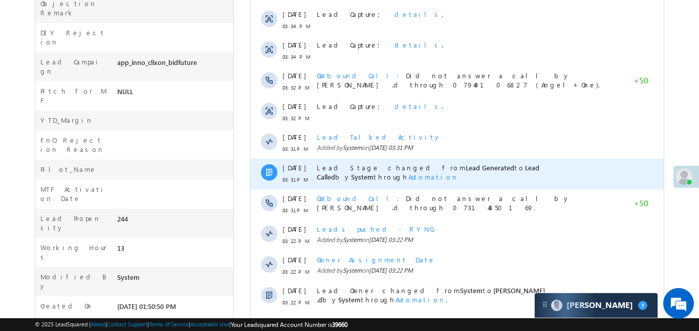
scroll to position [875, 0]
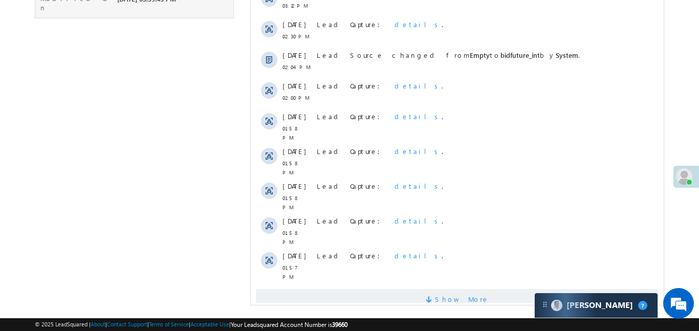
click at [470, 289] on span "Show More" at bounding box center [461, 299] width 54 height 20
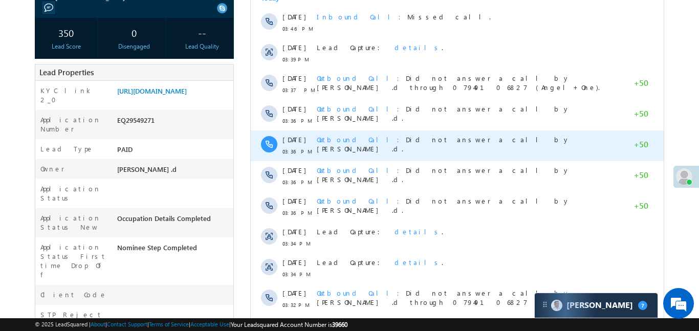
scroll to position [54, 0]
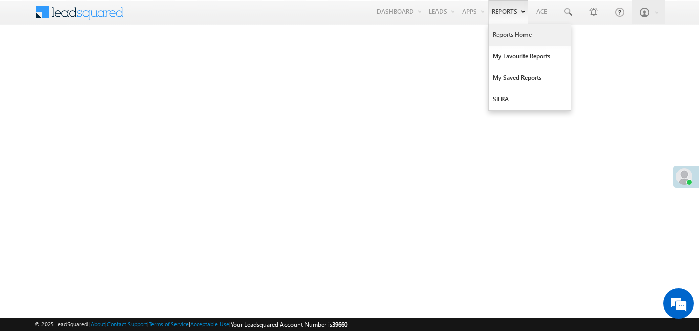
click at [511, 36] on link "Reports Home" at bounding box center [530, 34] width 82 height 21
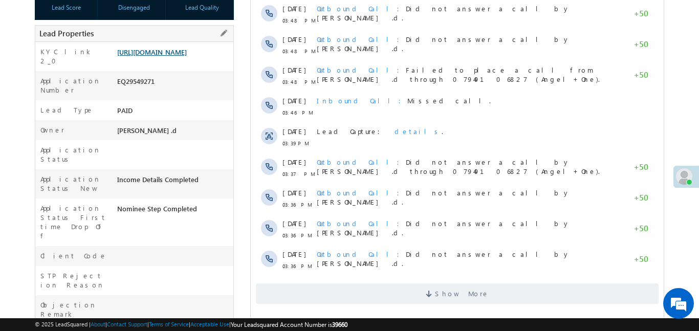
click at [187, 56] on link "https://angelbroking1-pk3em7sa.customui-test.leadsquared.com?leadId=b582f38b-29…" at bounding box center [152, 52] width 70 height 9
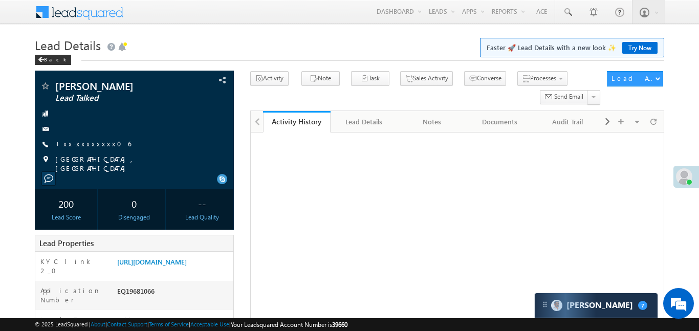
scroll to position [290, 0]
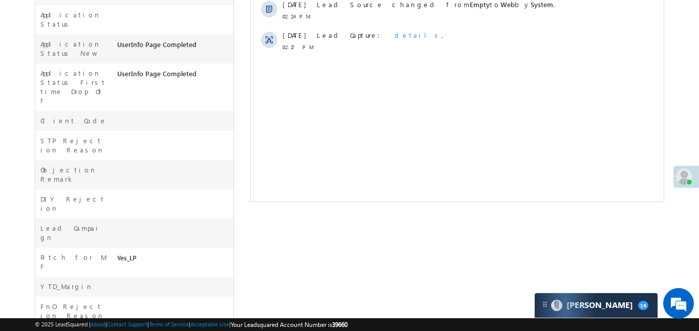
scroll to position [339, 0]
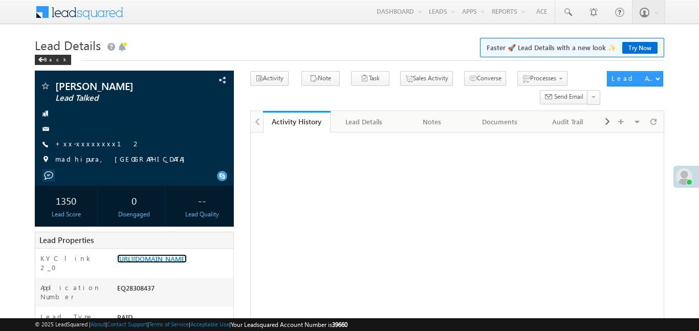
click at [187, 263] on link "https://angelbroking1-pk3em7sa.customui-test.leadsquared.com?leadId=3d0248ac-b7…" at bounding box center [152, 258] width 70 height 9
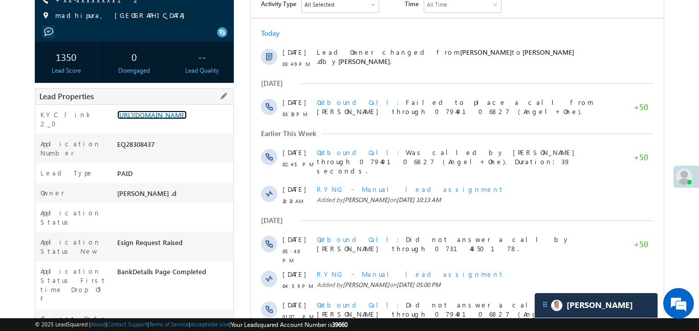
scroll to position [132, 0]
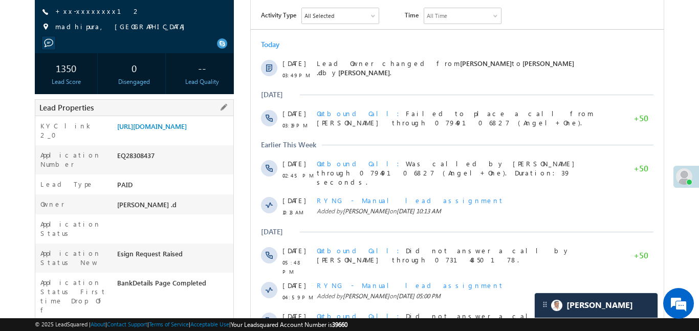
drag, startPoint x: 115, startPoint y: 126, endPoint x: 149, endPoint y: 153, distance: 44.1
click at [149, 136] on div "https://angelbroking1-pk3em7sa.customui-test.leadsquared.com?leadId=3d0248ac-b7…" at bounding box center [174, 128] width 119 height 14
copy link "https://angelbroking1-pk3em7sa.customui-test.leadsquared.com?leadId=3d0248ac-b7…"
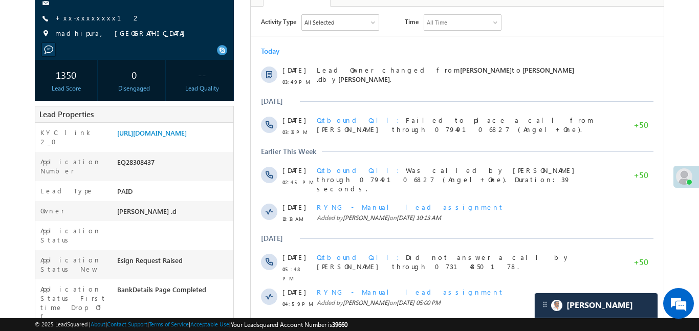
scroll to position [0, 0]
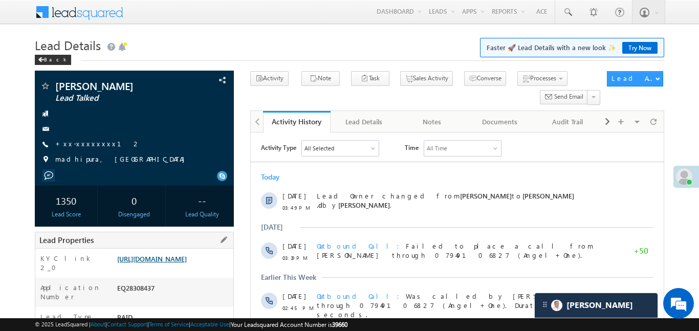
click at [187, 260] on link "https://angelbroking1-pk3em7sa.customui-test.leadsquared.com?leadId=3d0248ac-b7…" at bounding box center [152, 258] width 70 height 9
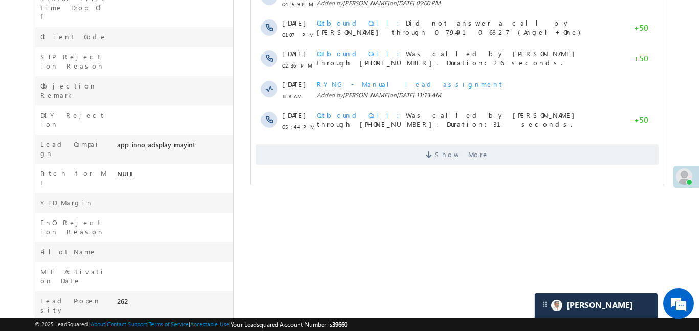
scroll to position [432, 0]
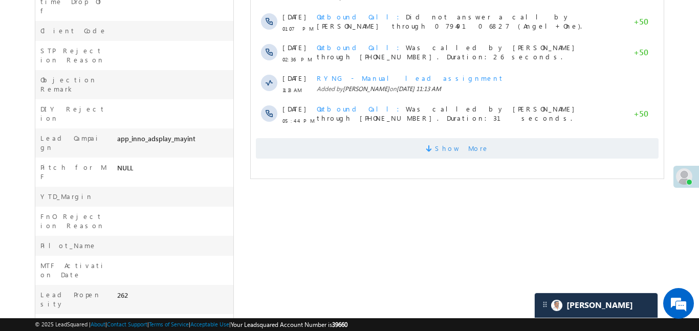
click at [434, 142] on span "Show More" at bounding box center [456, 148] width 403 height 20
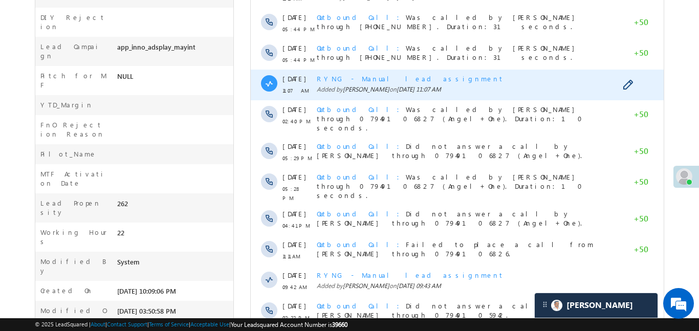
scroll to position [599, 0]
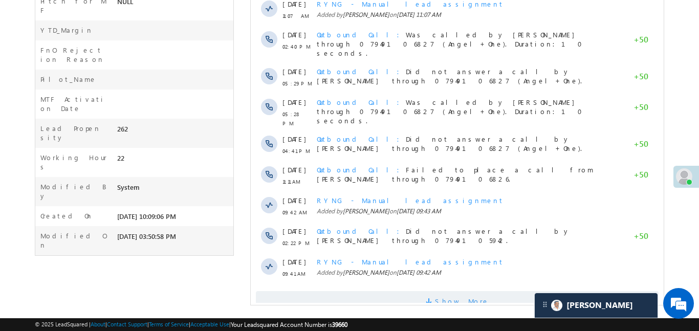
click at [459, 291] on span "Show More" at bounding box center [461, 301] width 54 height 20
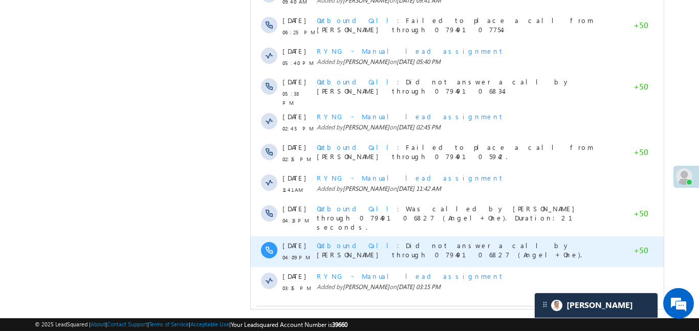
scroll to position [906, 0]
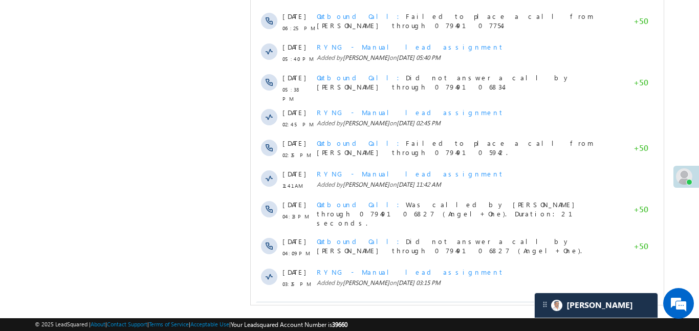
click at [477, 301] on span "Show More" at bounding box center [461, 311] width 54 height 20
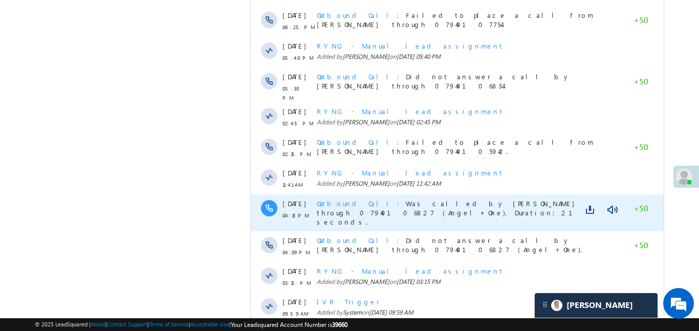
scroll to position [1213, 0]
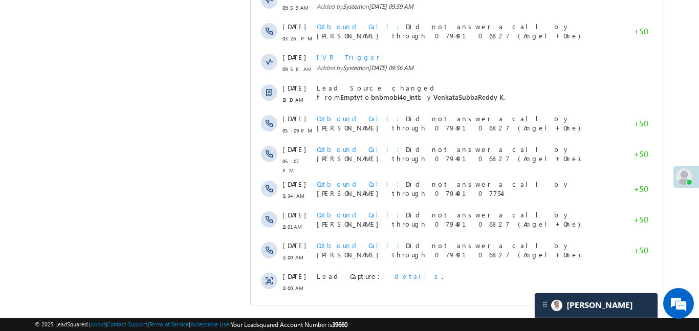
click at [480, 305] on span "Show More" at bounding box center [456, 315] width 403 height 20
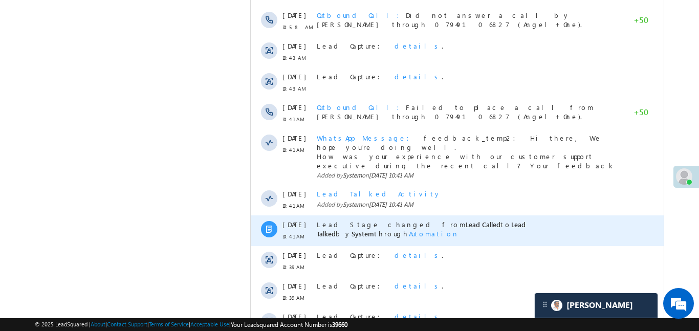
scroll to position [1537, 0]
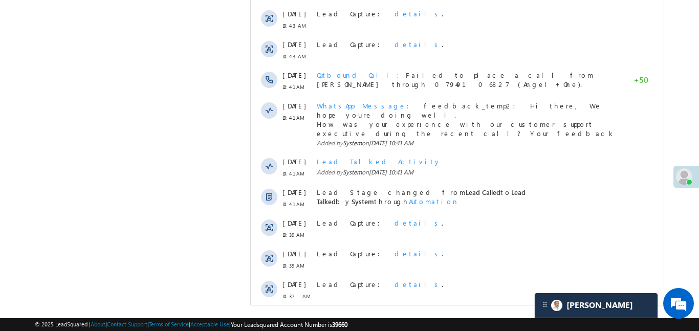
click at [416, 314] on span "Show More" at bounding box center [456, 324] width 403 height 20
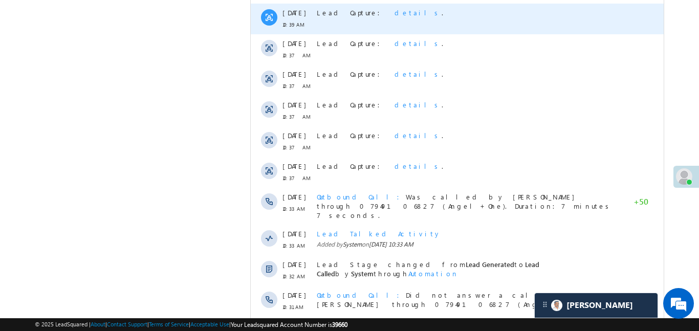
scroll to position [1844, 0]
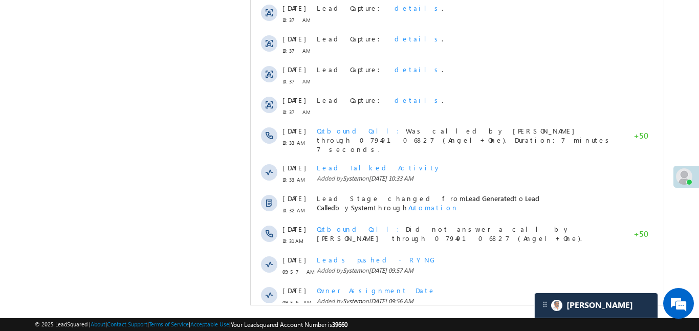
click at [434, 327] on span at bounding box center [429, 332] width 9 height 10
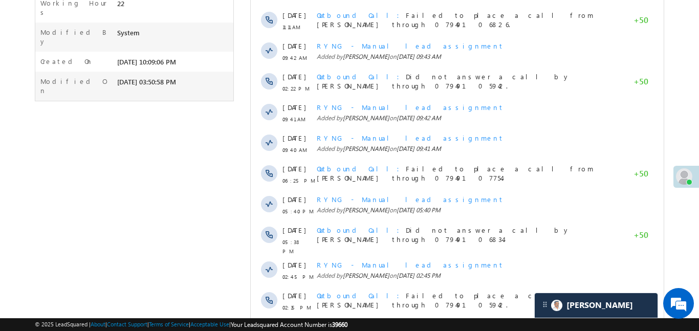
scroll to position [188, 0]
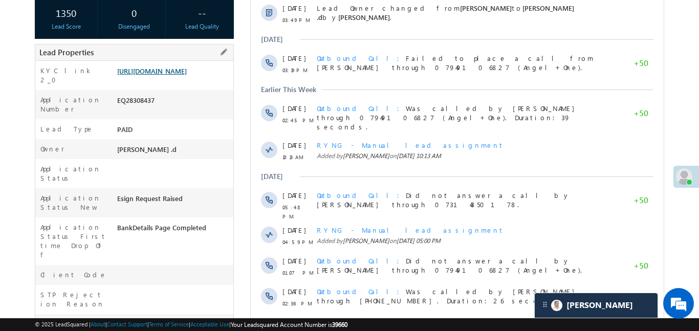
click at [173, 75] on link "https://angelbroking1-pk3em7sa.customui-test.leadsquared.com?leadId=3d0248ac-b7…" at bounding box center [152, 71] width 70 height 9
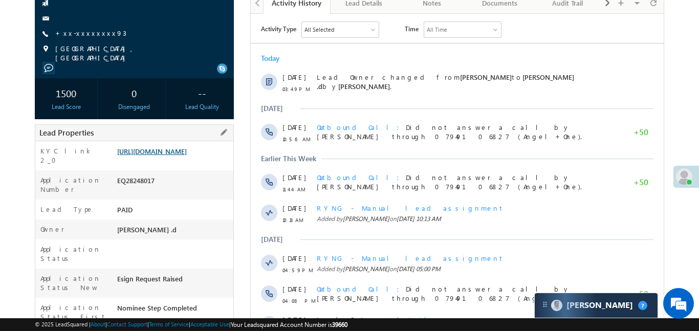
click at [187, 150] on link "[URL][DOMAIN_NAME]" at bounding box center [152, 151] width 70 height 9
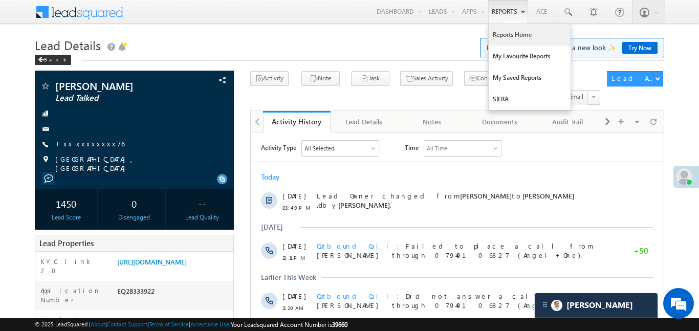
click at [514, 34] on link "Reports Home" at bounding box center [530, 34] width 82 height 21
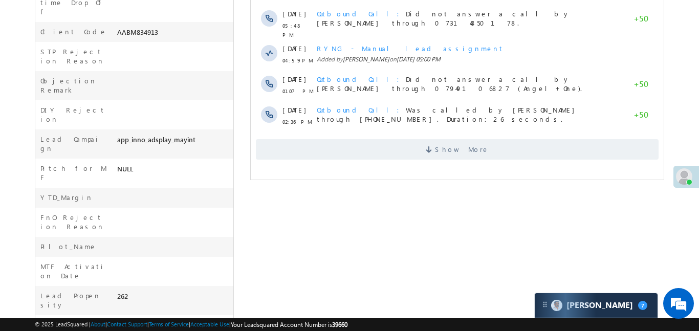
scroll to position [432, 0]
click at [474, 138] on span "Show More" at bounding box center [461, 148] width 54 height 20
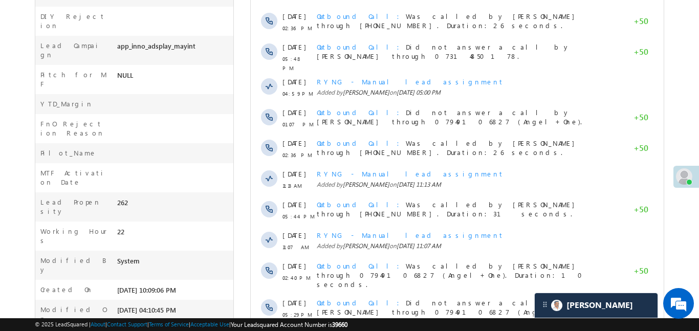
scroll to position [599, 0]
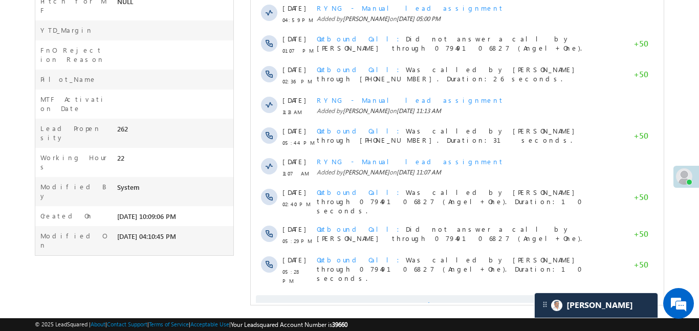
click at [548, 295] on span "Show More" at bounding box center [456, 305] width 403 height 20
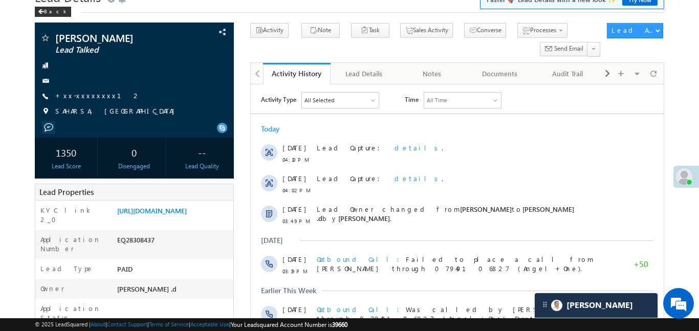
scroll to position [0, 0]
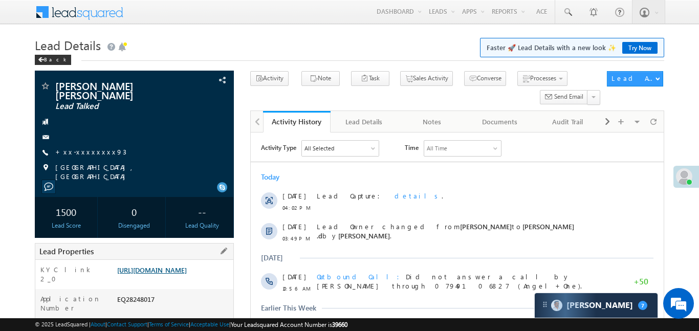
click at [187, 265] on link "https://angelbroking1-pk3em7sa.customui-test.leadsquared.com?leadId=7f1f7450-00…" at bounding box center [152, 269] width 70 height 9
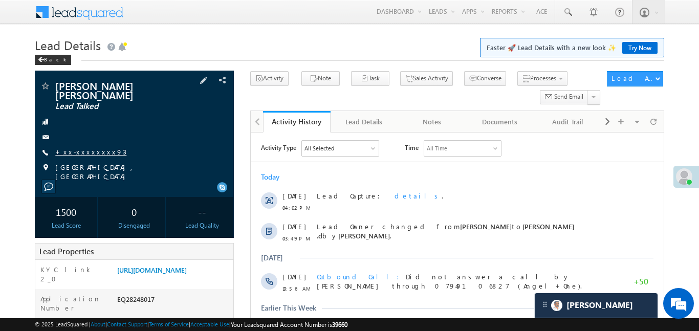
click at [85, 147] on link "+xx-xxxxxxxx93" at bounding box center [90, 151] width 71 height 9
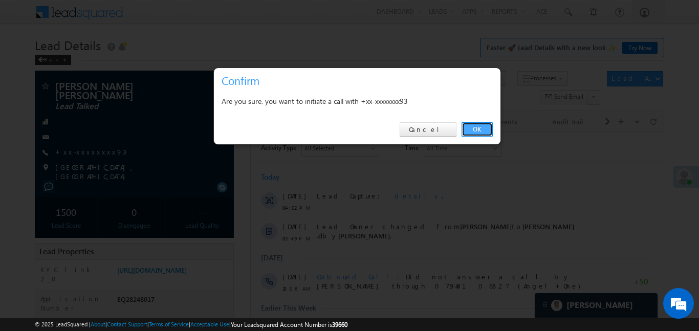
click at [482, 125] on link "OK" at bounding box center [476, 129] width 31 height 14
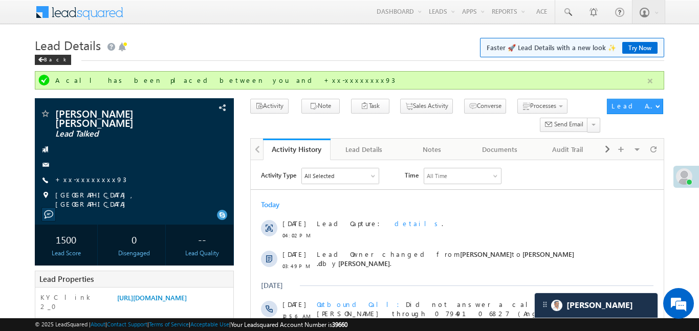
click at [651, 83] on button "button" at bounding box center [650, 81] width 13 height 13
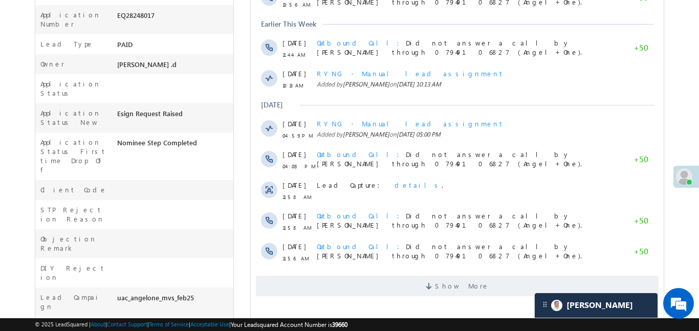
scroll to position [290, 0]
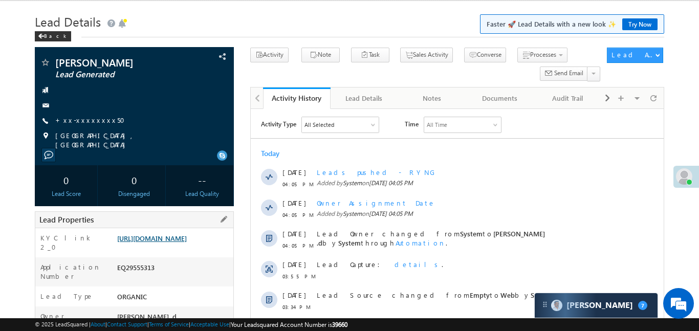
click at [187, 242] on link "[URL][DOMAIN_NAME]" at bounding box center [152, 238] width 70 height 9
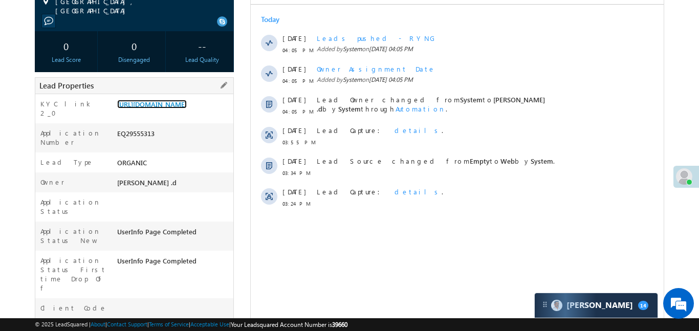
scroll to position [162, 0]
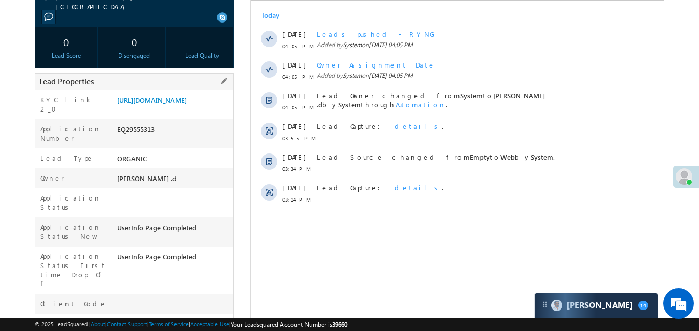
click at [186, 109] on div "[URL][DOMAIN_NAME]" at bounding box center [174, 102] width 119 height 14
click at [187, 104] on link "[URL][DOMAIN_NAME]" at bounding box center [152, 100] width 70 height 9
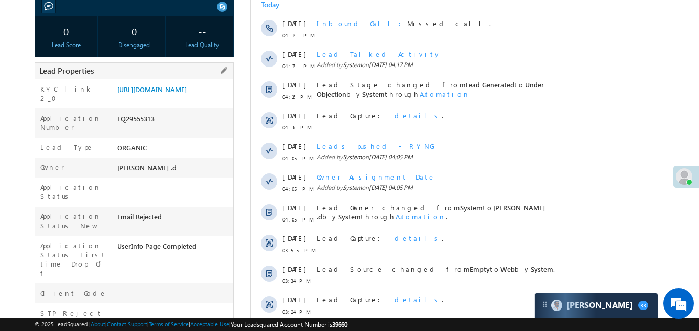
click at [197, 79] on div "KYC link 2_0 https://angelbroking1-pk3em7sa.customui-test.leadsquared.com?leadI…" at bounding box center [134, 93] width 198 height 29
click at [187, 94] on link "https://angelbroking1-pk3em7sa.customui-test.leadsquared.com?leadId=a7411fb5-89…" at bounding box center [152, 89] width 70 height 9
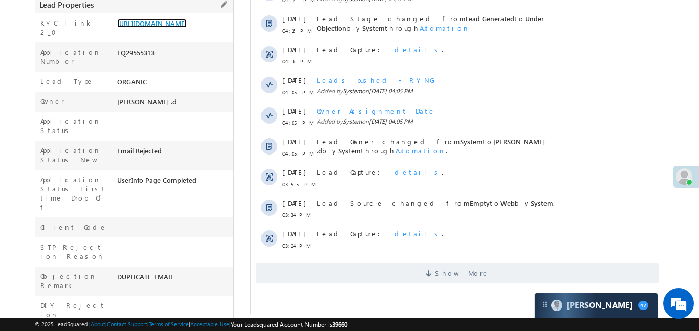
scroll to position [175, 0]
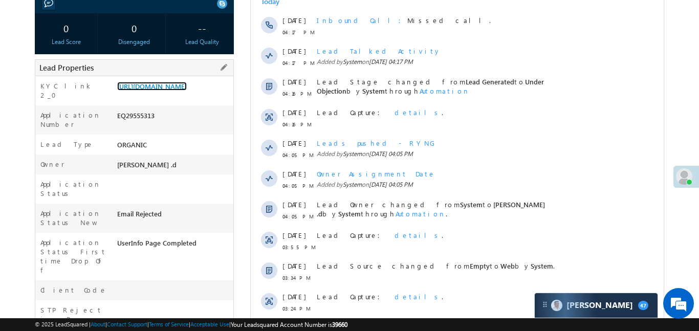
click at [187, 91] on link "https://angelbroking1-pk3em7sa.customui-test.leadsquared.com?leadId=a7411fb5-89…" at bounding box center [152, 86] width 70 height 9
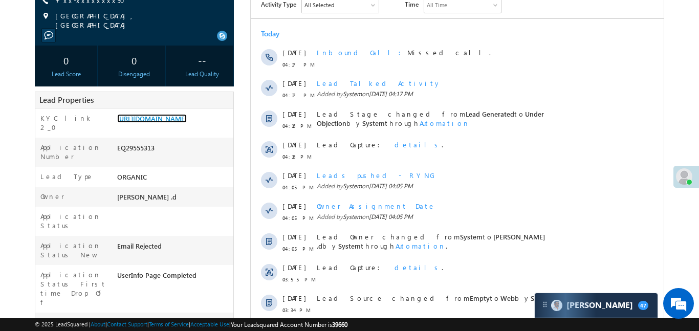
scroll to position [137, 0]
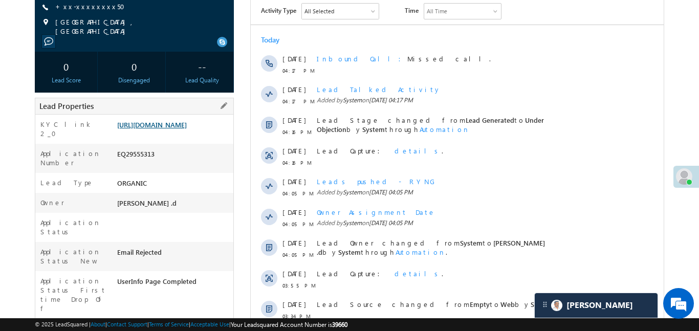
click at [187, 129] on link "https://angelbroking1-pk3em7sa.customui-test.leadsquared.com?leadId=a7411fb5-89…" at bounding box center [152, 124] width 70 height 9
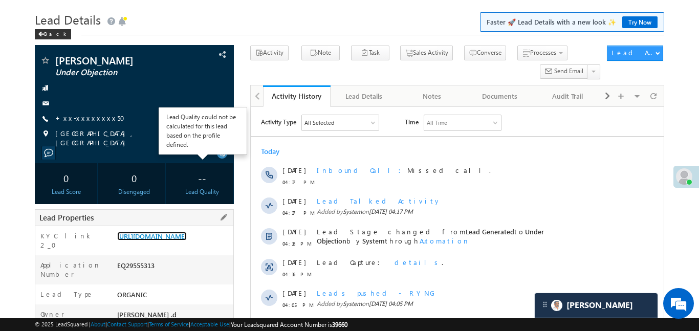
scroll to position [15, 0]
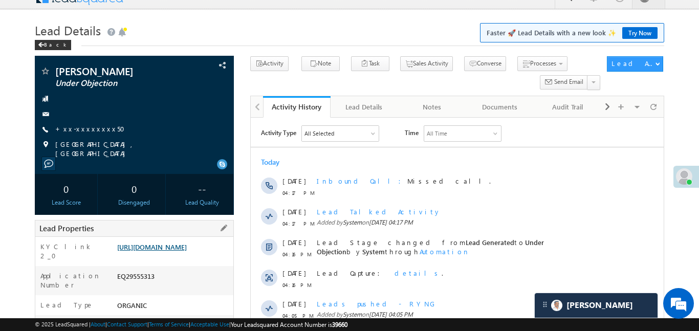
click at [180, 251] on link "https://angelbroking1-pk3em7sa.customui-test.leadsquared.com?leadId=a7411fb5-89…" at bounding box center [152, 246] width 70 height 9
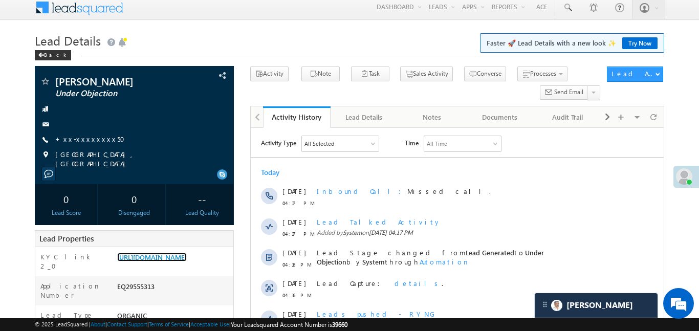
scroll to position [0, 0]
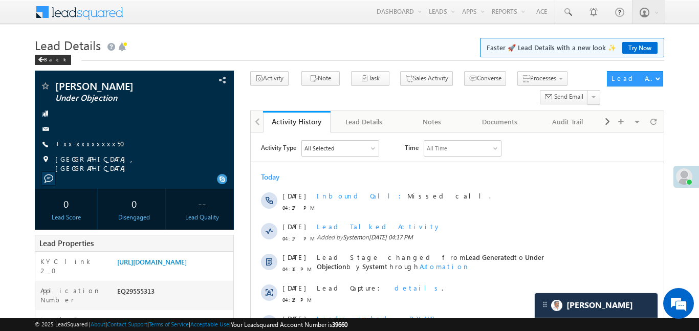
click at [329, 40] on h1 "Lead Details Faster 🚀 Lead Details with a new look ✨ Try Now" at bounding box center [349, 44] width 629 height 20
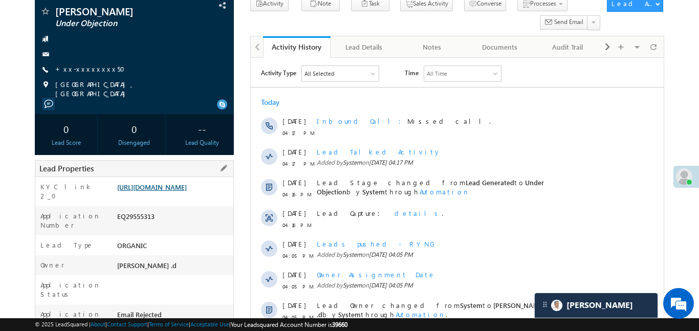
scroll to position [88, 0]
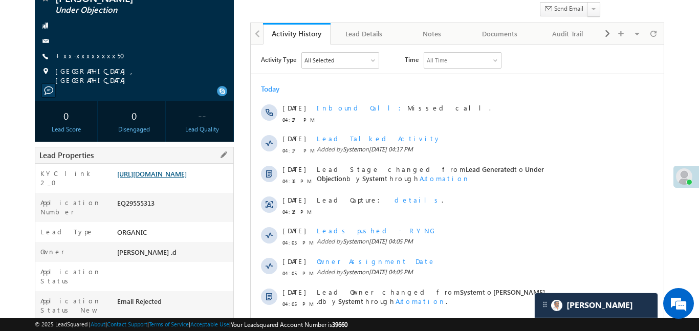
click at [187, 178] on link "https://angelbroking1-pk3em7sa.customui-test.leadsquared.com?leadId=a7411fb5-89…" at bounding box center [152, 173] width 70 height 9
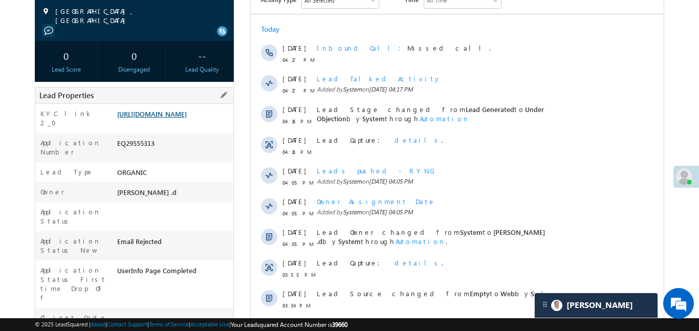
scroll to position [184, 0]
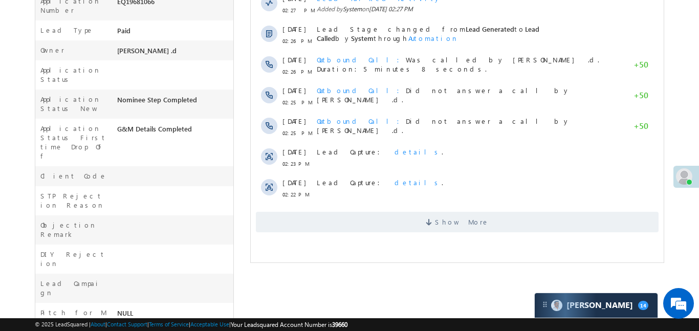
scroll to position [290, 0]
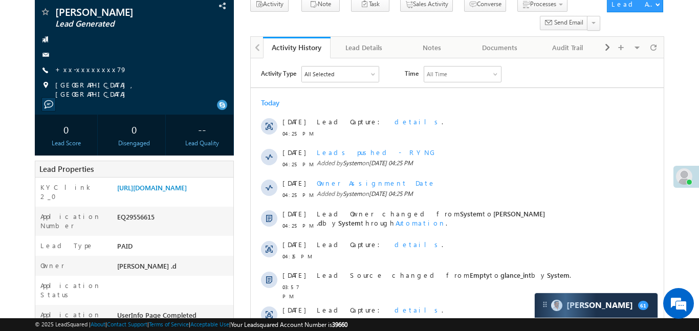
scroll to position [10, 0]
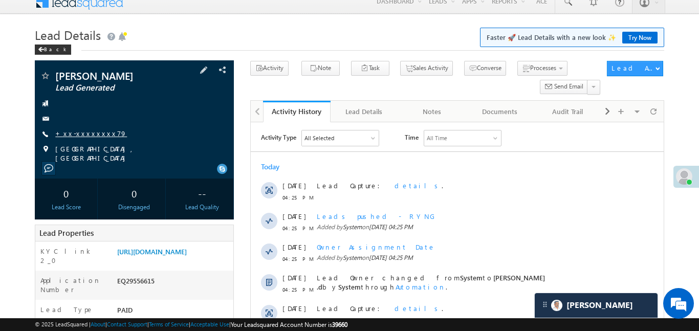
click at [87, 132] on link "+xx-xxxxxxxx79" at bounding box center [91, 133] width 72 height 9
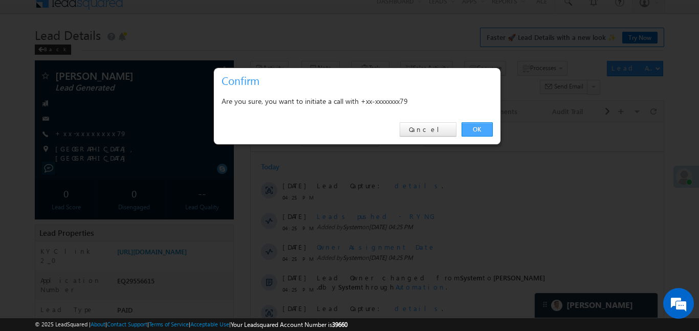
click at [473, 125] on link "OK" at bounding box center [476, 129] width 31 height 14
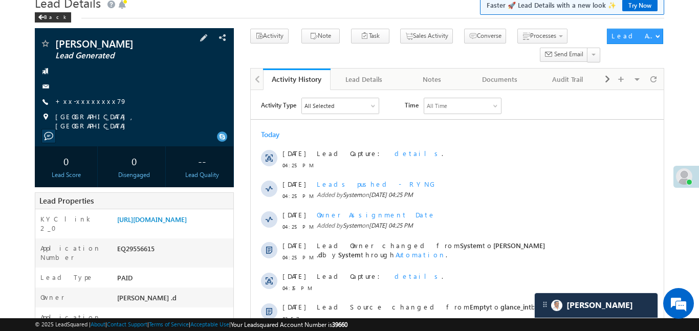
scroll to position [16, 0]
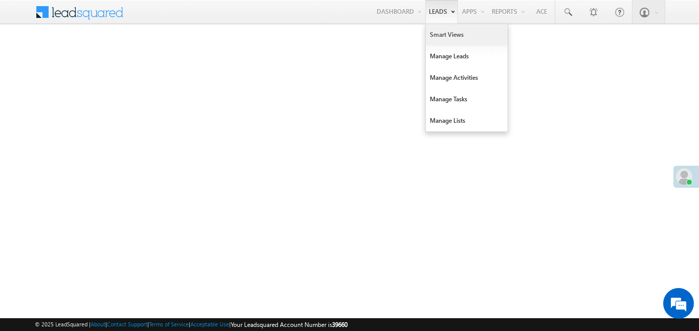
click at [448, 38] on link "Smart Views" at bounding box center [467, 34] width 82 height 21
